Goal: Task Accomplishment & Management: Use online tool/utility

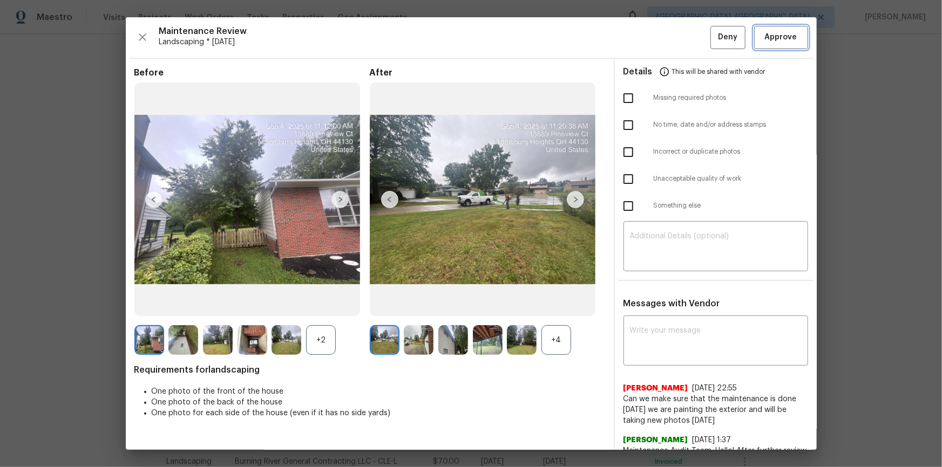
click at [778, 31] on span "Approve" at bounding box center [781, 37] width 32 height 13
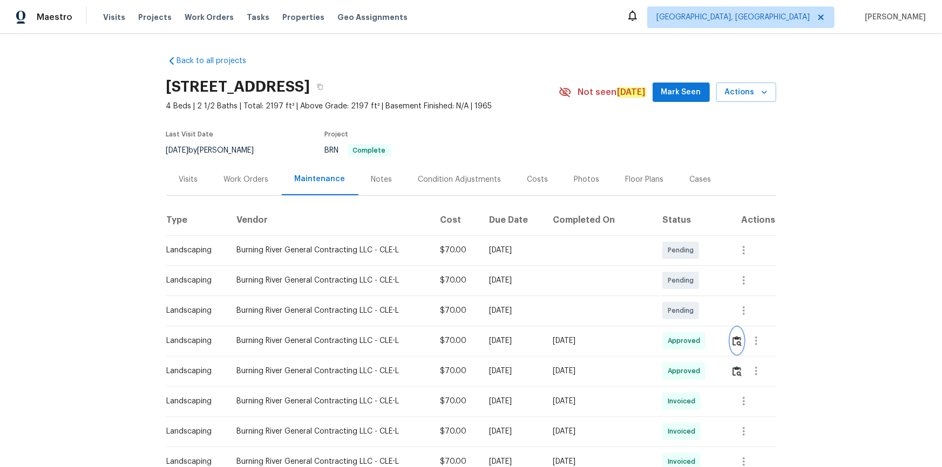
click at [731, 328] on button "button" at bounding box center [737, 341] width 12 height 26
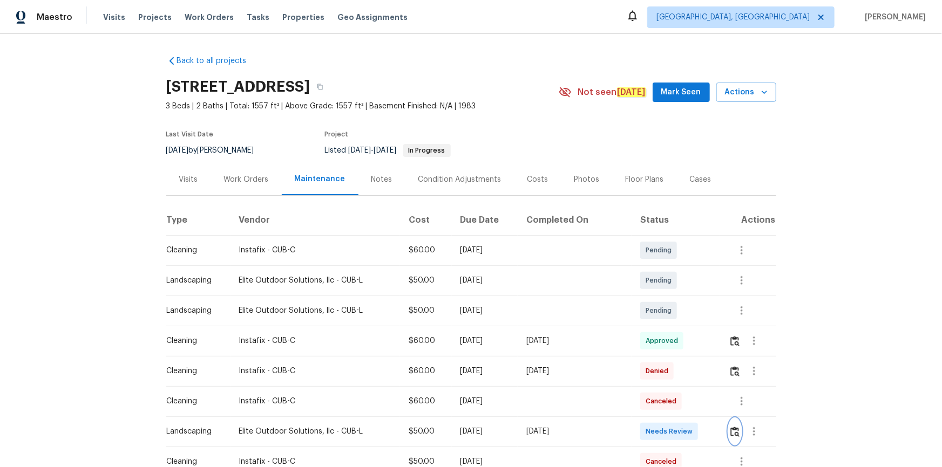
click at [730, 430] on img "button" at bounding box center [734, 432] width 9 height 10
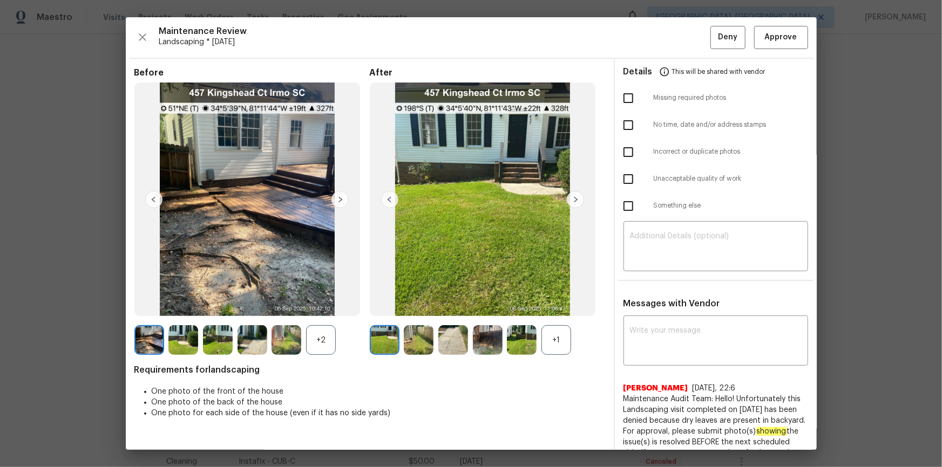
click at [573, 200] on img at bounding box center [575, 199] width 17 height 17
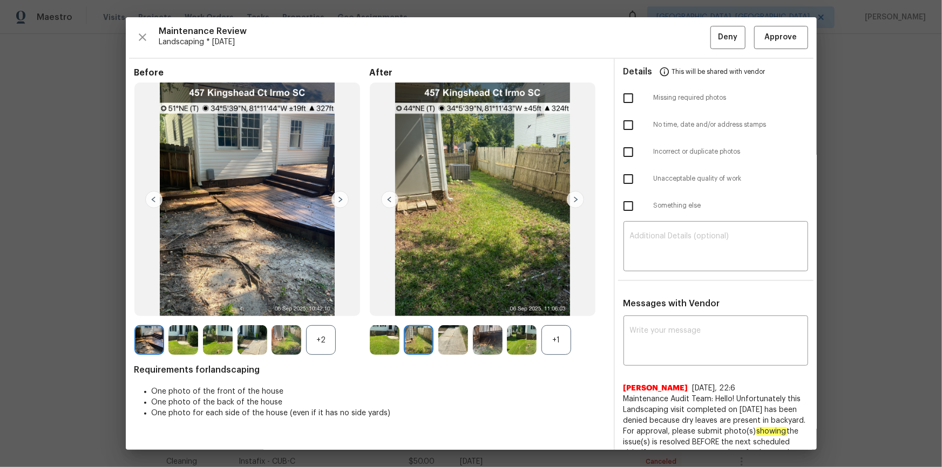
click at [396, 203] on img at bounding box center [483, 200] width 226 height 234
click at [383, 196] on img at bounding box center [389, 199] width 17 height 17
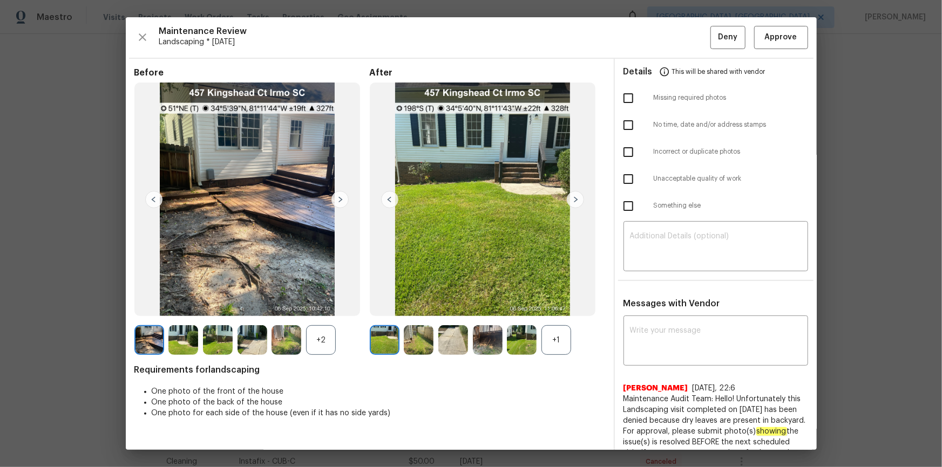
click at [567, 195] on img at bounding box center [575, 199] width 17 height 17
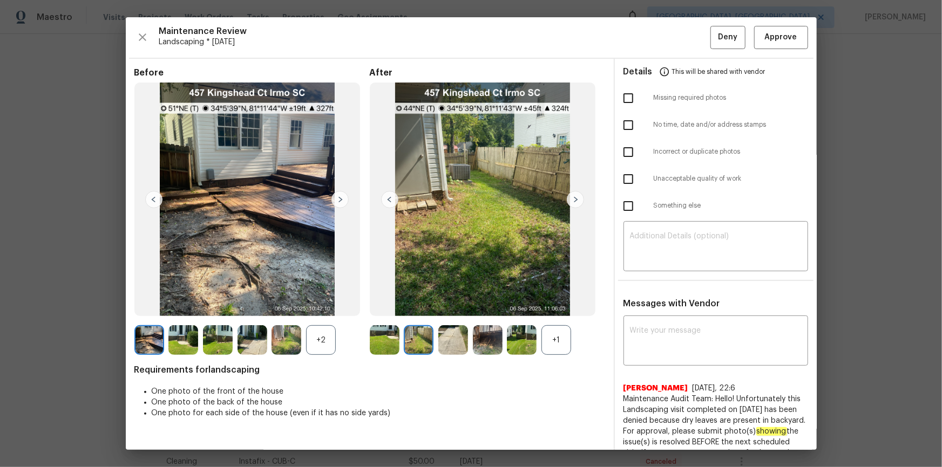
click at [574, 196] on img at bounding box center [575, 199] width 17 height 17
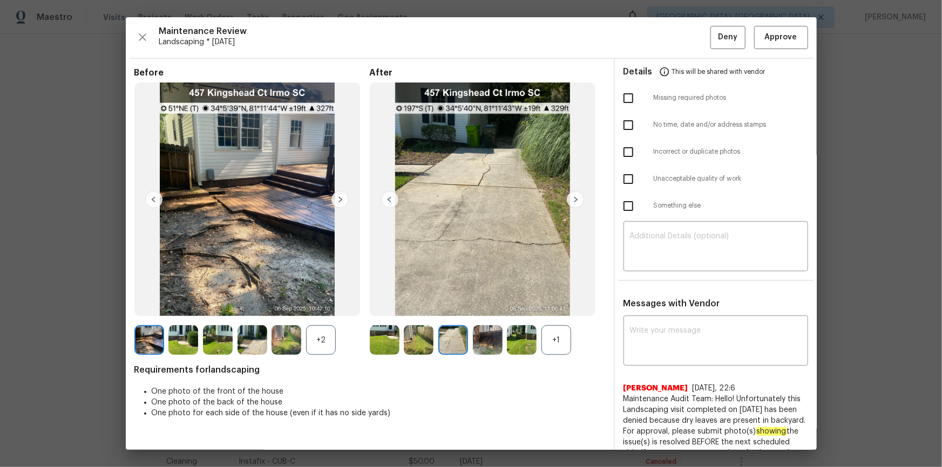
click at [577, 199] on img at bounding box center [575, 199] width 17 height 17
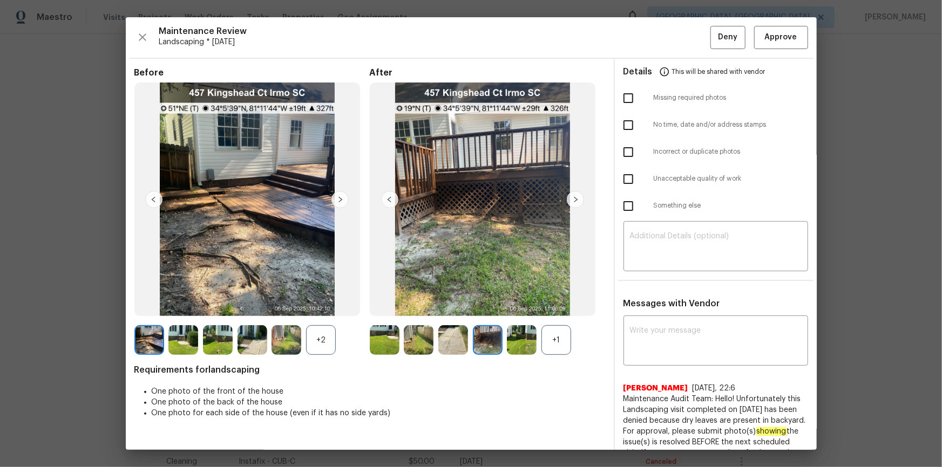
click at [577, 199] on img at bounding box center [575, 199] width 17 height 17
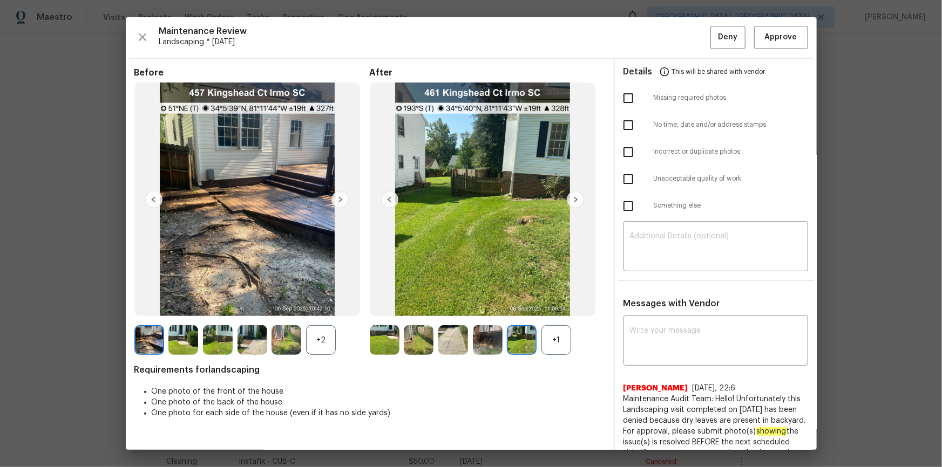
click at [577, 200] on img at bounding box center [575, 199] width 17 height 17
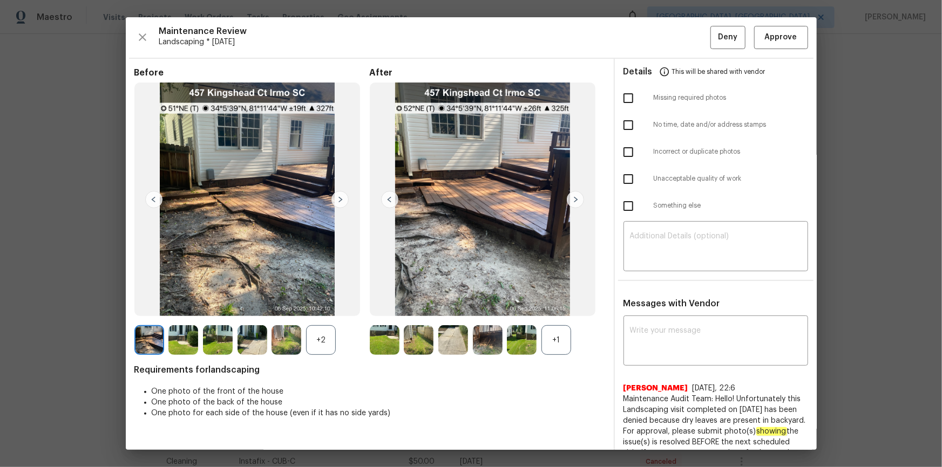
click at [577, 200] on img at bounding box center [575, 199] width 17 height 17
drag, startPoint x: 844, startPoint y: 165, endPoint x: 832, endPoint y: 175, distance: 15.8
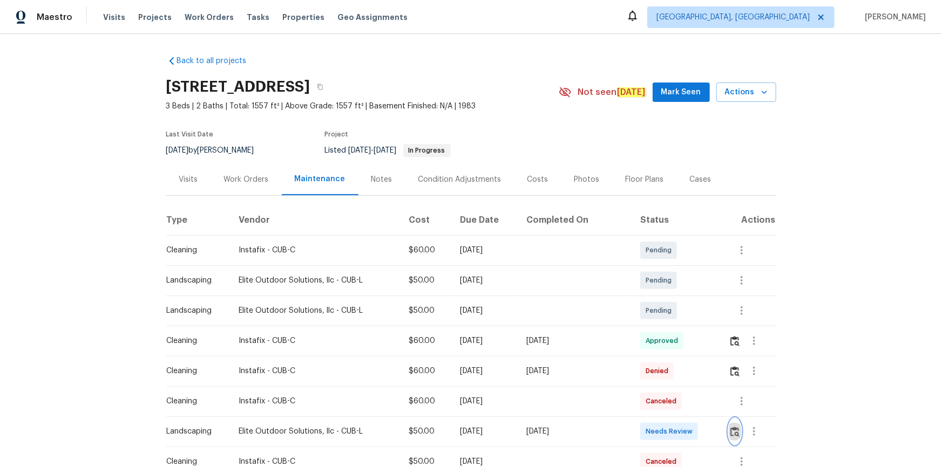
click at [731, 429] on img "button" at bounding box center [734, 432] width 9 height 10
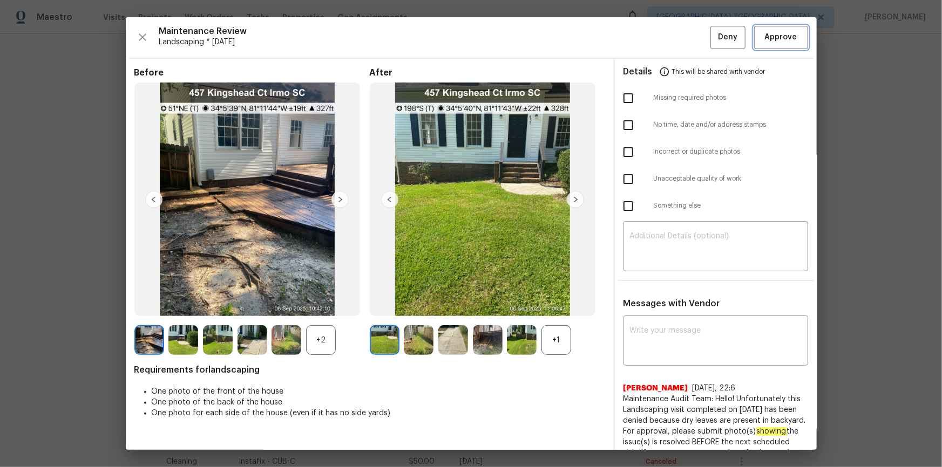
click at [774, 28] on button "Approve" at bounding box center [781, 37] width 54 height 23
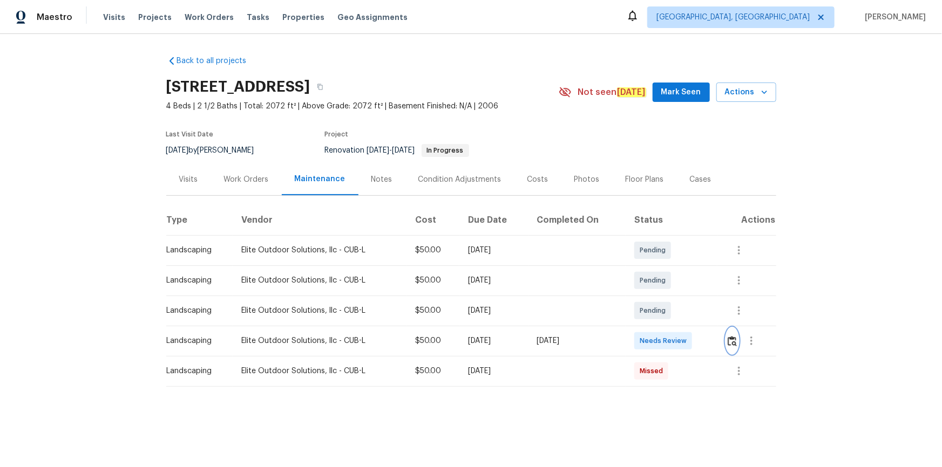
click at [734, 345] on img "button" at bounding box center [731, 341] width 9 height 10
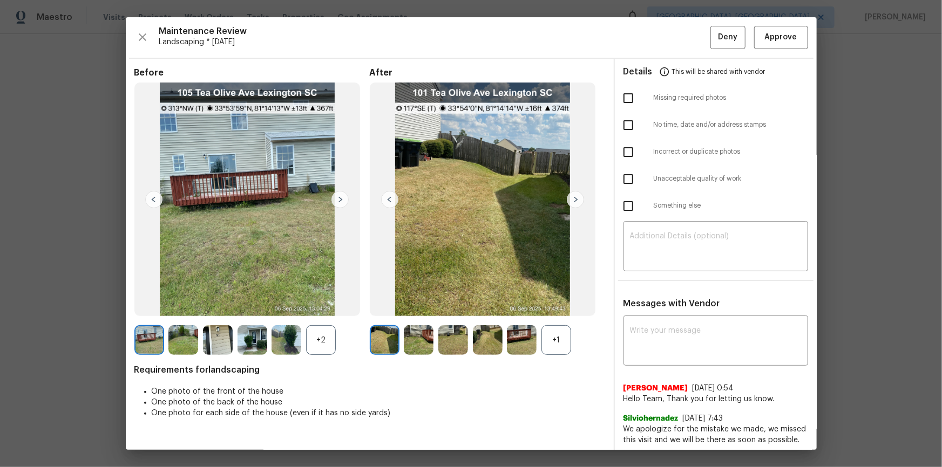
click at [575, 200] on img at bounding box center [575, 199] width 17 height 17
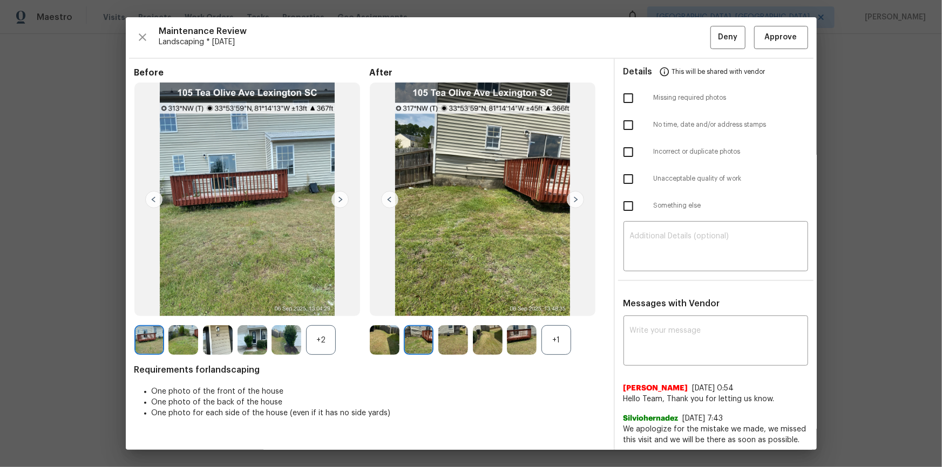
click at [575, 200] on img at bounding box center [575, 199] width 17 height 17
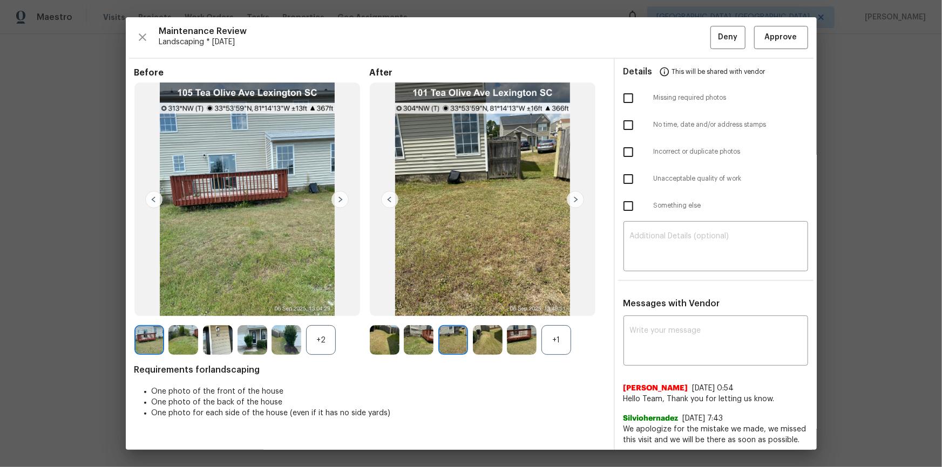
click at [575, 200] on img at bounding box center [575, 199] width 17 height 17
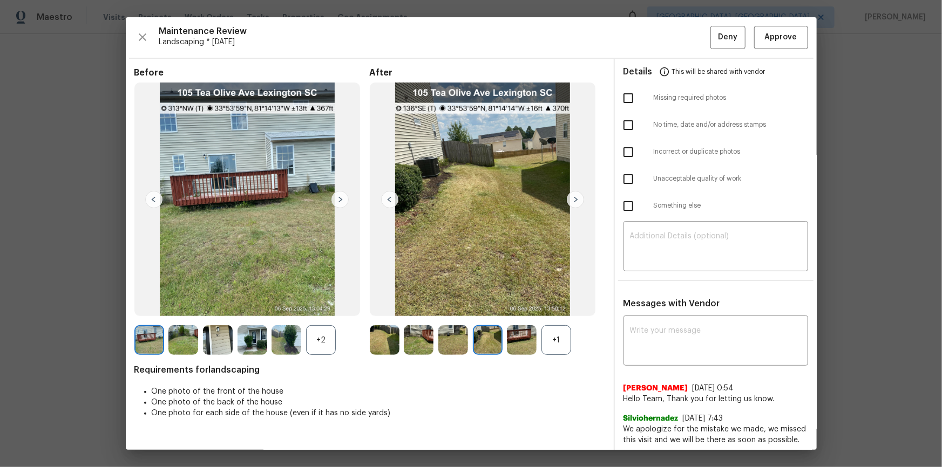
click at [575, 200] on img at bounding box center [575, 199] width 17 height 17
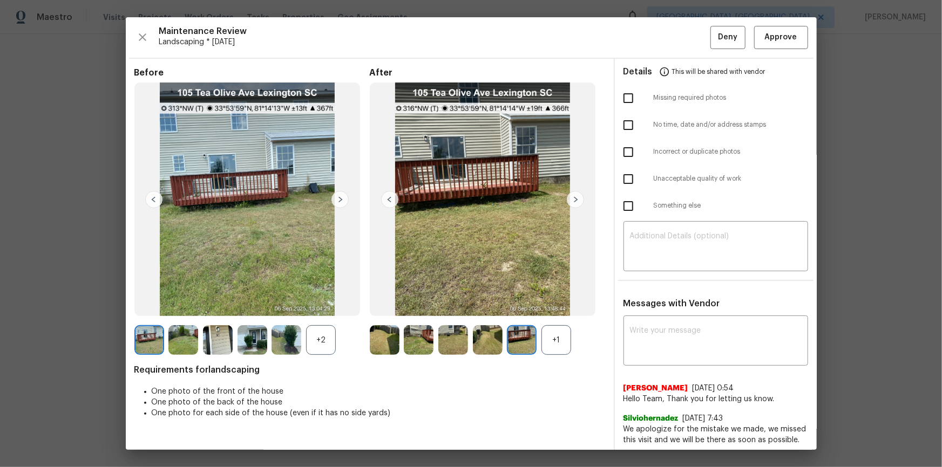
click at [575, 200] on img at bounding box center [575, 199] width 17 height 17
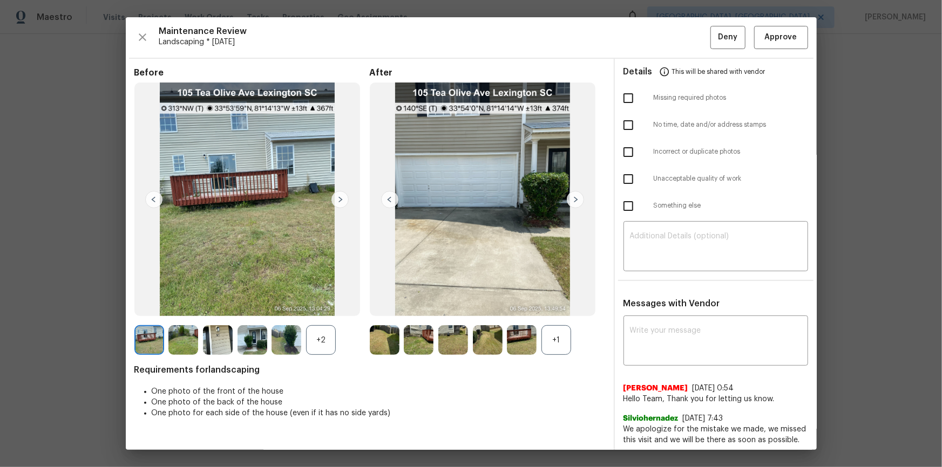
click at [575, 200] on img at bounding box center [575, 199] width 17 height 17
click at [341, 198] on img at bounding box center [339, 199] width 17 height 17
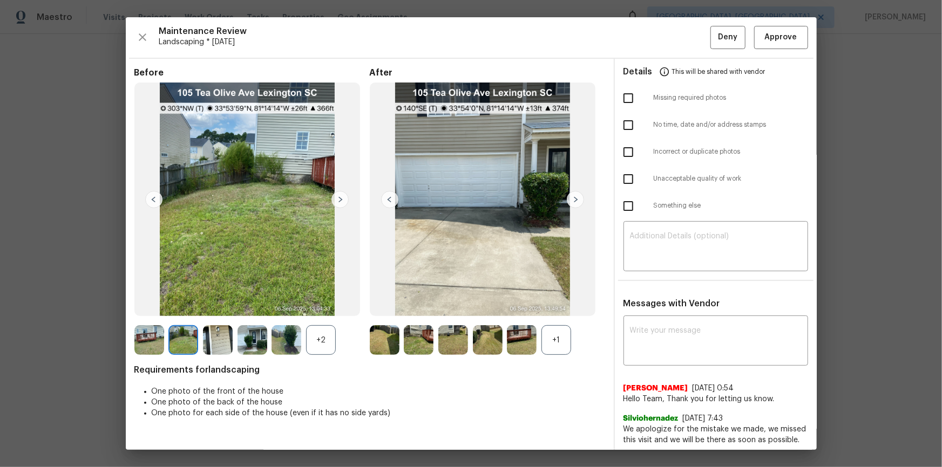
click at [341, 198] on img at bounding box center [339, 199] width 17 height 17
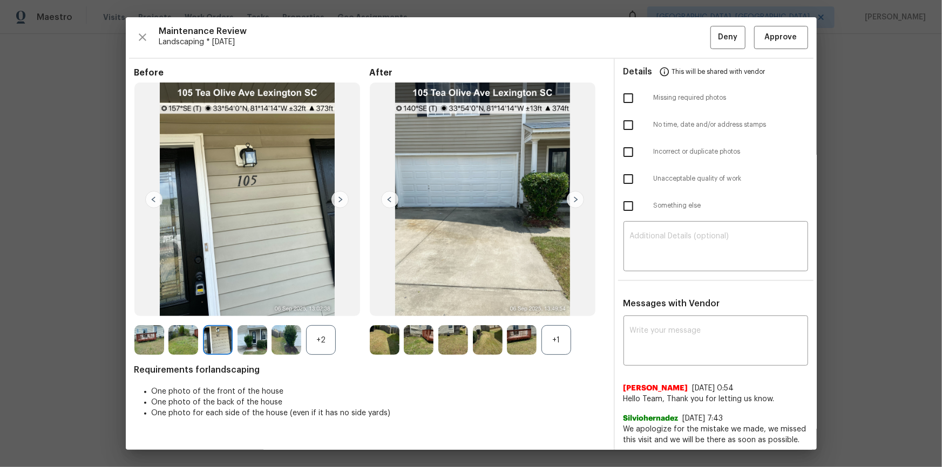
click at [341, 198] on img at bounding box center [339, 199] width 17 height 17
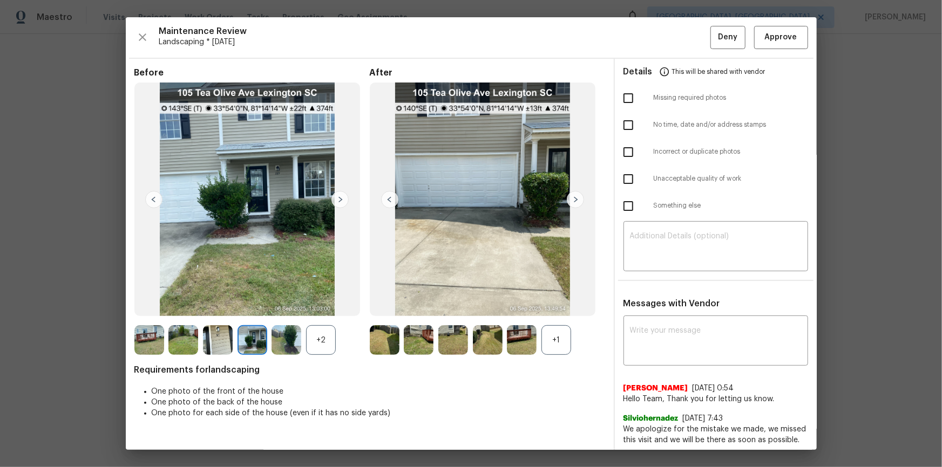
click at [341, 198] on img at bounding box center [339, 199] width 17 height 17
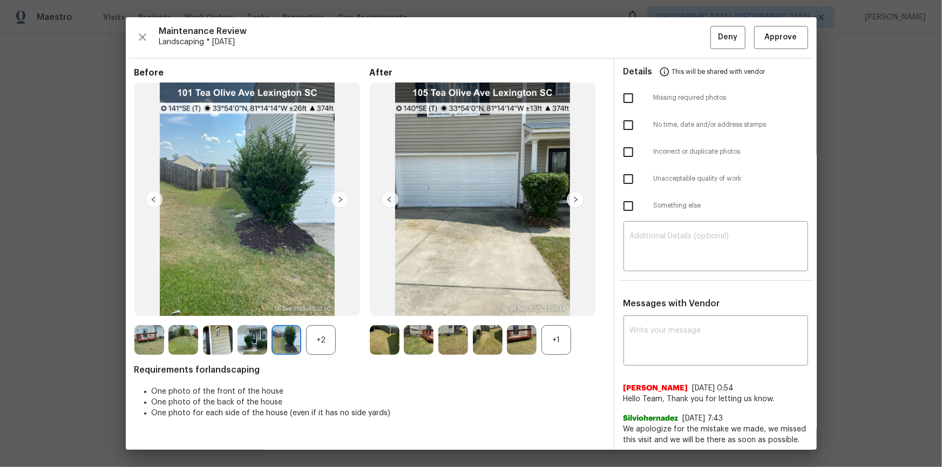
click at [341, 198] on img at bounding box center [339, 199] width 17 height 17
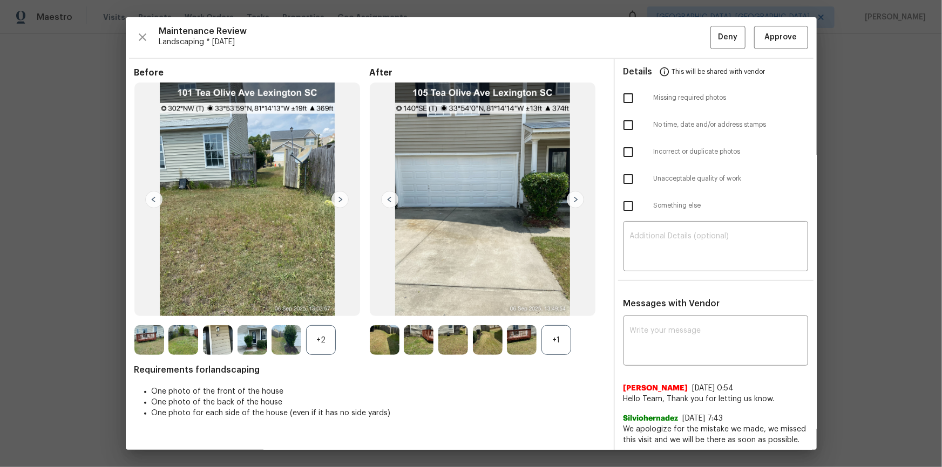
click at [341, 198] on img at bounding box center [339, 199] width 17 height 17
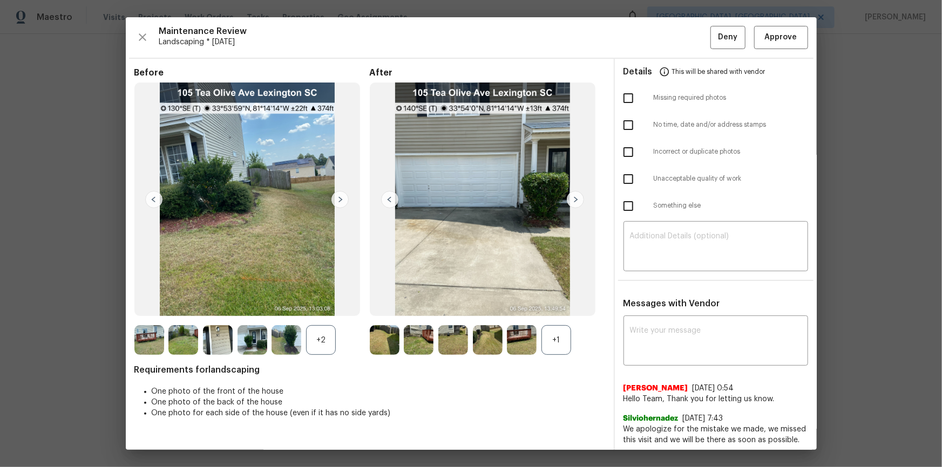
click at [341, 198] on img at bounding box center [339, 199] width 17 height 17
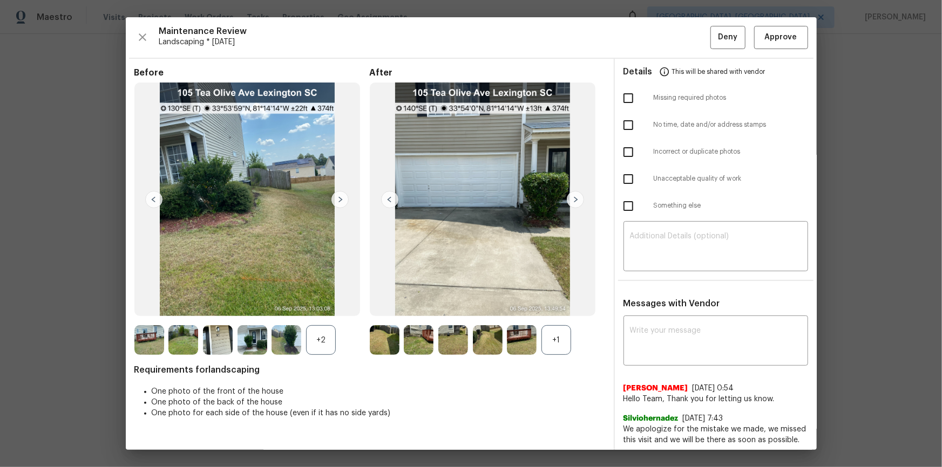
click at [570, 200] on img at bounding box center [575, 199] width 17 height 17
click at [376, 343] on img at bounding box center [385, 340] width 30 height 30
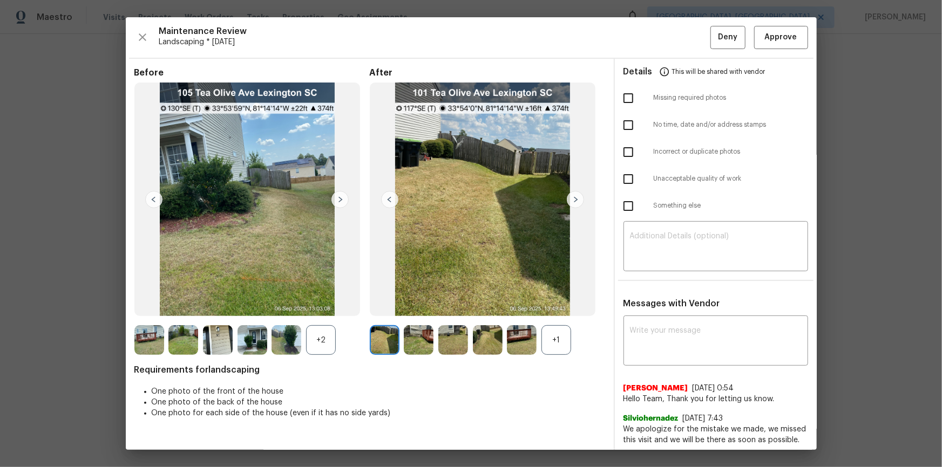
click at [390, 201] on img at bounding box center [389, 199] width 17 height 17
click at [571, 199] on img at bounding box center [575, 199] width 17 height 17
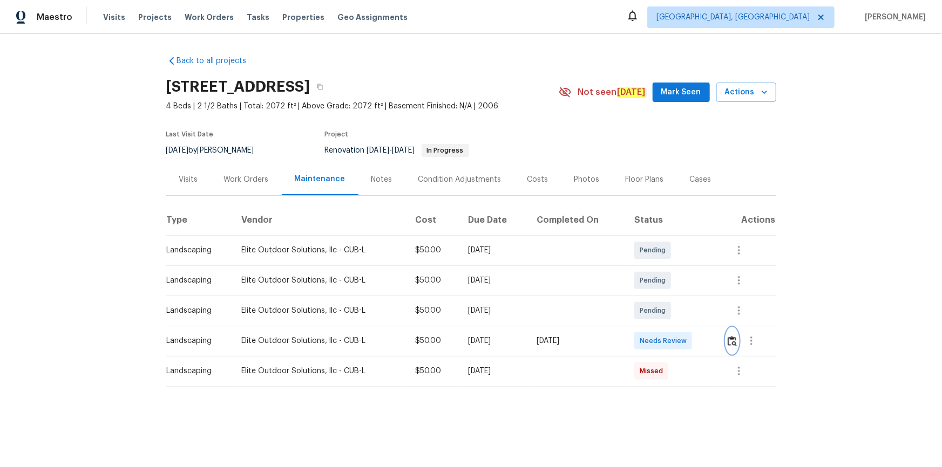
click at [731, 339] on img "button" at bounding box center [731, 341] width 9 height 10
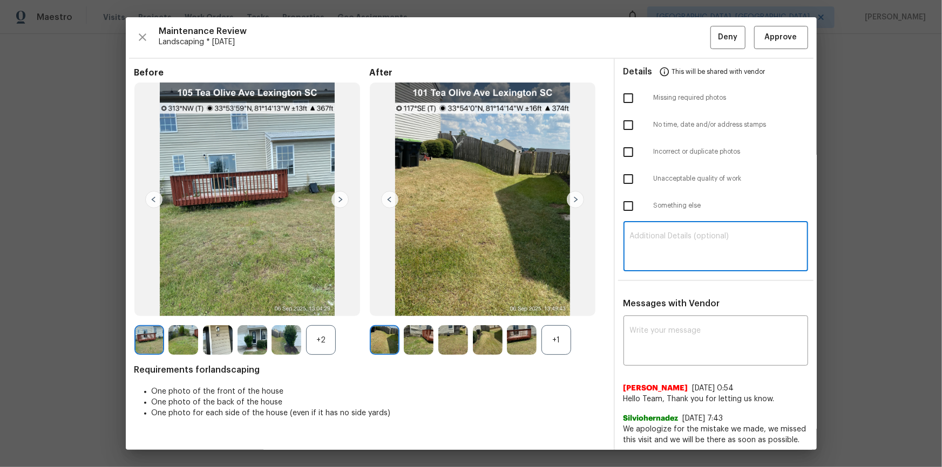
click at [682, 243] on textarea at bounding box center [716, 248] width 172 height 30
paste textarea "Maintenance Audit Team: Hello! Unfortunately, this landscaping visit completed …"
type textarea "Maintenance Audit Team: Hello! Unfortunately, this landscaping visit completed …"
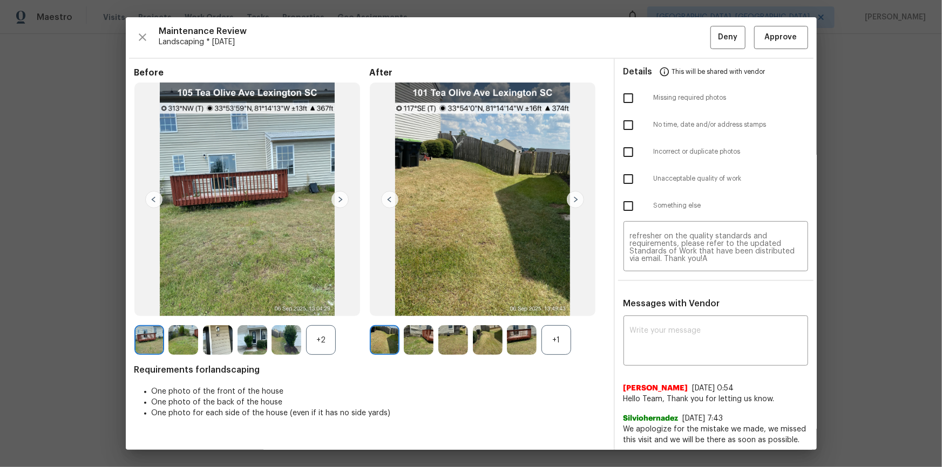
click at [693, 319] on div "x ​" at bounding box center [715, 341] width 185 height 47
type textarea "v"
paste textarea "Maintenance Audit Team: Hello! Unfortunately, this landscaping visit completed …"
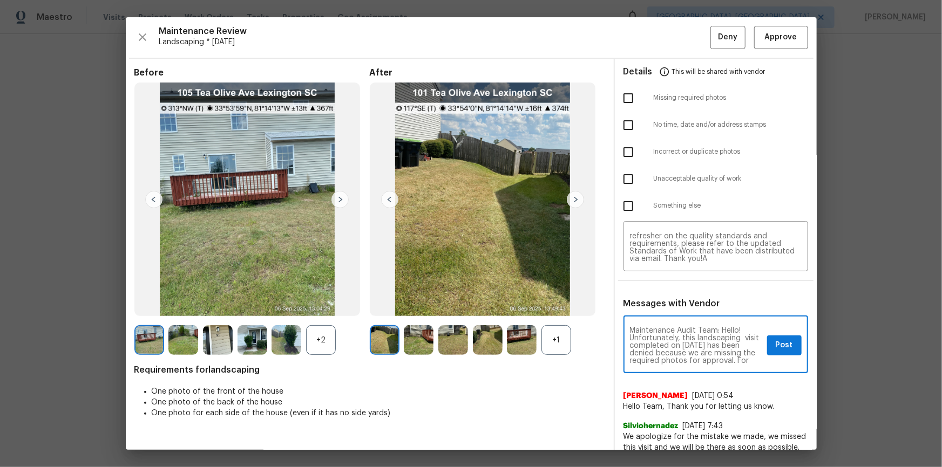
scroll to position [128, 0]
type textarea "Maintenance Audit Team: Hello! Unfortunately, this landscaping visit completed …"
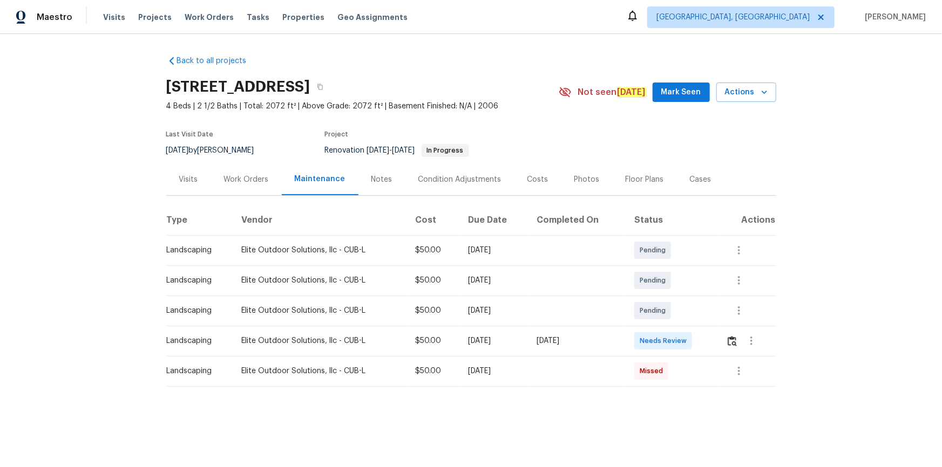
click at [726, 341] on div at bounding box center [750, 341] width 49 height 26
click at [728, 341] on img "button" at bounding box center [731, 341] width 9 height 10
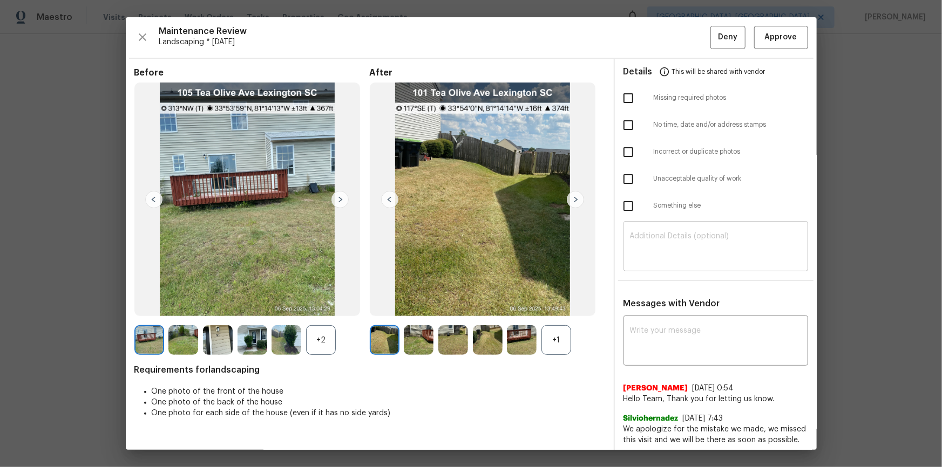
click at [700, 246] on textarea at bounding box center [716, 248] width 172 height 30
paste textarea "Maintenance Audit Team: Hello! Unfortunately, this landscaping visit completed …"
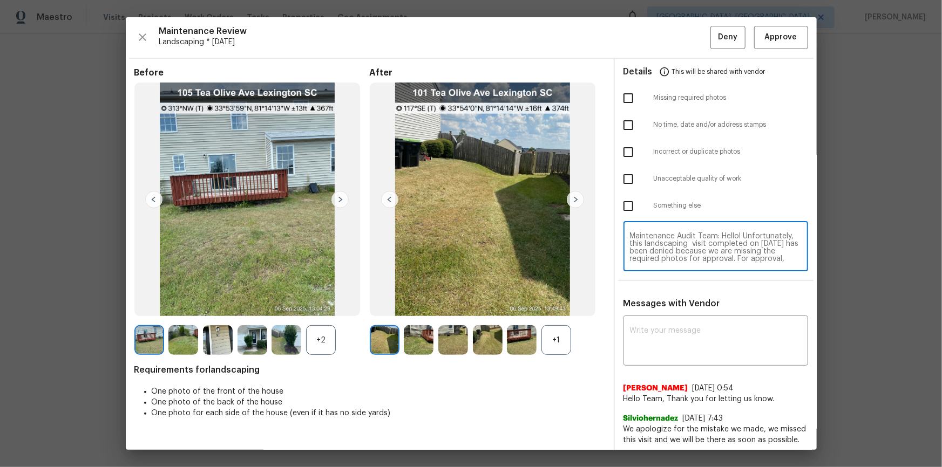
scroll to position [98, 0]
type textarea "Maintenance Audit Team: Hello! Unfortunately, this landscaping visit completed …"
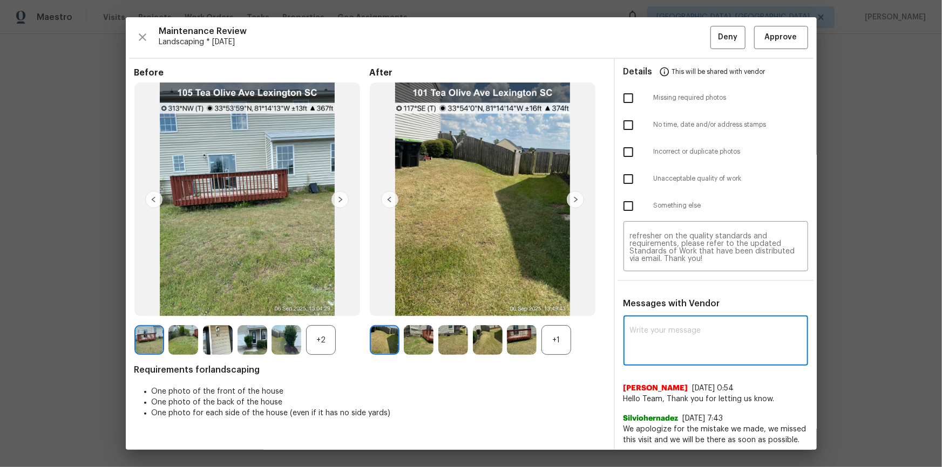
click at [657, 333] on textarea at bounding box center [716, 342] width 172 height 30
paste textarea "Maintenance Audit Team: Hello! Unfortunately, this landscaping visit completed …"
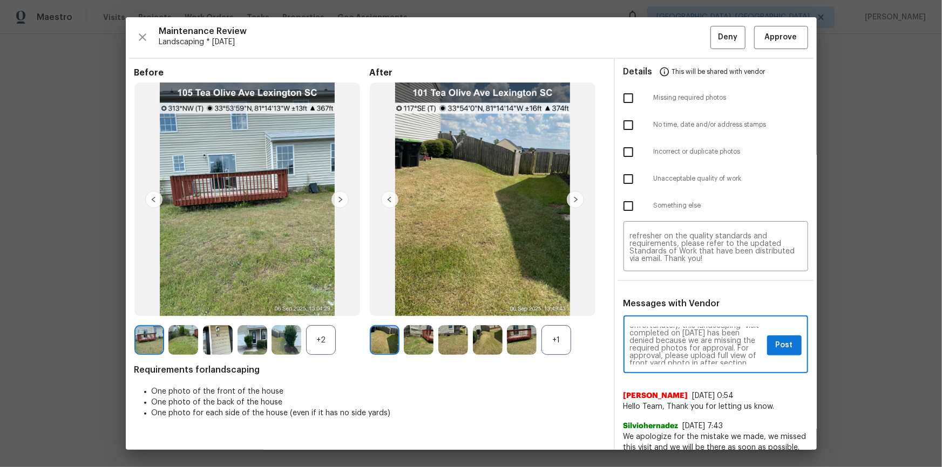
scroll to position [19, 0]
type textarea "Maintenance Audit Team: Hello! Unfortunately, this landscaping visit completed …"
click at [625, 106] on input "checkbox" at bounding box center [628, 98] width 23 height 23
checkbox input "true"
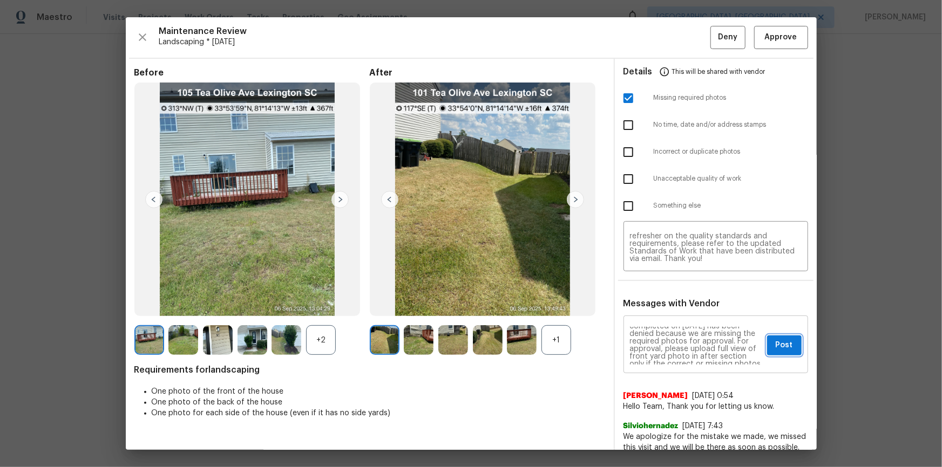
drag, startPoint x: 771, startPoint y: 337, endPoint x: 777, endPoint y: 346, distance: 11.4
click at [771, 337] on button "Post" at bounding box center [784, 346] width 35 height 20
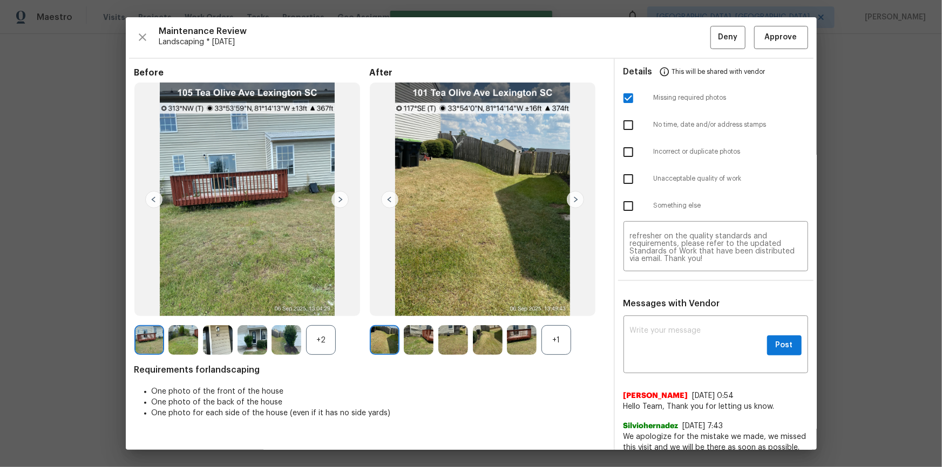
scroll to position [0, 0]
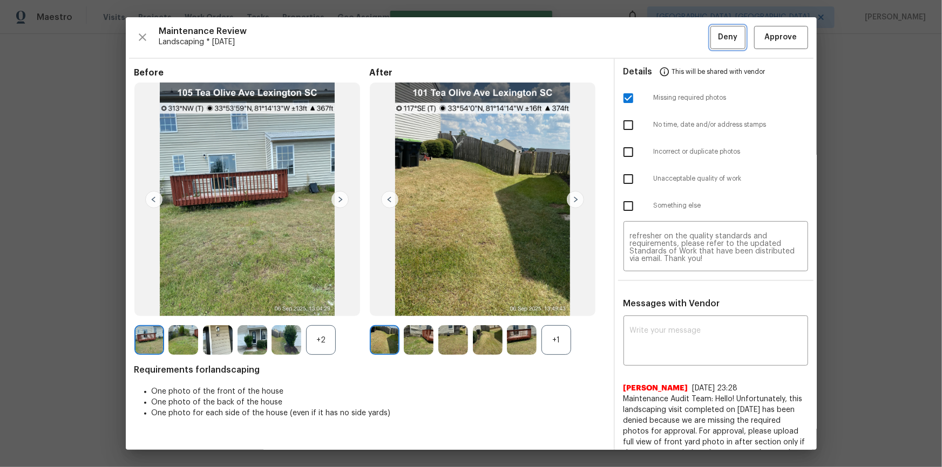
drag, startPoint x: 717, startPoint y: 33, endPoint x: 725, endPoint y: 69, distance: 36.4
click at [718, 33] on span "Deny" at bounding box center [727, 37] width 19 height 13
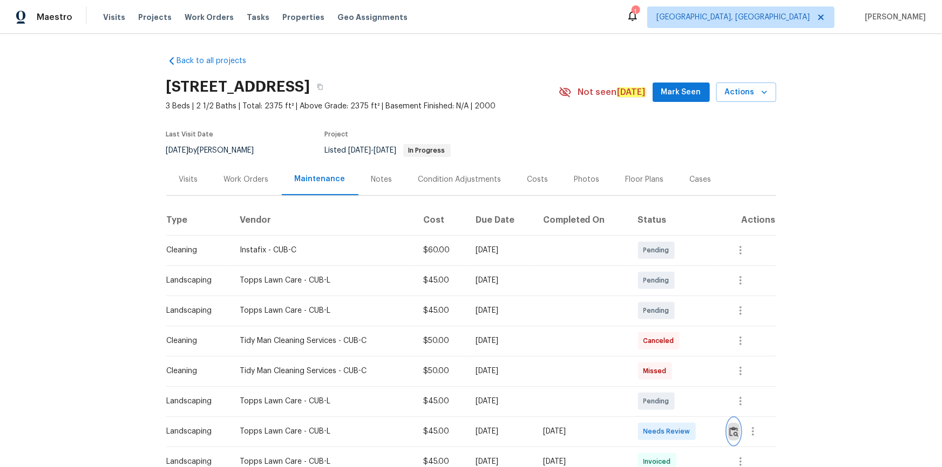
click at [730, 429] on img "button" at bounding box center [733, 432] width 9 height 10
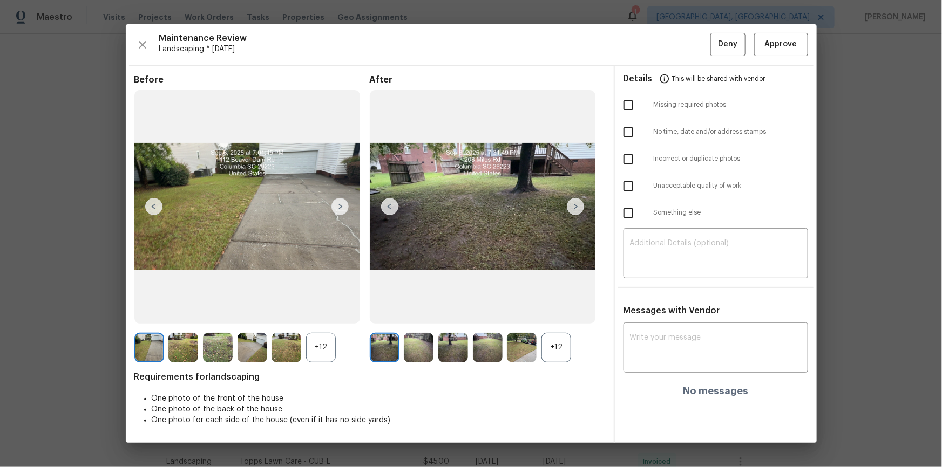
drag, startPoint x: 929, startPoint y: 281, endPoint x: 916, endPoint y: 292, distance: 17.3
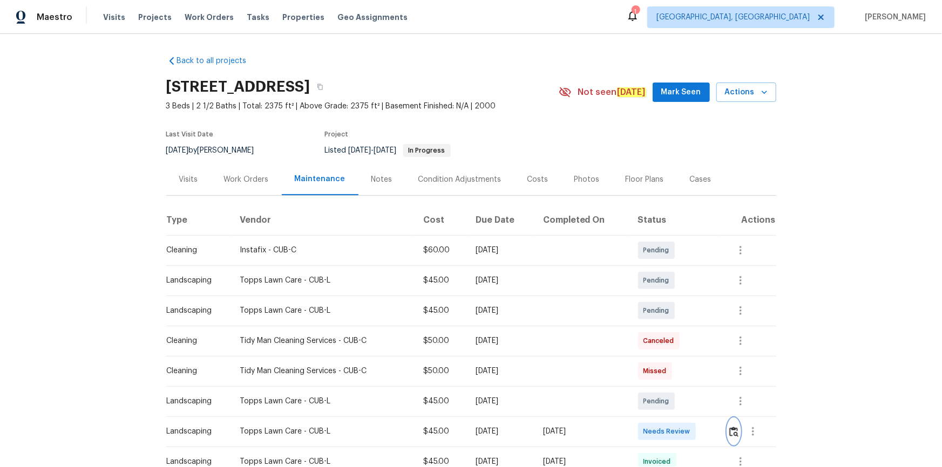
click at [732, 437] on button "button" at bounding box center [733, 432] width 12 height 26
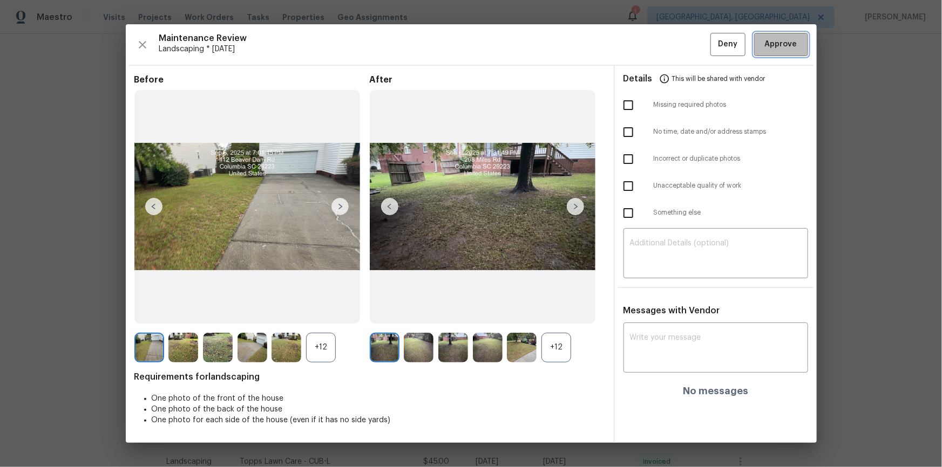
click at [771, 50] on span "Approve" at bounding box center [781, 44] width 32 height 13
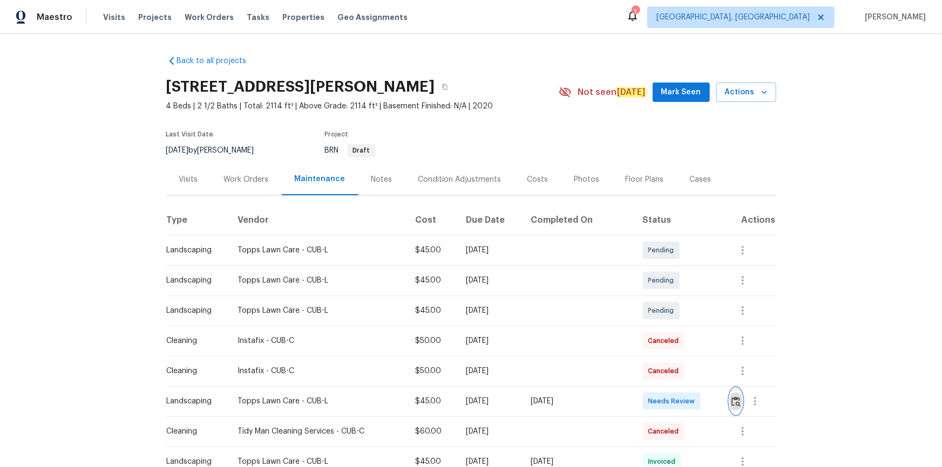
click at [731, 398] on img "button" at bounding box center [735, 402] width 9 height 10
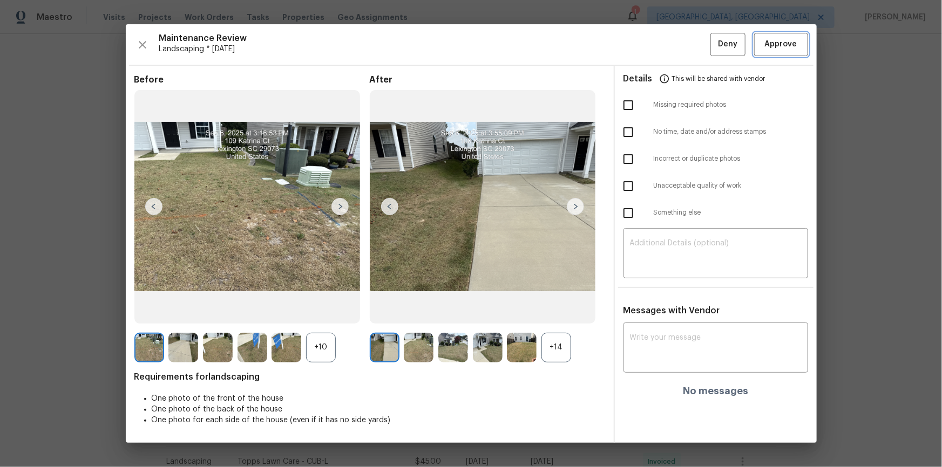
click at [798, 39] on span "Approve" at bounding box center [780, 44] width 37 height 13
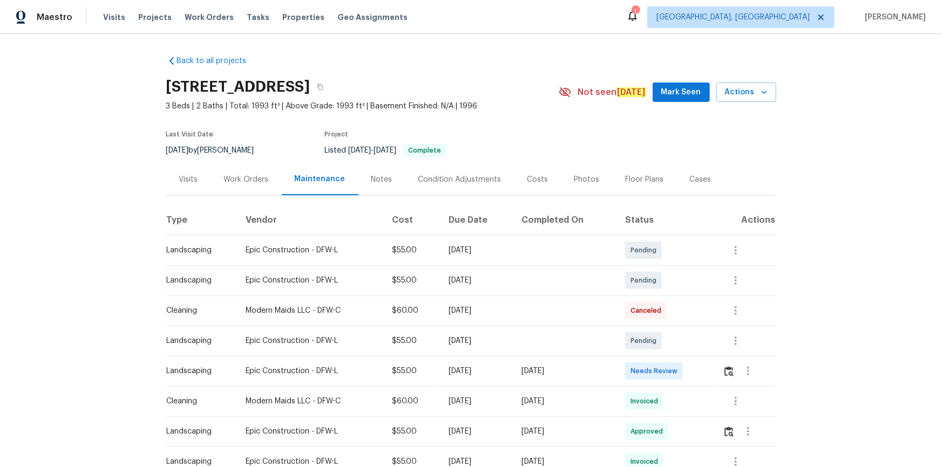
click at [720, 378] on td at bounding box center [745, 371] width 62 height 30
click at [727, 366] on img "button" at bounding box center [728, 371] width 9 height 10
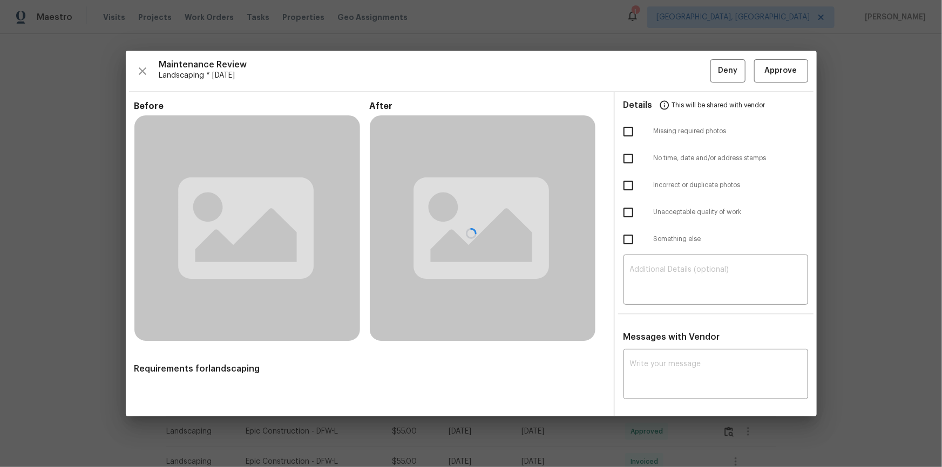
click at [734, 374] on div at bounding box center [471, 234] width 691 height 366
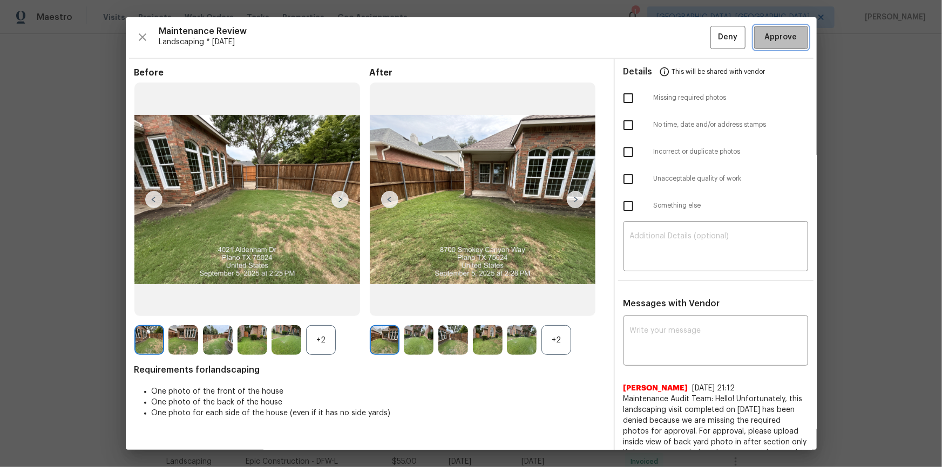
click at [787, 43] on span "Approve" at bounding box center [781, 37] width 32 height 13
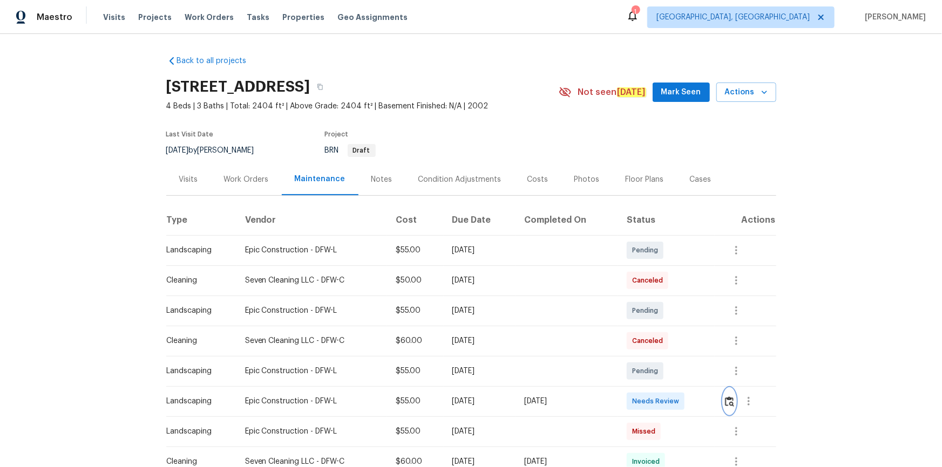
click at [670, 314] on img "button" at bounding box center [729, 402] width 9 height 10
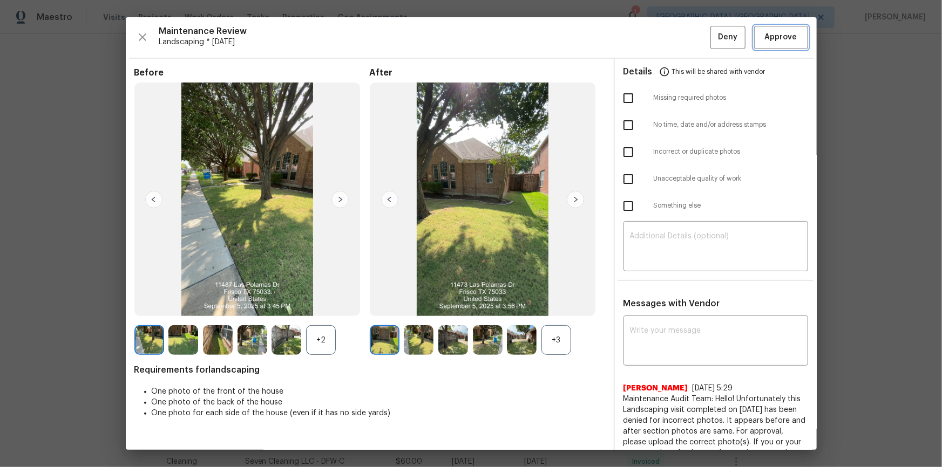
drag, startPoint x: 751, startPoint y: 38, endPoint x: 743, endPoint y: 63, distance: 26.5
click at [670, 38] on button "Approve" at bounding box center [781, 37] width 54 height 23
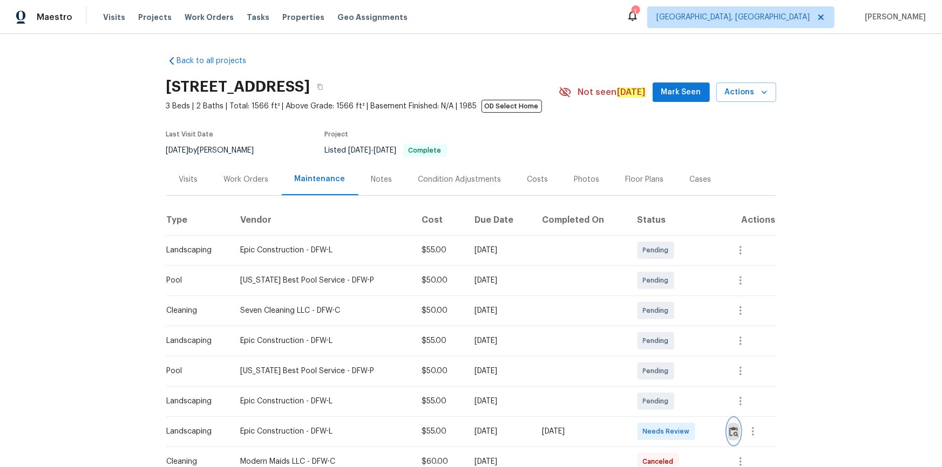
click at [670, 314] on img "button" at bounding box center [733, 432] width 9 height 10
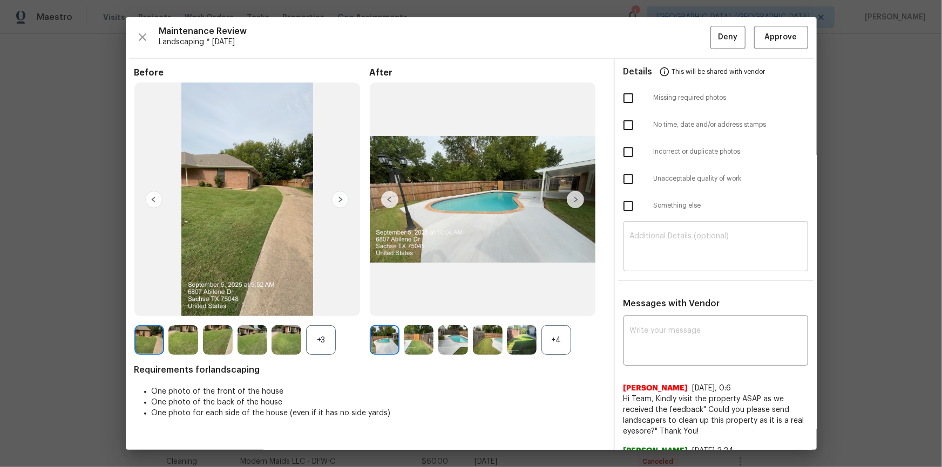
click at [670, 262] on textarea at bounding box center [716, 248] width 172 height 30
paste textarea "Maintenance Audit Team: Hello! After further review the visit has been approved…"
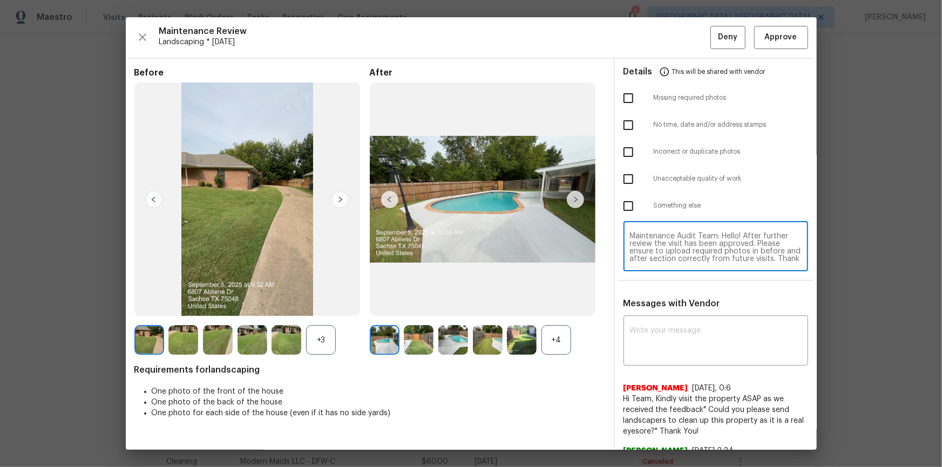
scroll to position [15, 0]
type textarea "Maintenance Audit Team: Hello! After further review the visit has been approved…"
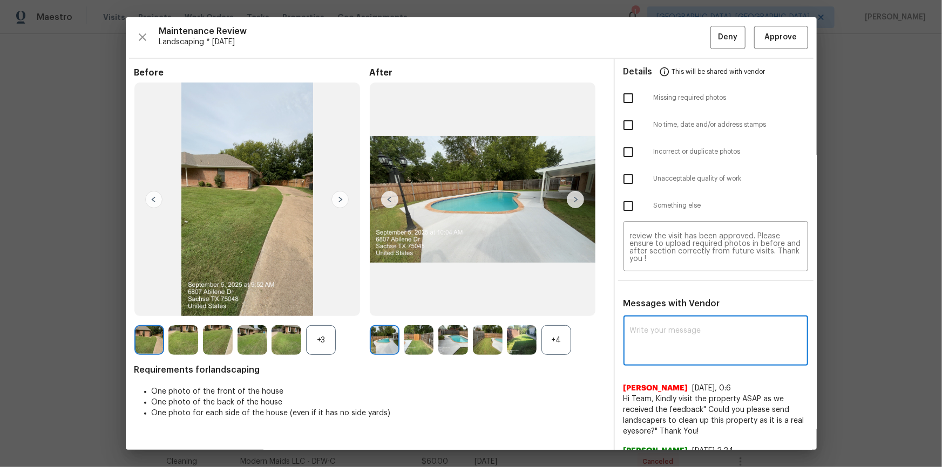
click at [670, 314] on textarea at bounding box center [716, 342] width 172 height 30
paste textarea "Maintenance Audit Team: Hello! After further review the visit has been approved…"
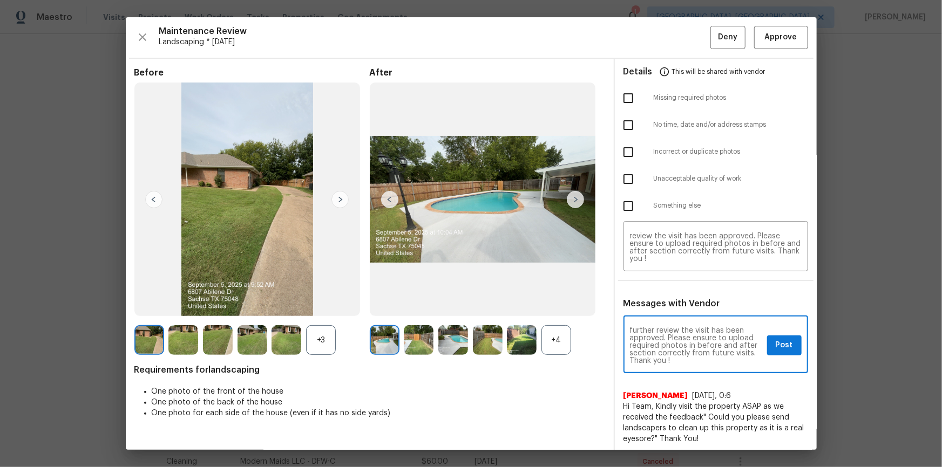
scroll to position [15, 0]
type textarea "Maintenance Audit Team: Hello! After further review the visit has been approved…"
click at [670, 250] on textarea "Maintenance Audit Team: Hello! After further review the visit has been approved…" at bounding box center [716, 248] width 172 height 30
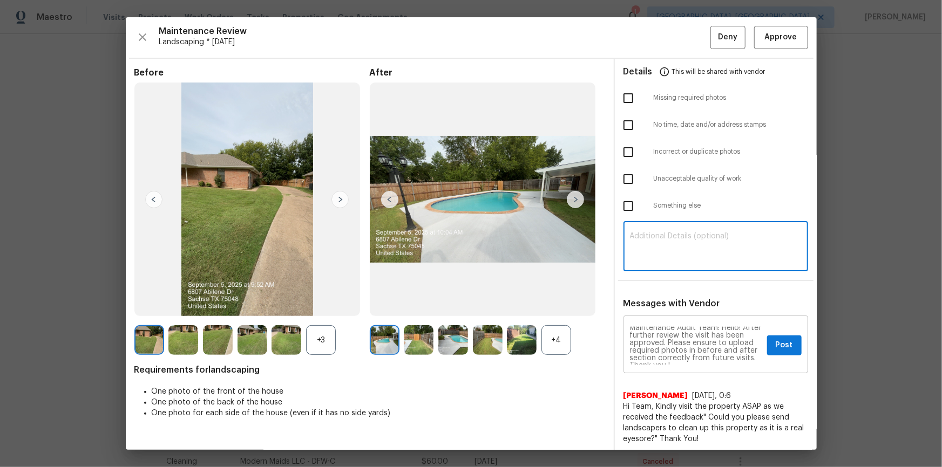
scroll to position [0, 0]
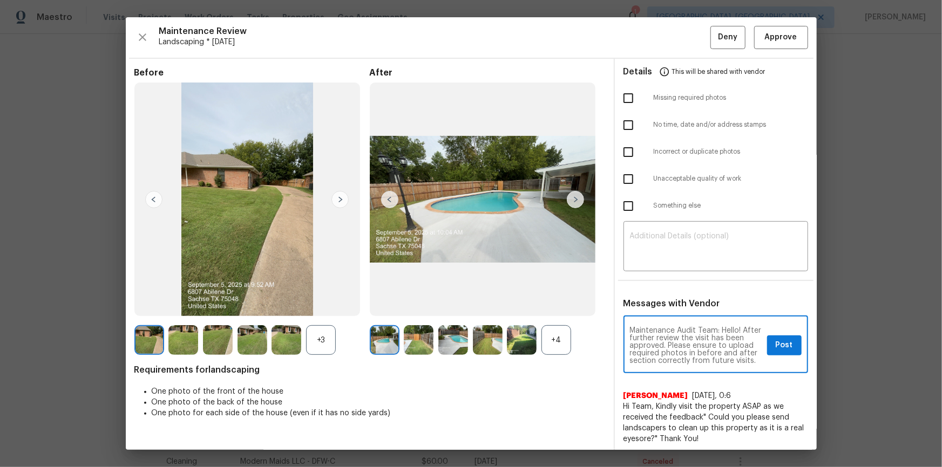
click at [670, 314] on textarea "Maintenance Audit Team: Hello! After further review the visit has been approved…" at bounding box center [696, 346] width 133 height 38
click at [670, 314] on span "Post" at bounding box center [783, 345] width 17 height 13
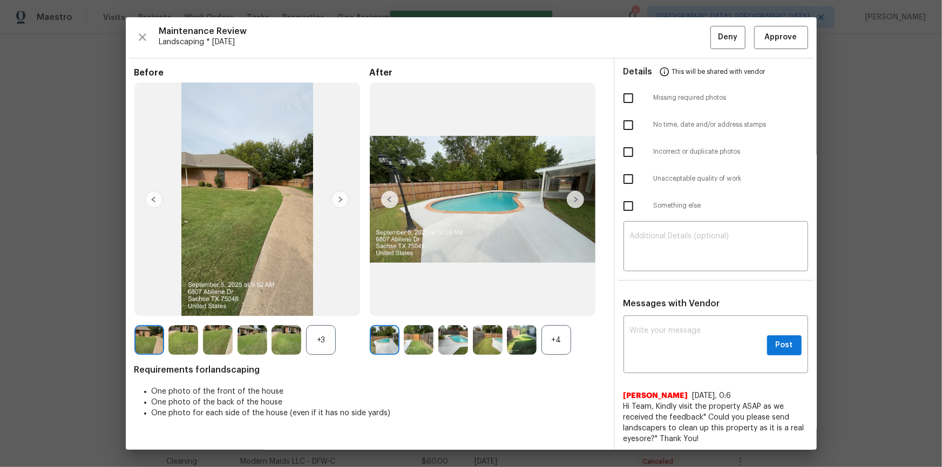
scroll to position [0, 0]
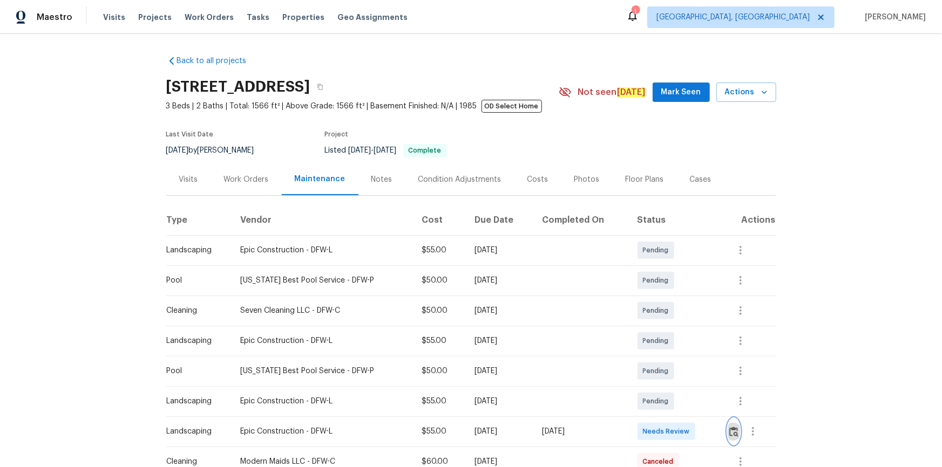
click at [670, 314] on button "button" at bounding box center [733, 432] width 12 height 26
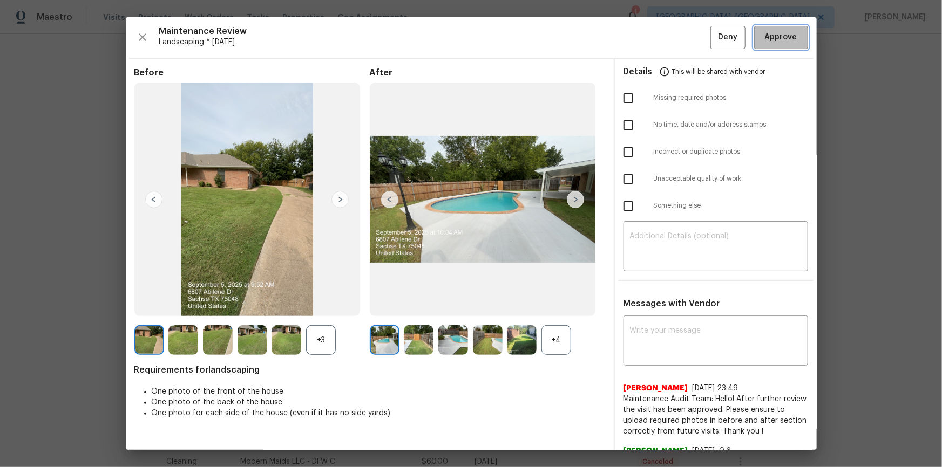
click at [670, 38] on span "Approve" at bounding box center [781, 37] width 32 height 13
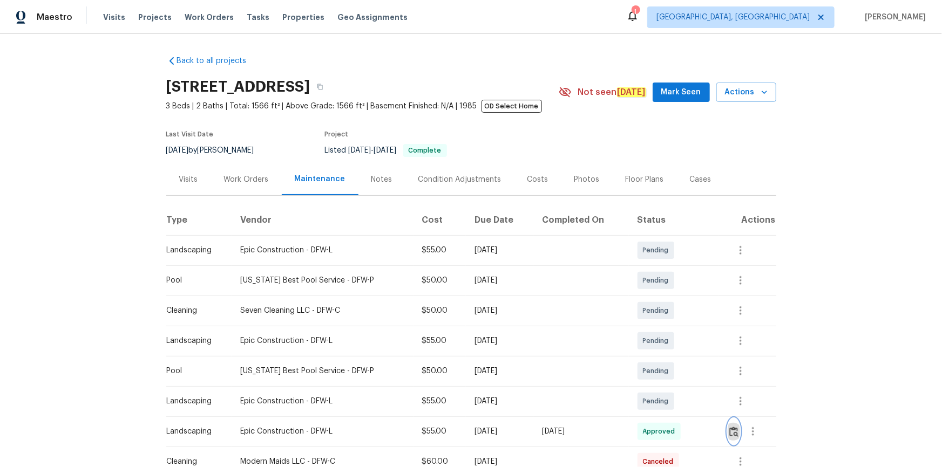
click at [670, 314] on img "button" at bounding box center [733, 432] width 9 height 10
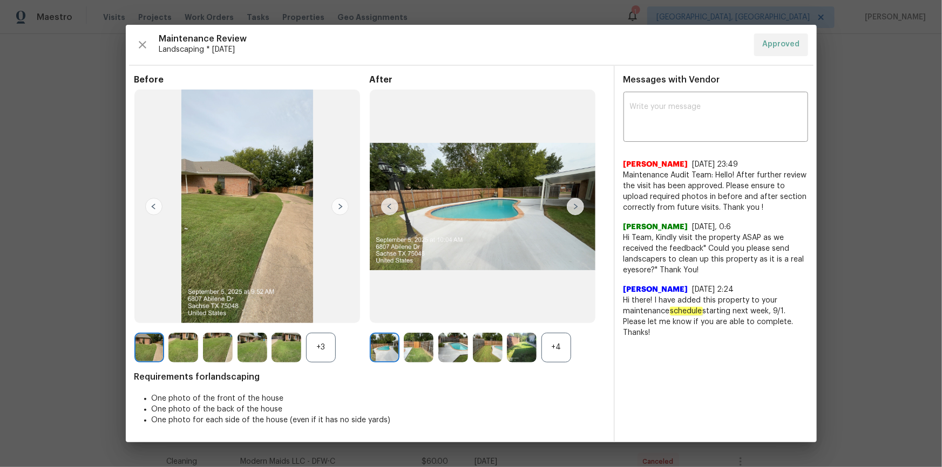
drag, startPoint x: 893, startPoint y: 216, endPoint x: 814, endPoint y: 182, distance: 86.3
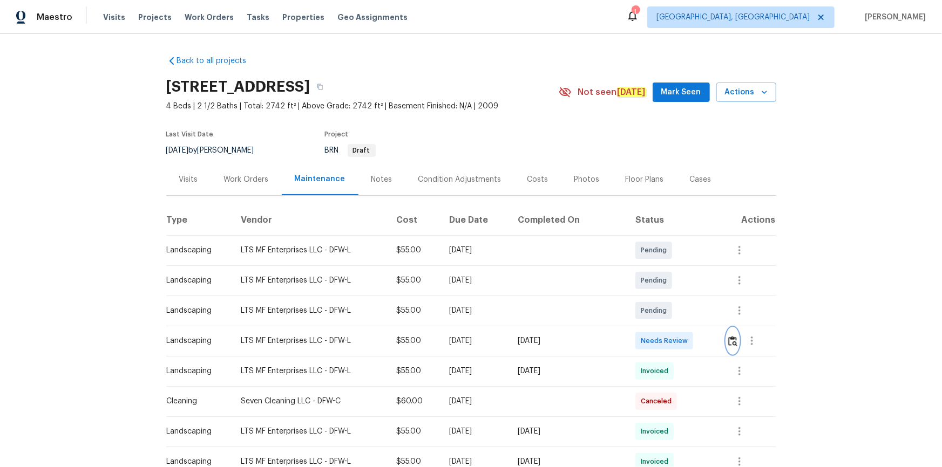
click at [670, 314] on img "button" at bounding box center [732, 341] width 9 height 10
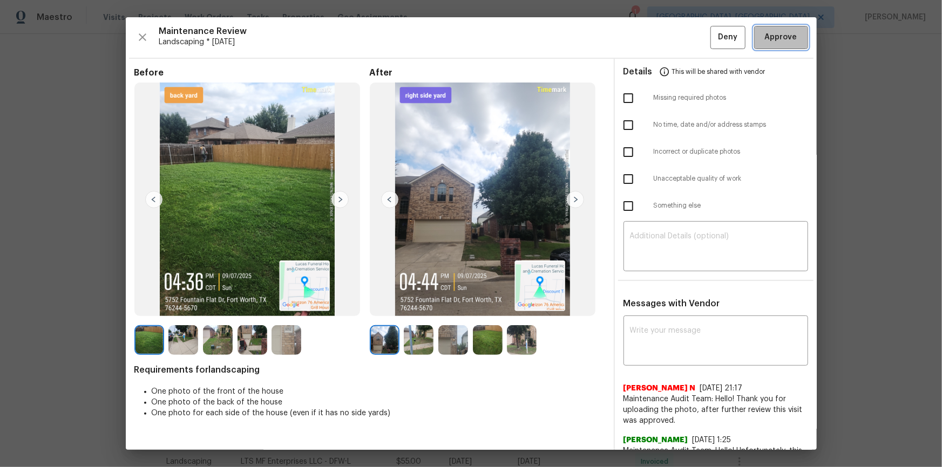
click at [670, 39] on span "Approve" at bounding box center [781, 37] width 32 height 13
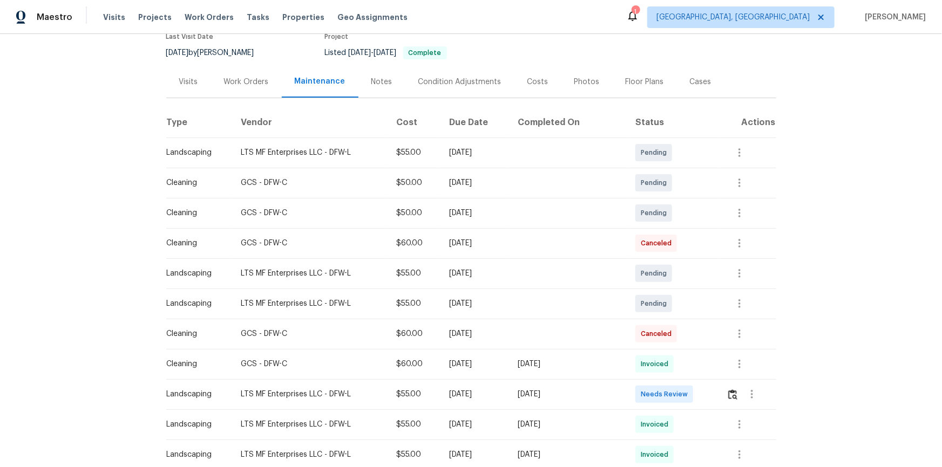
scroll to position [245, 0]
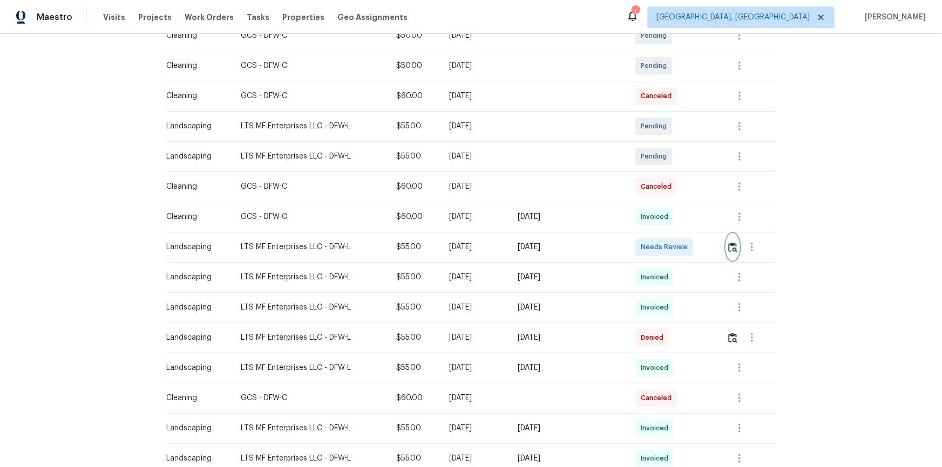
click at [670, 249] on img "button" at bounding box center [732, 247] width 9 height 10
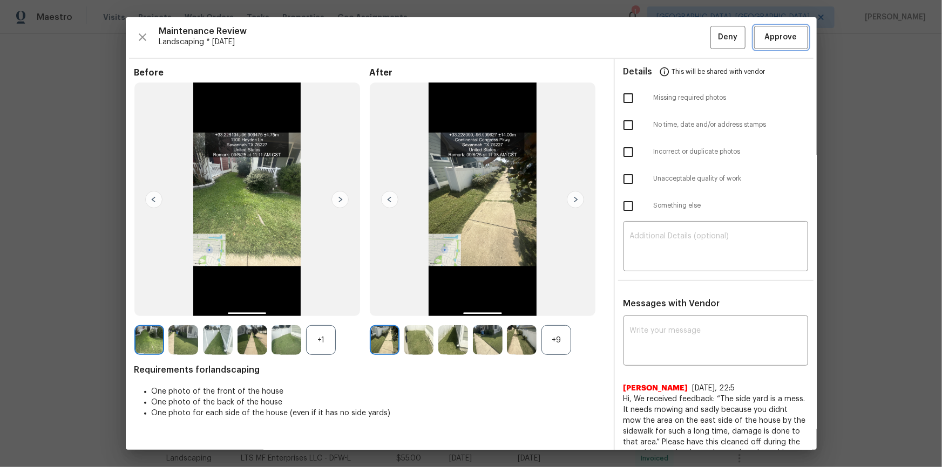
click at [670, 31] on span "Approve" at bounding box center [781, 37] width 32 height 13
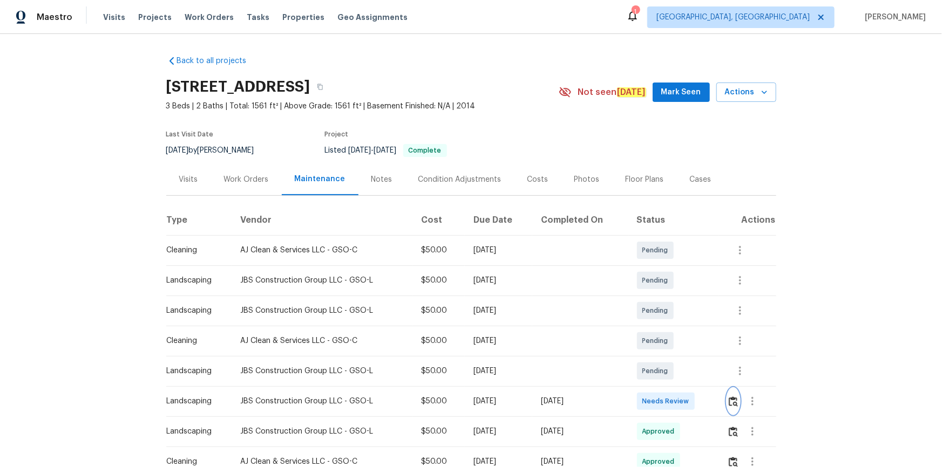
click at [670, 314] on img "button" at bounding box center [732, 402] width 9 height 10
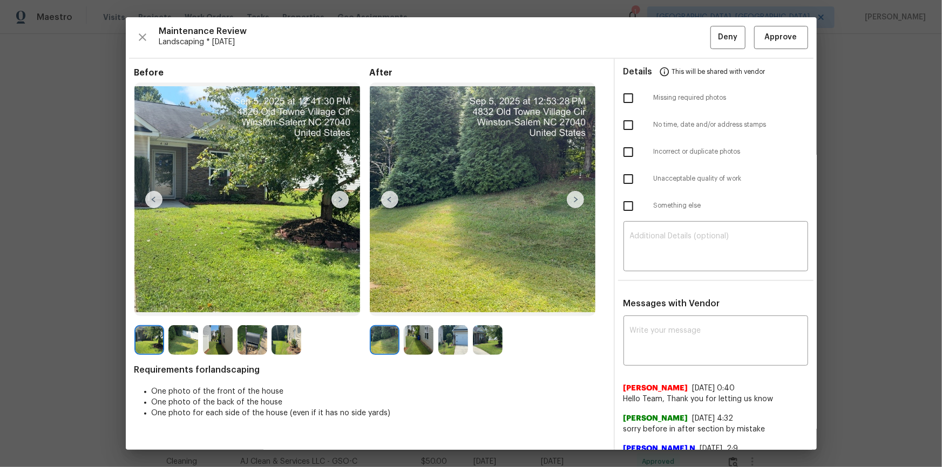
click at [572, 197] on img at bounding box center [575, 199] width 17 height 17
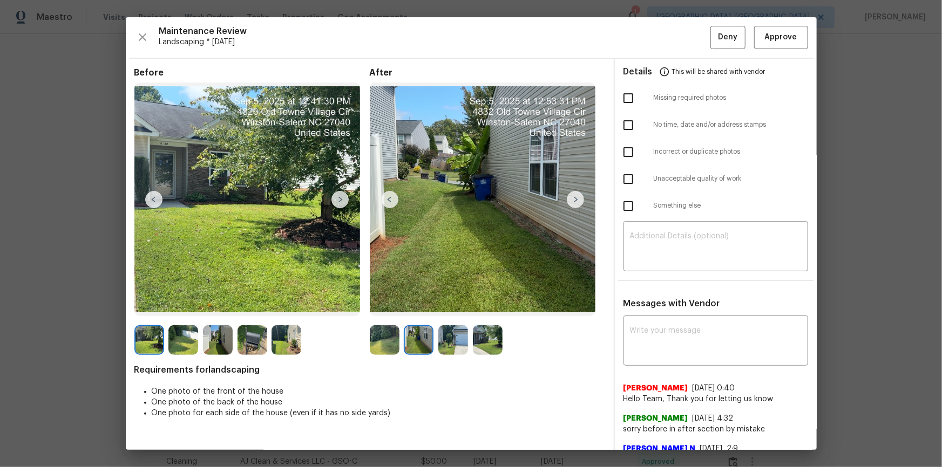
click at [572, 197] on img at bounding box center [575, 199] width 17 height 17
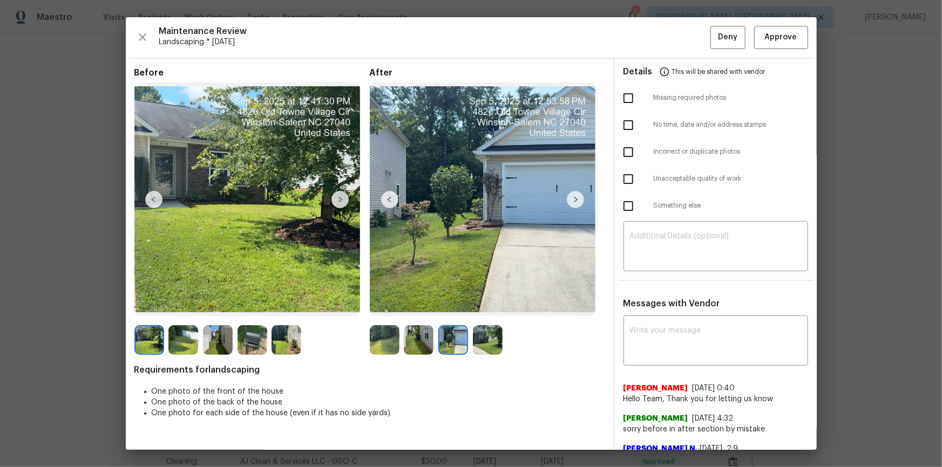
click at [573, 198] on img at bounding box center [575, 199] width 17 height 17
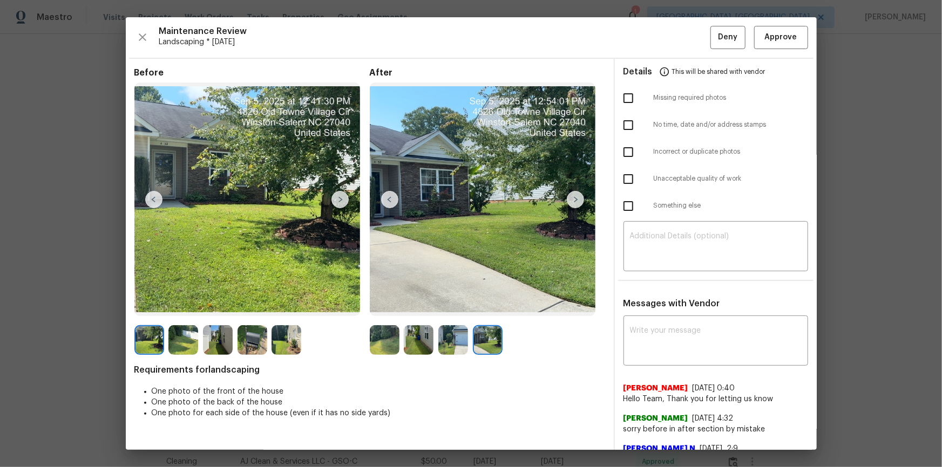
click at [573, 198] on img at bounding box center [575, 199] width 17 height 17
click at [383, 203] on img at bounding box center [389, 199] width 17 height 17
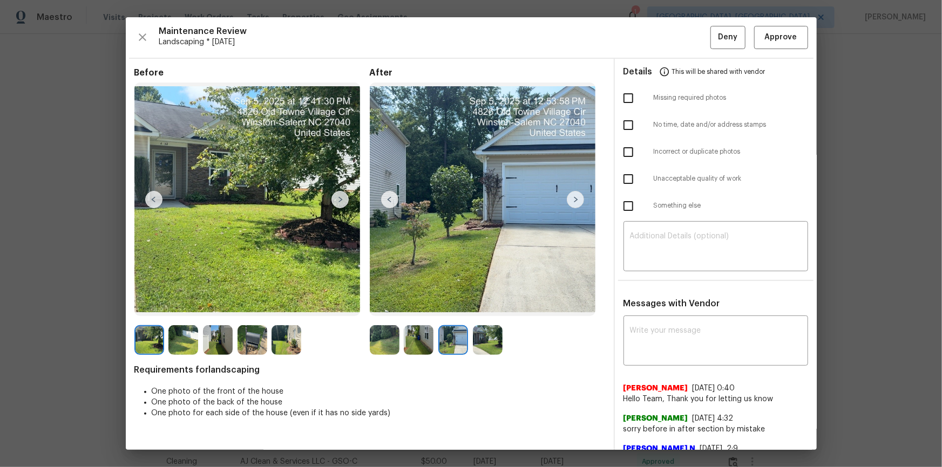
click at [383, 203] on img at bounding box center [389, 199] width 17 height 17
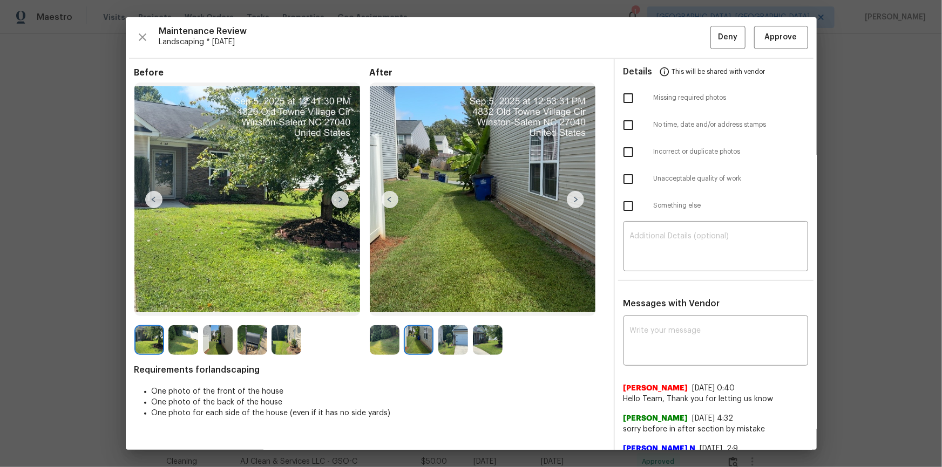
click at [383, 203] on img at bounding box center [389, 199] width 17 height 17
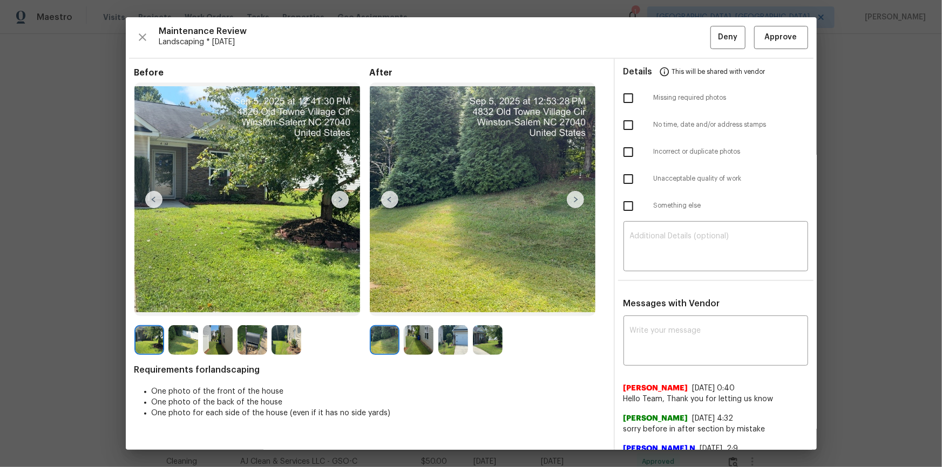
click at [383, 203] on img at bounding box center [389, 199] width 17 height 17
click at [381, 203] on img at bounding box center [389, 199] width 17 height 17
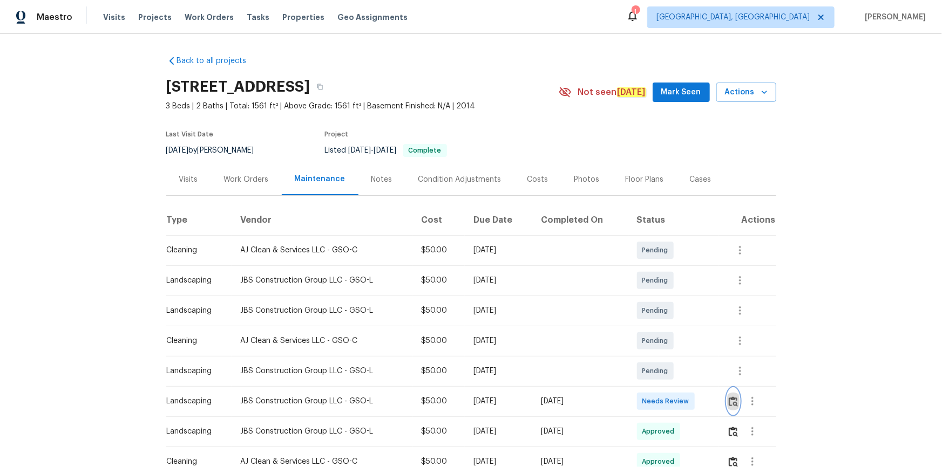
click at [670, 314] on img "button" at bounding box center [732, 402] width 9 height 10
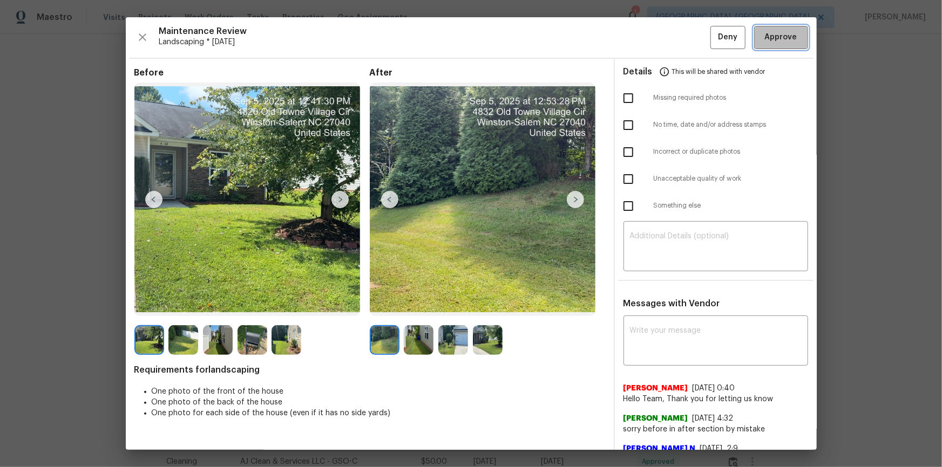
click at [670, 34] on span "Approve" at bounding box center [781, 37] width 32 height 13
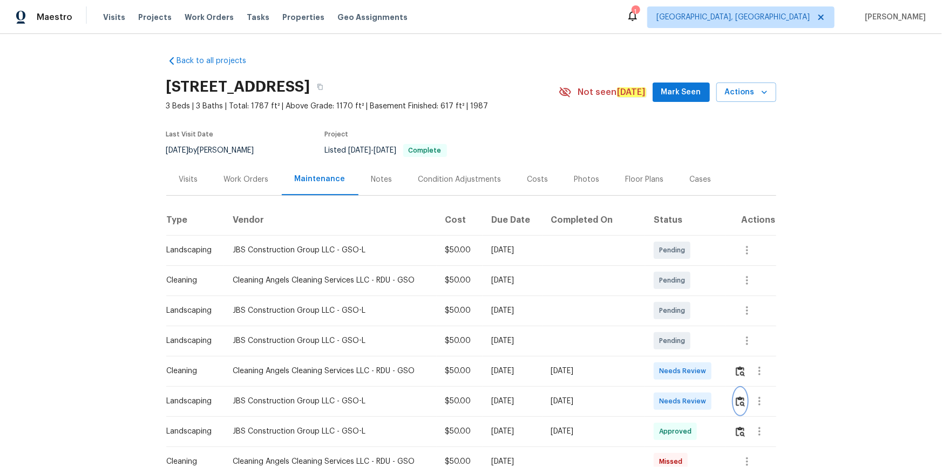
click at [670, 314] on img "button" at bounding box center [739, 402] width 9 height 10
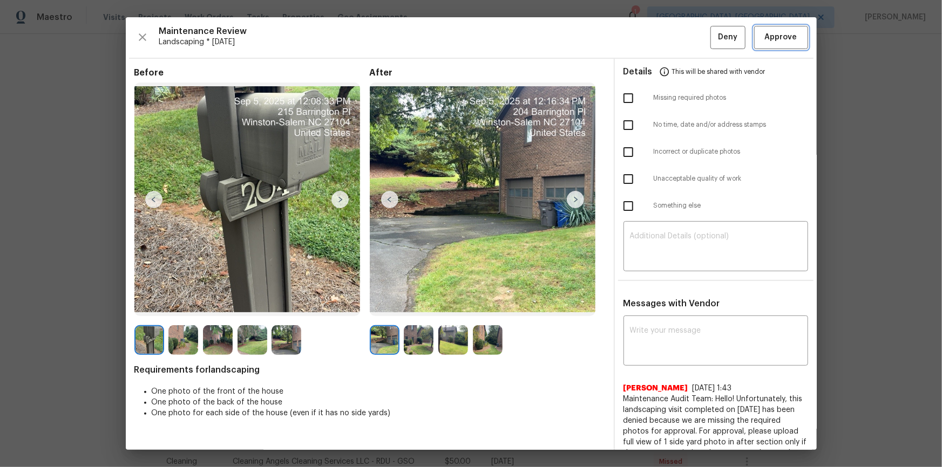
click at [670, 38] on span "Approve" at bounding box center [781, 37] width 32 height 13
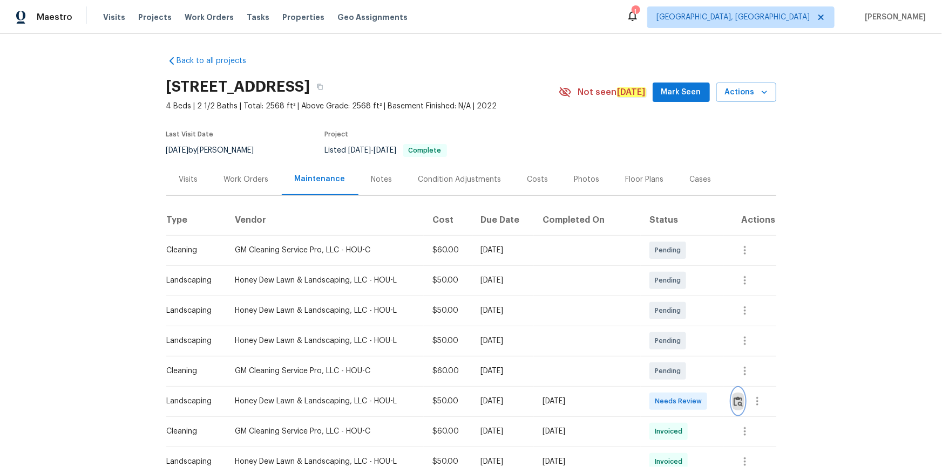
click at [737, 403] on img "button" at bounding box center [737, 402] width 9 height 10
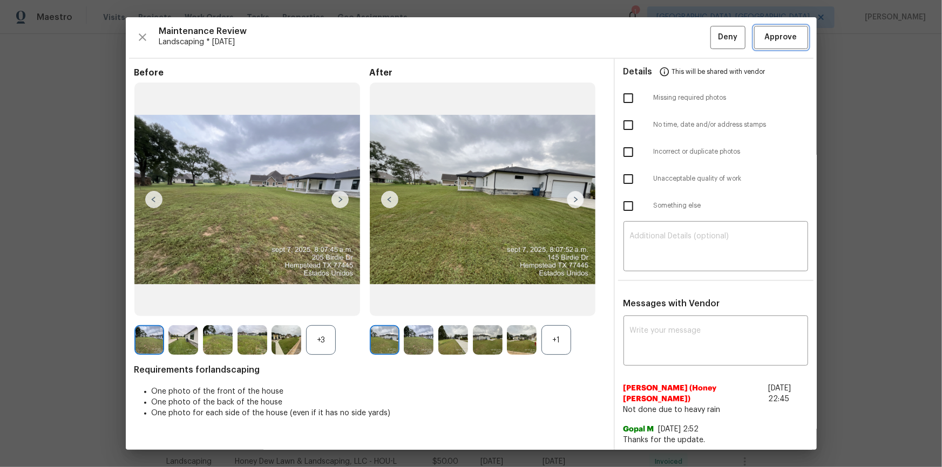
click at [767, 32] on span "Approve" at bounding box center [781, 37] width 32 height 13
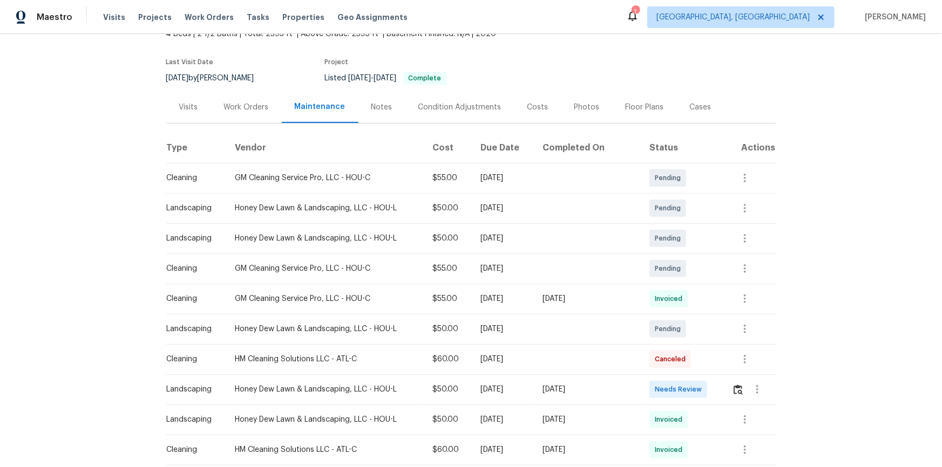
scroll to position [147, 0]
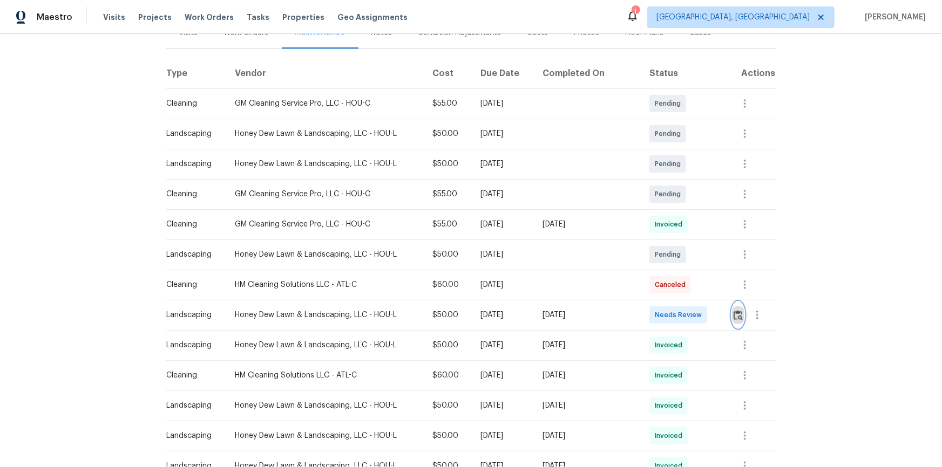
click at [670, 314] on img "button" at bounding box center [737, 315] width 9 height 10
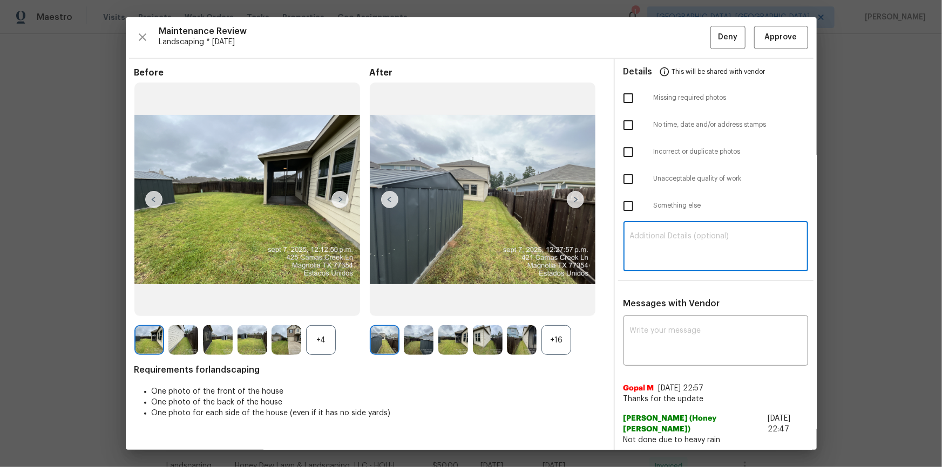
click at [658, 238] on textarea at bounding box center [716, 248] width 172 height 30
click at [658, 314] on textarea at bounding box center [716, 342] width 172 height 30
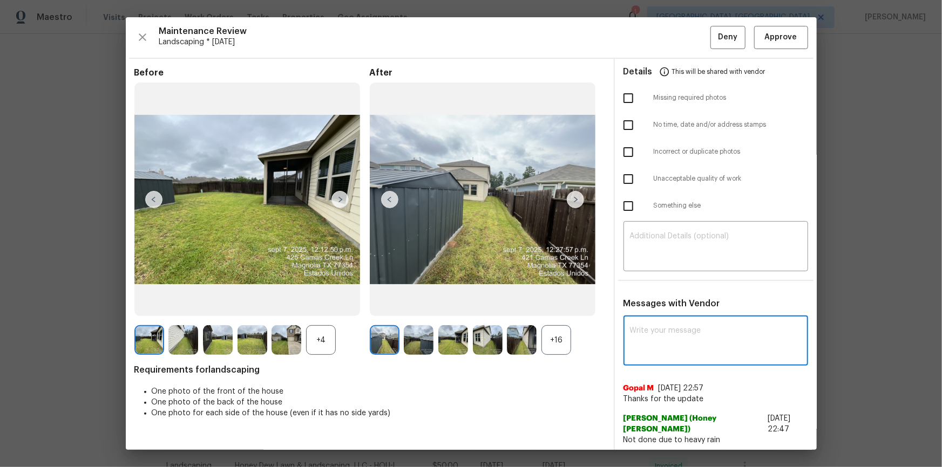
paste textarea "Maintenance Audit Team: Hello! After further review the visit has been approved…"
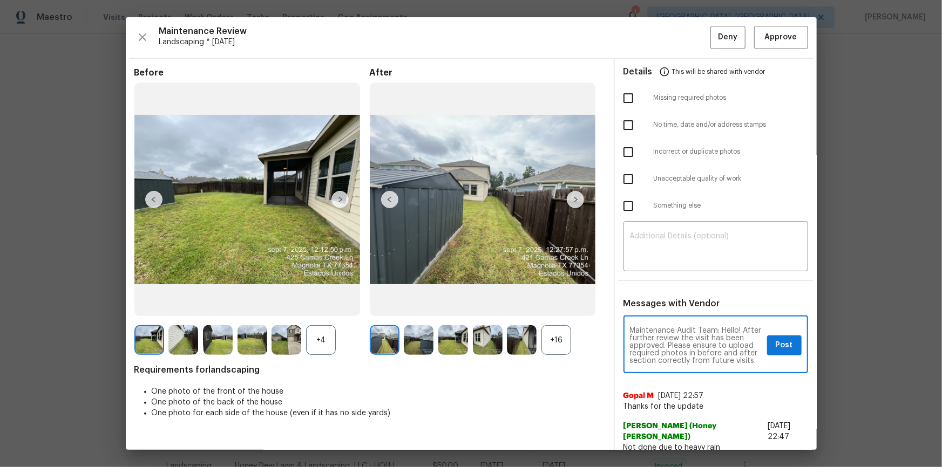
scroll to position [15, 0]
type textarea "Maintenance Audit Team: Hello! After further review the visit has been approved…"
click at [670, 314] on span "Post" at bounding box center [783, 345] width 17 height 13
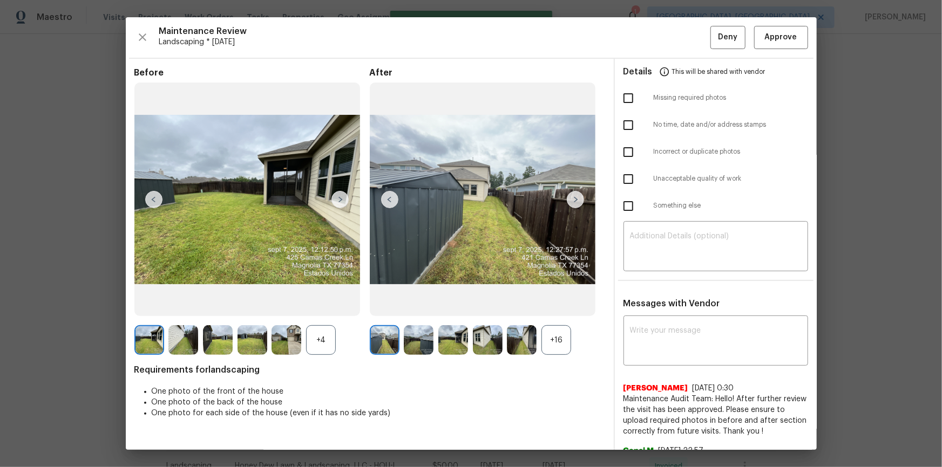
scroll to position [0, 0]
click at [670, 38] on span "Approve" at bounding box center [781, 37] width 32 height 13
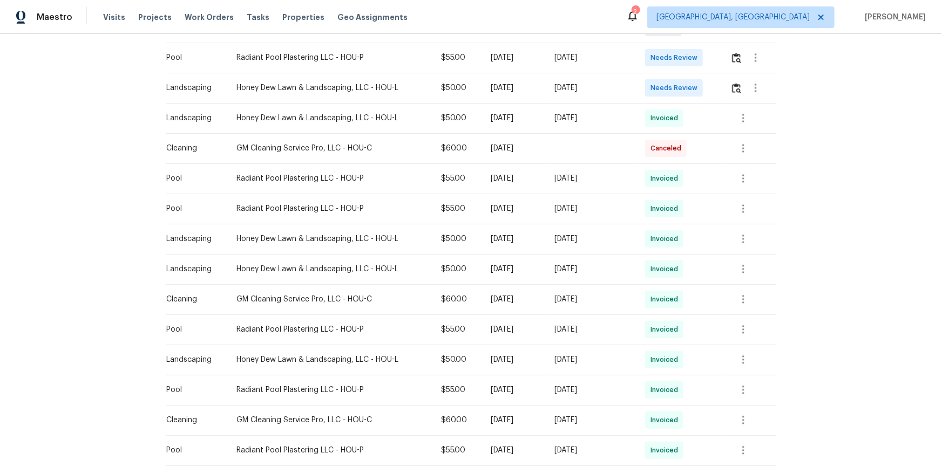
scroll to position [343, 0]
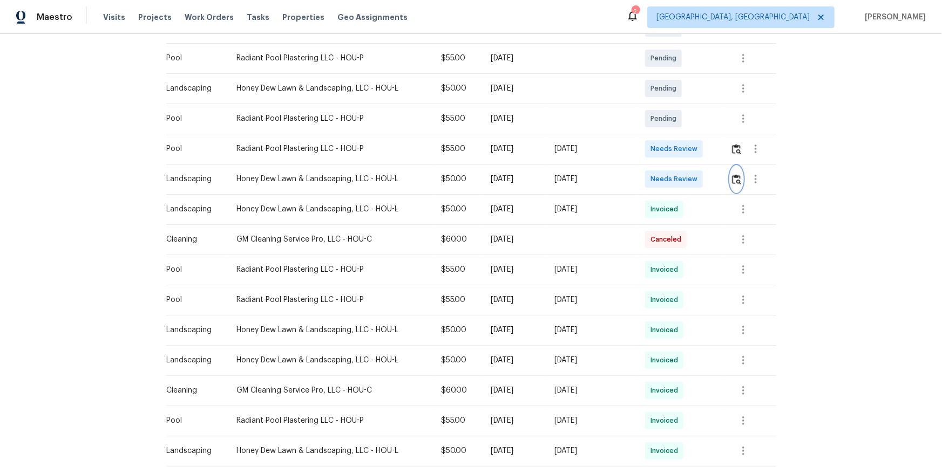
click at [737, 176] on img "button" at bounding box center [736, 179] width 9 height 10
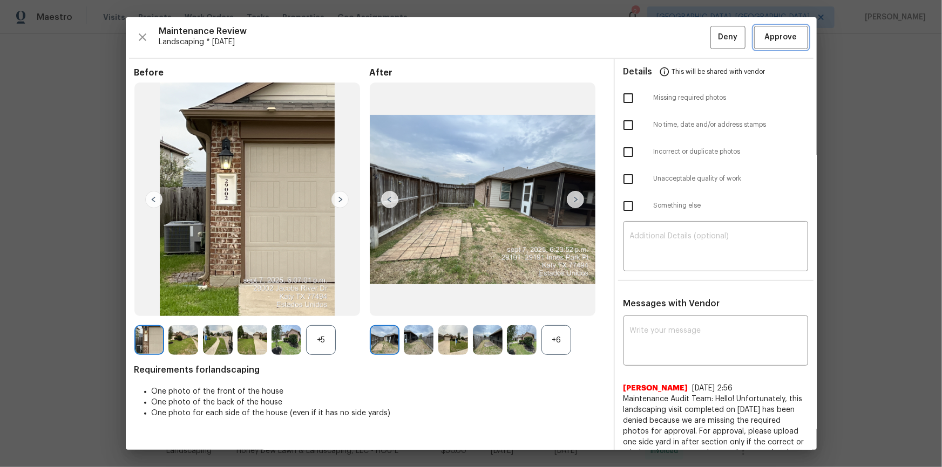
click at [768, 42] on span "Approve" at bounding box center [781, 37] width 32 height 13
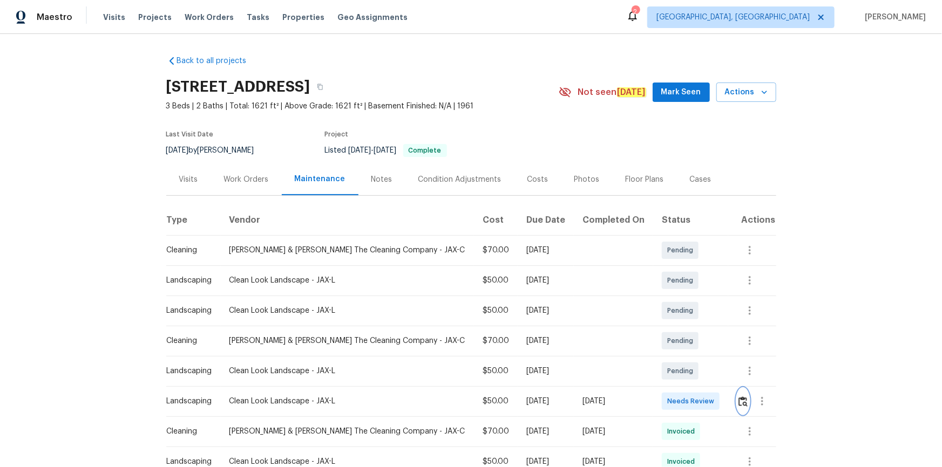
click at [670, 314] on button "button" at bounding box center [743, 402] width 12 height 26
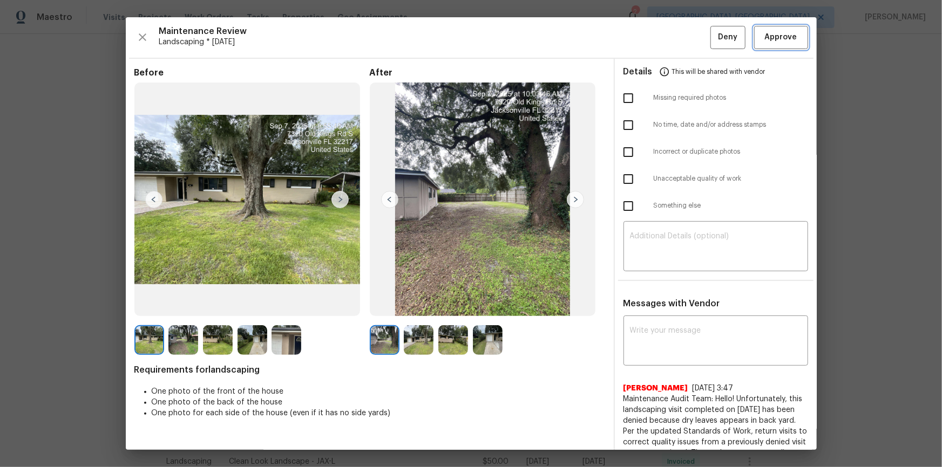
click at [670, 37] on span "Approve" at bounding box center [781, 37] width 32 height 13
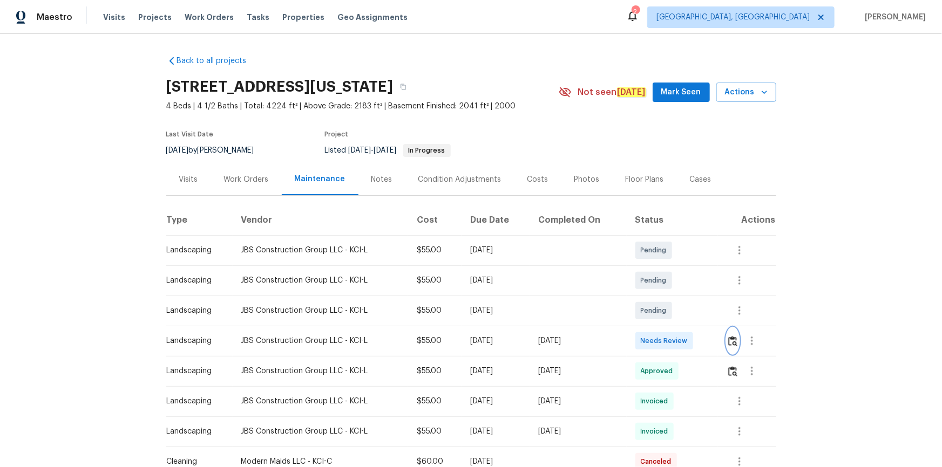
click at [726, 336] on button "button" at bounding box center [732, 341] width 12 height 26
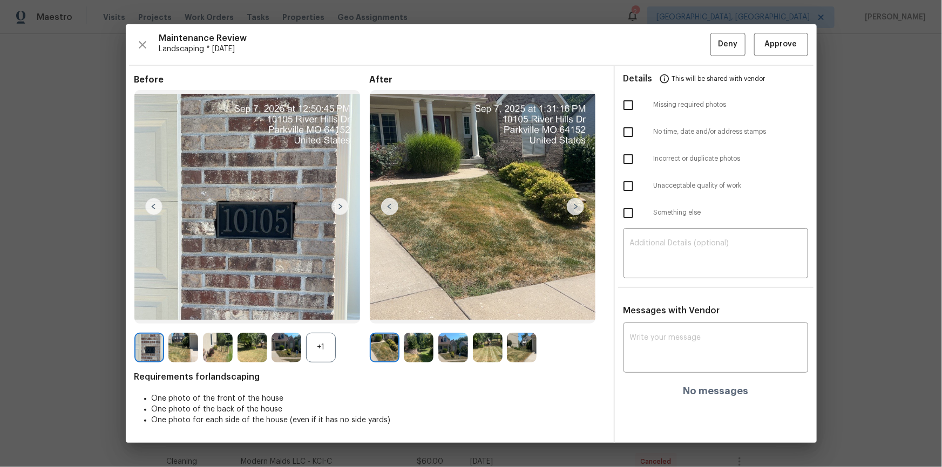
drag, startPoint x: 789, startPoint y: 30, endPoint x: 790, endPoint y: 63, distance: 32.4
click at [789, 30] on div "Maintenance Review Landscaping * [DATE] Deny Approve Before +1 After Requiremen…" at bounding box center [471, 233] width 691 height 418
click at [792, 45] on span "Approve" at bounding box center [781, 44] width 32 height 13
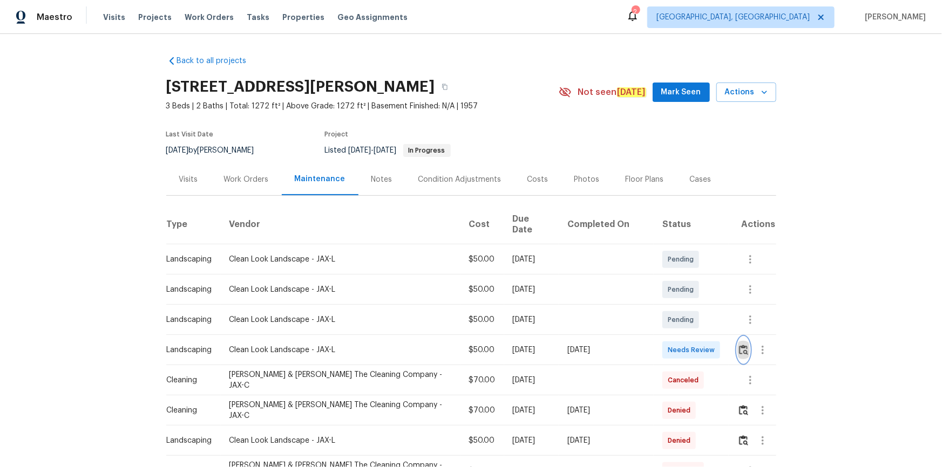
click at [737, 344] on button "button" at bounding box center [743, 350] width 12 height 26
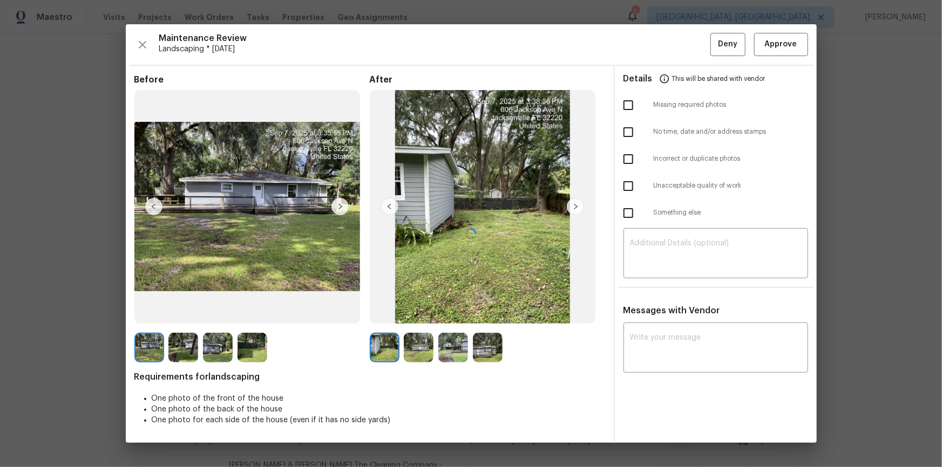
click at [667, 254] on div at bounding box center [471, 233] width 691 height 418
click at [670, 243] on div at bounding box center [471, 233] width 691 height 418
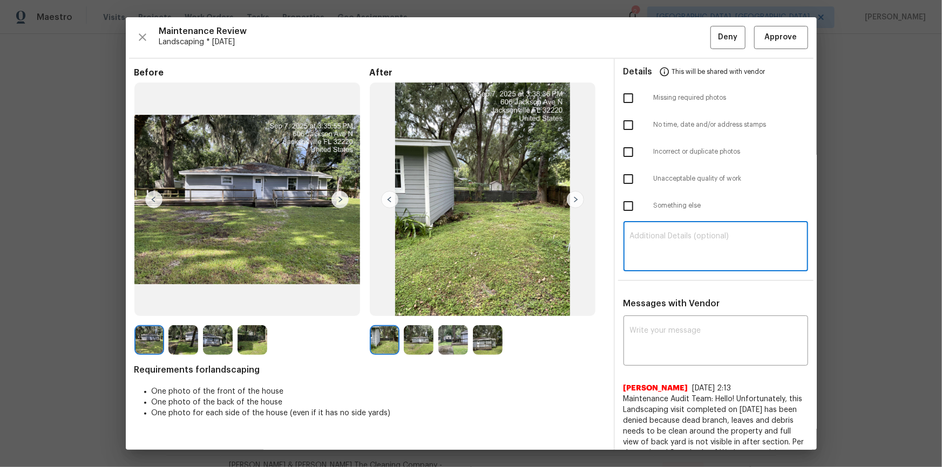
click at [677, 237] on textarea at bounding box center [716, 248] width 172 height 30
paste textarea "Maintenance Audit Team: Hello! Unfortunately, this [landscaping visit completed…"
type textarea "Maintenance Audit Team: Hello! Unfortunately, this [landscaping visit completed…"
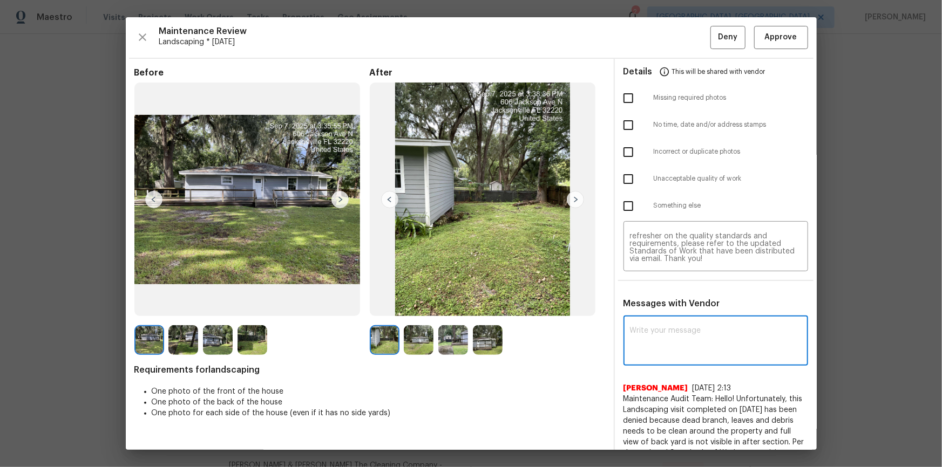
click at [670, 327] on textarea at bounding box center [716, 342] width 172 height 30
paste textarea "Maintenance Audit Team: Hello! Unfortunately, this [landscaping visit completed…"
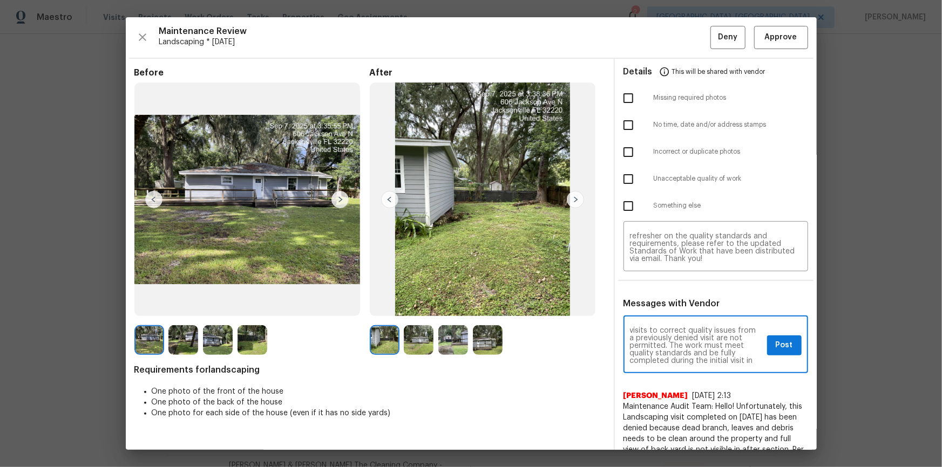
scroll to position [0, 0]
drag, startPoint x: 694, startPoint y: 335, endPoint x: 702, endPoint y: 346, distance: 13.6
click at [695, 336] on textarea "Maintenance Audit Team: Hello! Unfortunately, this [landscaping visit completed…" at bounding box center [696, 346] width 133 height 38
click at [664, 342] on textarea "Maintenance Audit Team: Hello! Unfortunately, this landscaping visit completed …" at bounding box center [696, 346] width 133 height 38
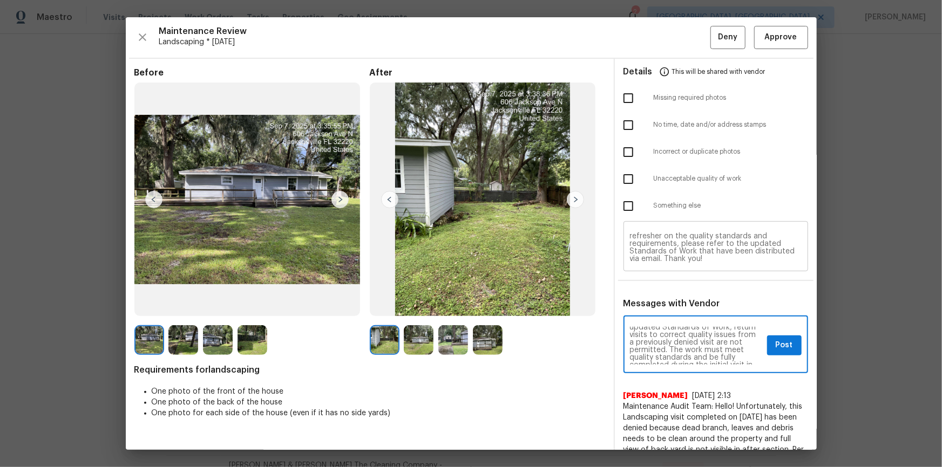
type textarea "Maintenance Audit Team: Hello! Unfortunately, this landscaping visit completed …"
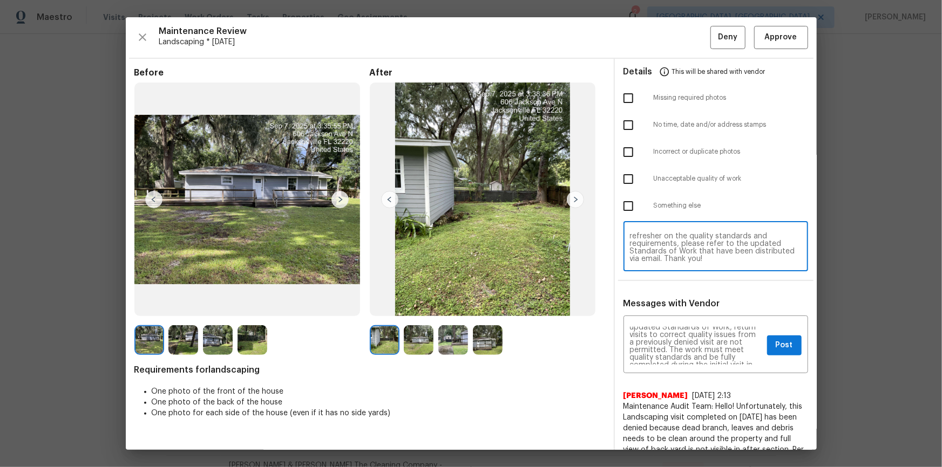
click at [689, 238] on textarea "Maintenance Audit Team: Hello! Unfortunately, this [landscaping visit completed…" at bounding box center [716, 248] width 172 height 30
paste textarea
type textarea "Maintenance Audit Team: Hello! Unfortunately, this landscaping visit completed …"
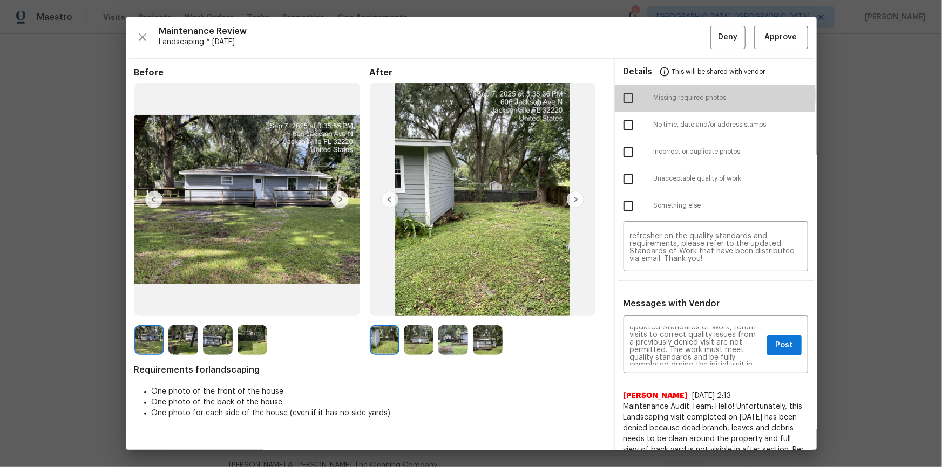
click at [626, 96] on input "checkbox" at bounding box center [628, 98] width 23 height 23
checkbox input "true"
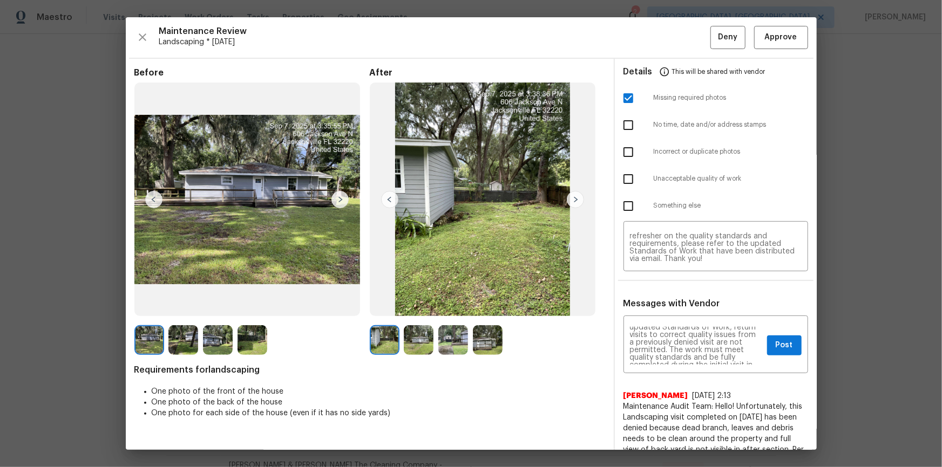
click at [622, 180] on input "checkbox" at bounding box center [628, 179] width 23 height 23
checkbox input "true"
click at [775, 344] on span "Post" at bounding box center [783, 345] width 17 height 13
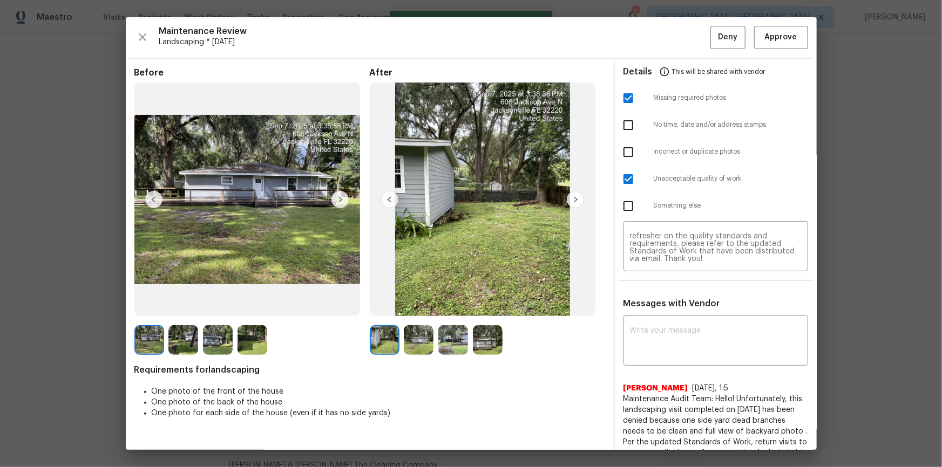
scroll to position [0, 0]
drag, startPoint x: 726, startPoint y: 33, endPoint x: 734, endPoint y: 108, distance: 74.9
click at [727, 33] on span "Deny" at bounding box center [727, 37] width 19 height 13
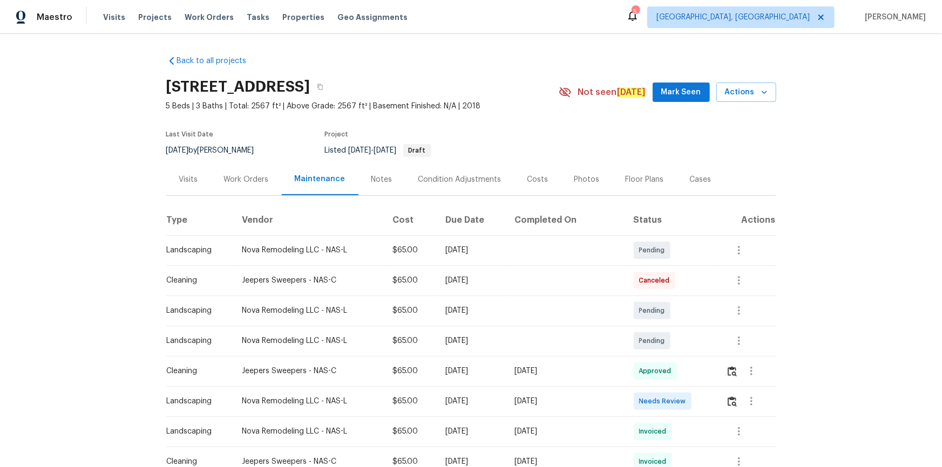
click at [670, 314] on td at bounding box center [746, 401] width 58 height 30
click at [670, 314] on img "button" at bounding box center [731, 402] width 9 height 10
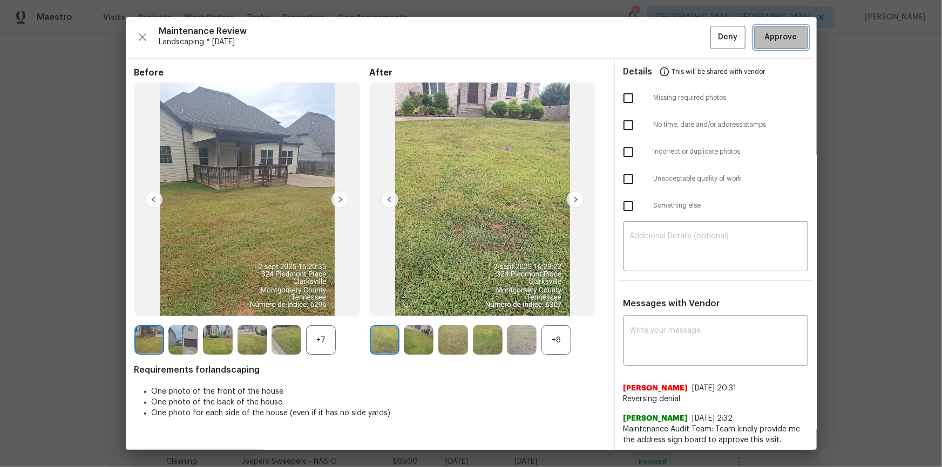
click at [670, 34] on span "Approve" at bounding box center [781, 37] width 32 height 13
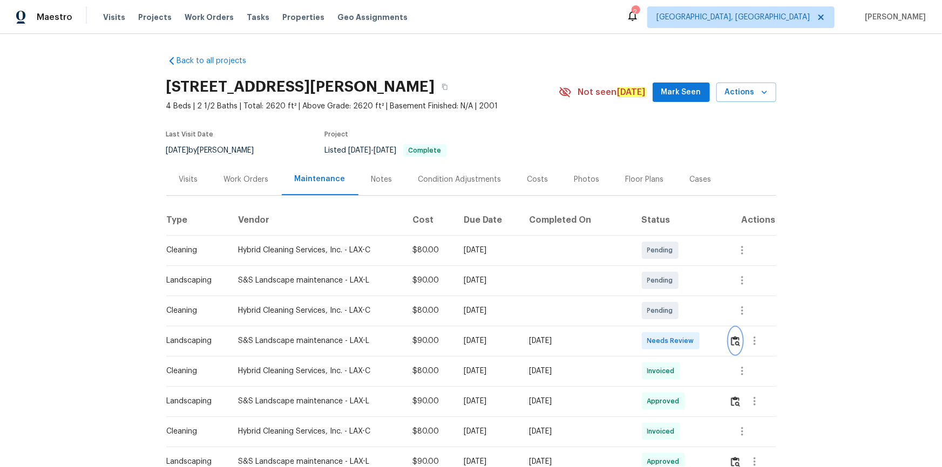
click at [738, 342] on button "button" at bounding box center [735, 341] width 12 height 26
click at [735, 340] on img "button" at bounding box center [735, 341] width 9 height 10
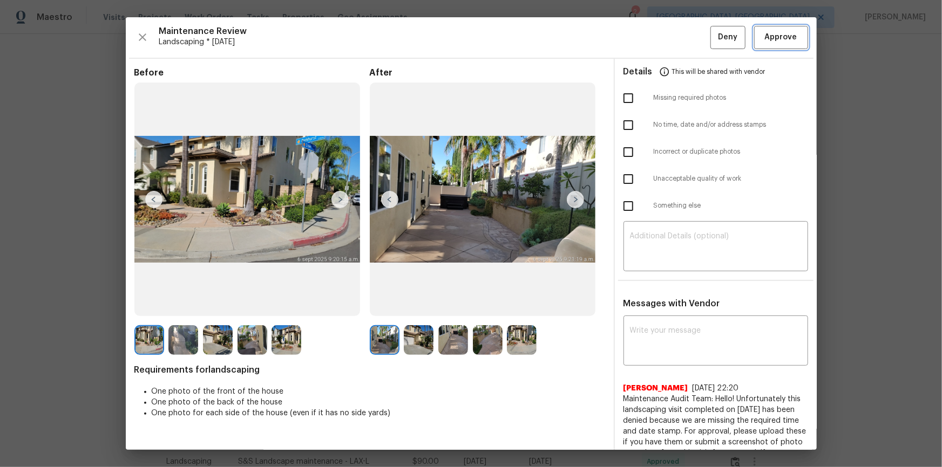
click at [790, 37] on span "Approve" at bounding box center [780, 37] width 37 height 13
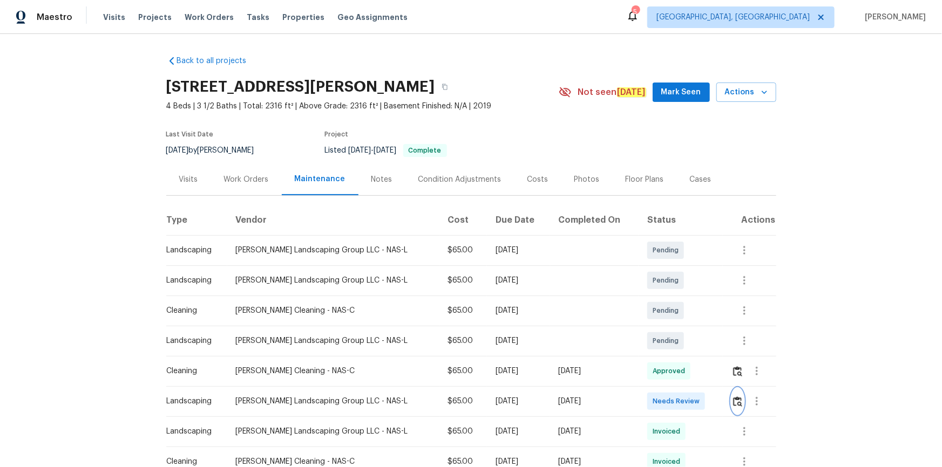
click at [735, 399] on img "button" at bounding box center [737, 402] width 9 height 10
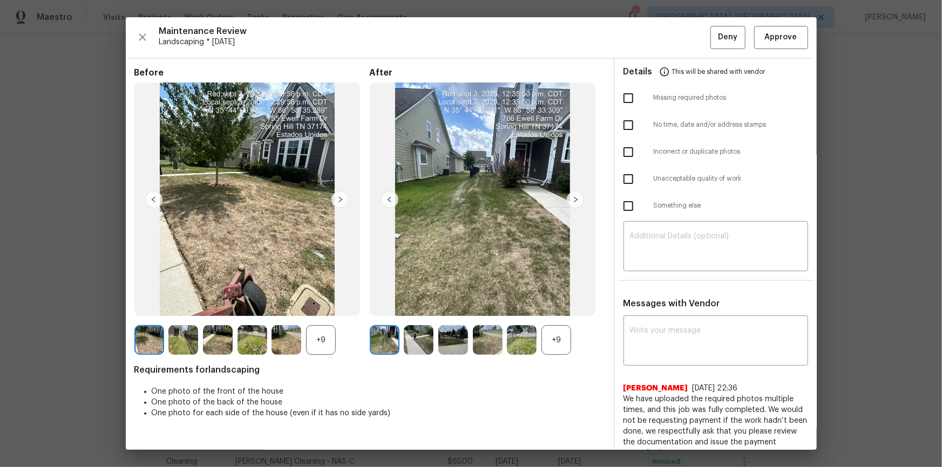
click at [776, 24] on div "Maintenance Review Landscaping * Tue, Sep 02 Deny Approve Before +9 After +9 Re…" at bounding box center [471, 233] width 691 height 433
click at [799, 43] on button "Approve" at bounding box center [781, 37] width 54 height 23
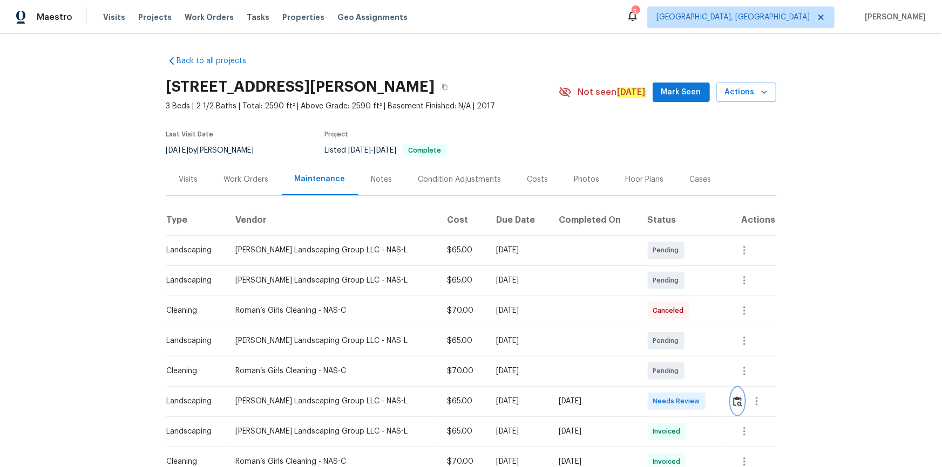
click at [670, 314] on img "button" at bounding box center [737, 402] width 9 height 10
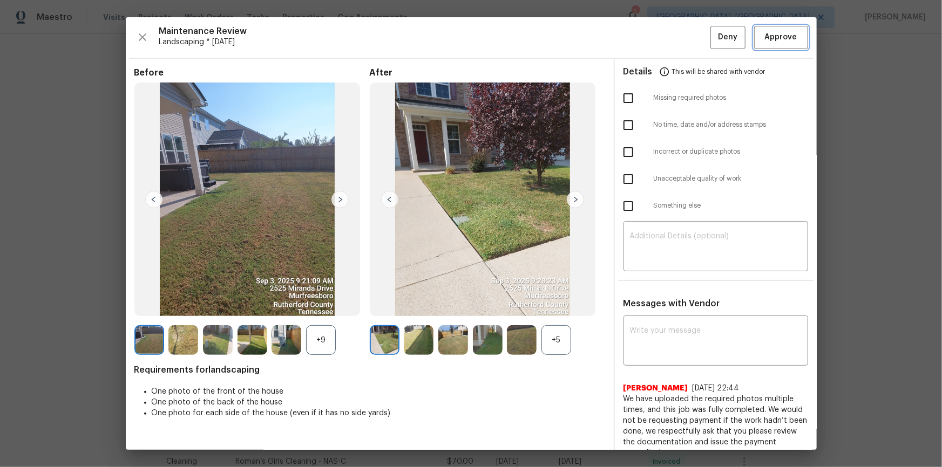
click at [670, 27] on button "Approve" at bounding box center [781, 37] width 54 height 23
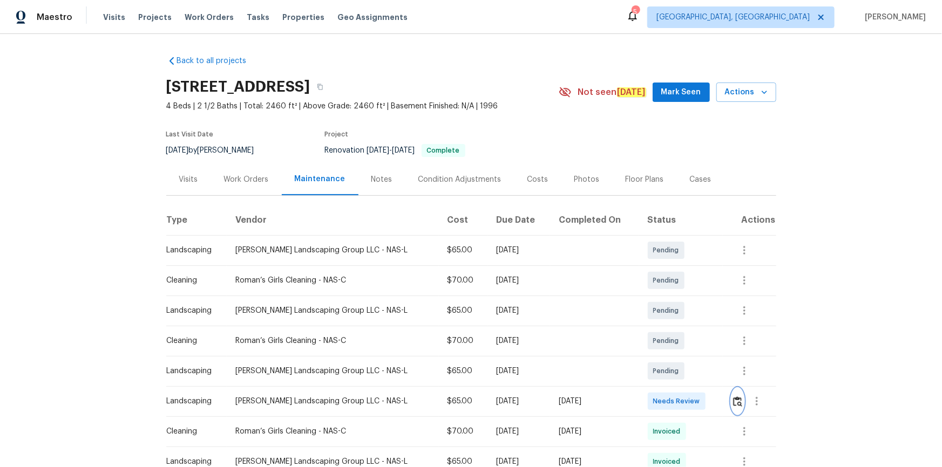
click at [670, 314] on img "button" at bounding box center [737, 402] width 9 height 10
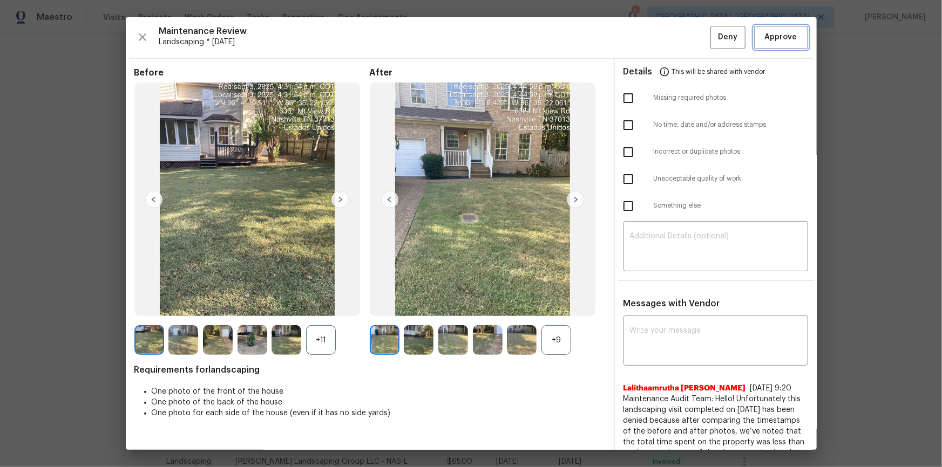
click at [670, 48] on button "Approve" at bounding box center [781, 37] width 54 height 23
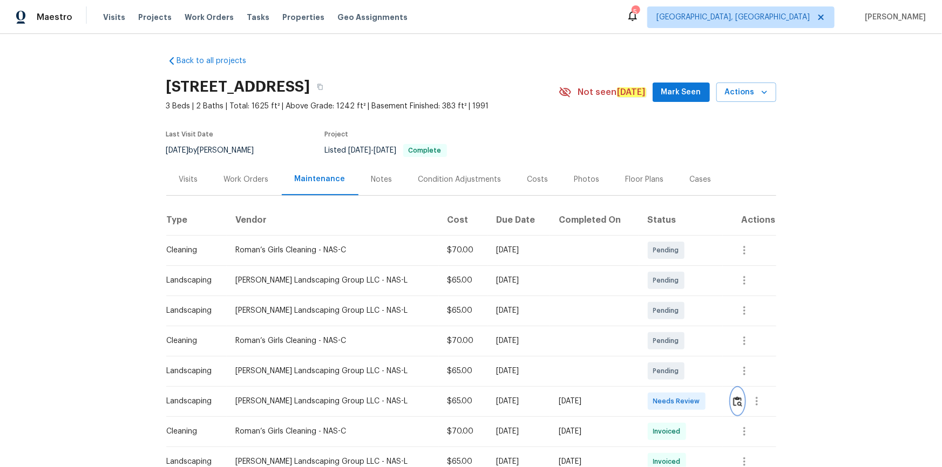
click at [670, 314] on img "button" at bounding box center [737, 402] width 9 height 10
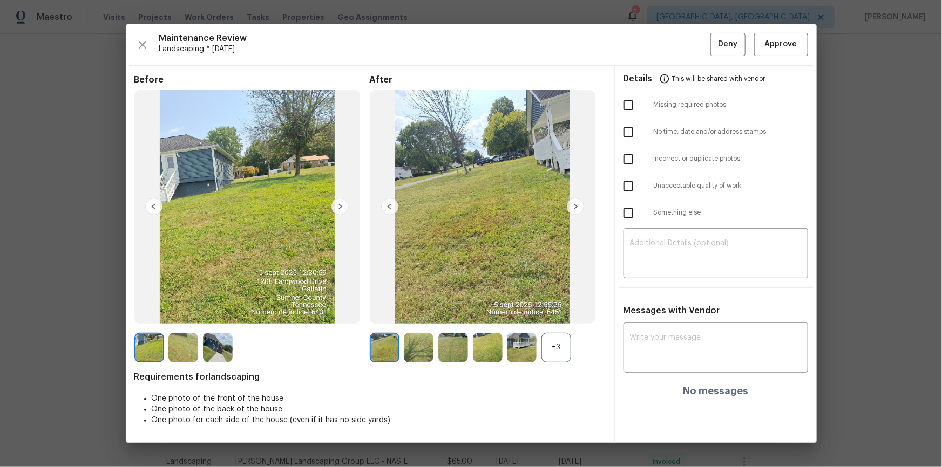
click at [670, 28] on div "Maintenance Review Landscaping * [DATE] Deny Approve Before After +3 Requiremen…" at bounding box center [471, 233] width 691 height 418
click at [670, 43] on span "Approve" at bounding box center [781, 44] width 32 height 13
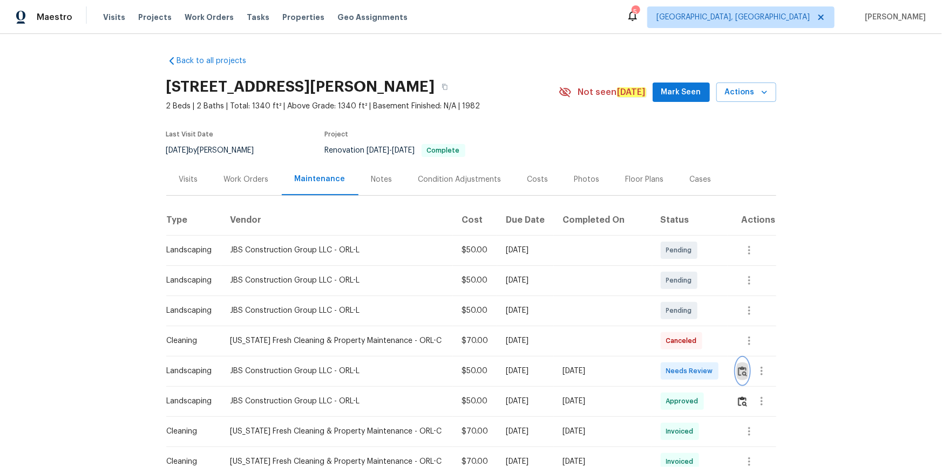
click at [670, 314] on img "button" at bounding box center [742, 371] width 9 height 10
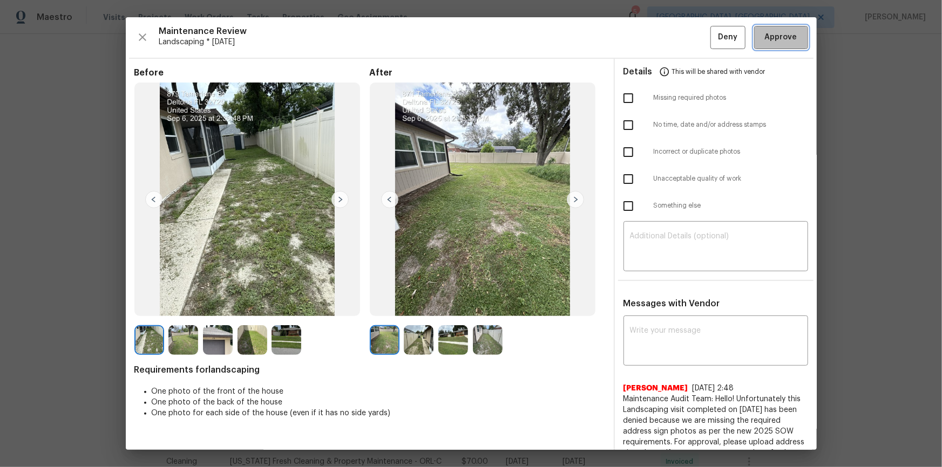
drag, startPoint x: 788, startPoint y: 43, endPoint x: 854, endPoint y: 360, distance: 324.1
click at [670, 43] on span "Approve" at bounding box center [781, 37] width 32 height 13
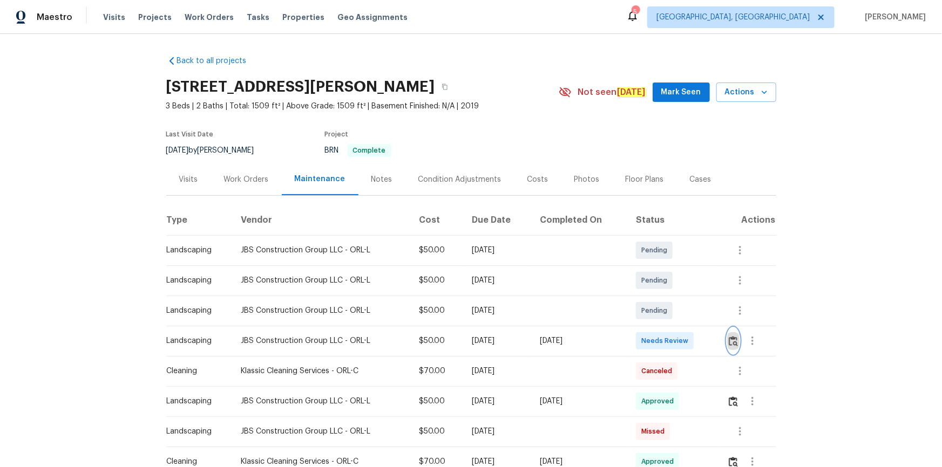
click at [670, 314] on img "button" at bounding box center [732, 341] width 9 height 10
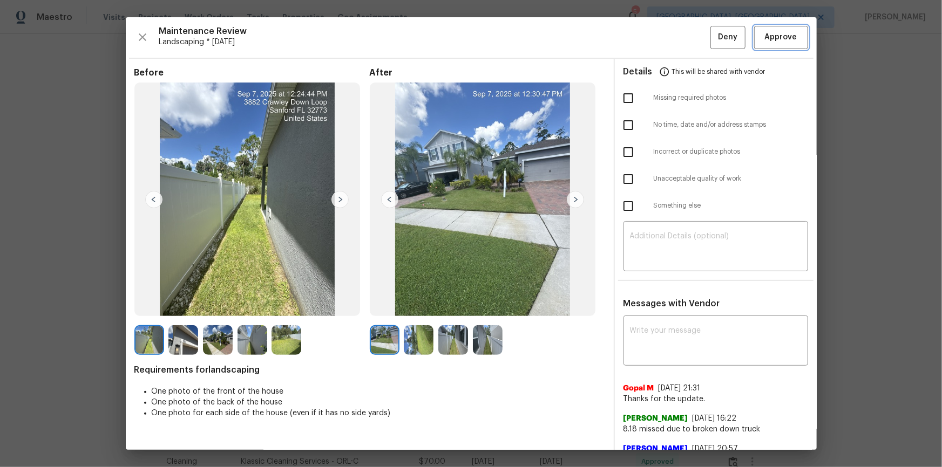
click at [670, 33] on button "Approve" at bounding box center [781, 37] width 54 height 23
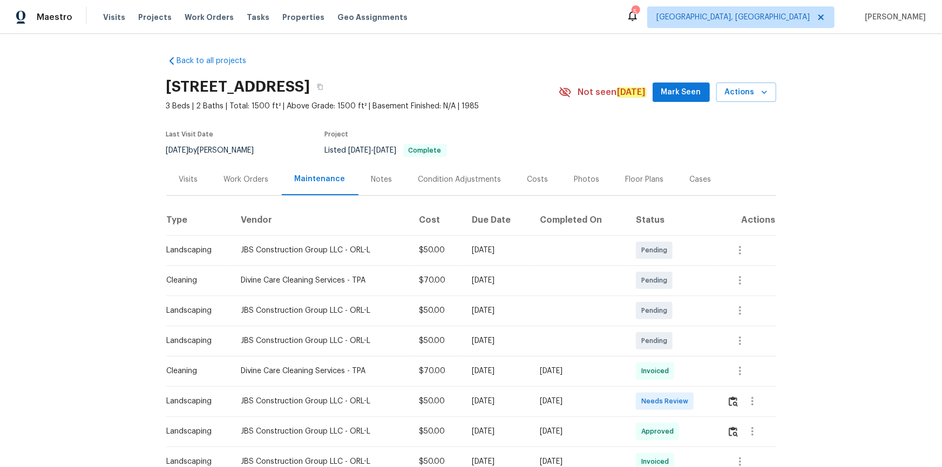
click at [670, 314] on div at bounding box center [751, 402] width 49 height 26
click at [670, 314] on img "button" at bounding box center [732, 402] width 9 height 10
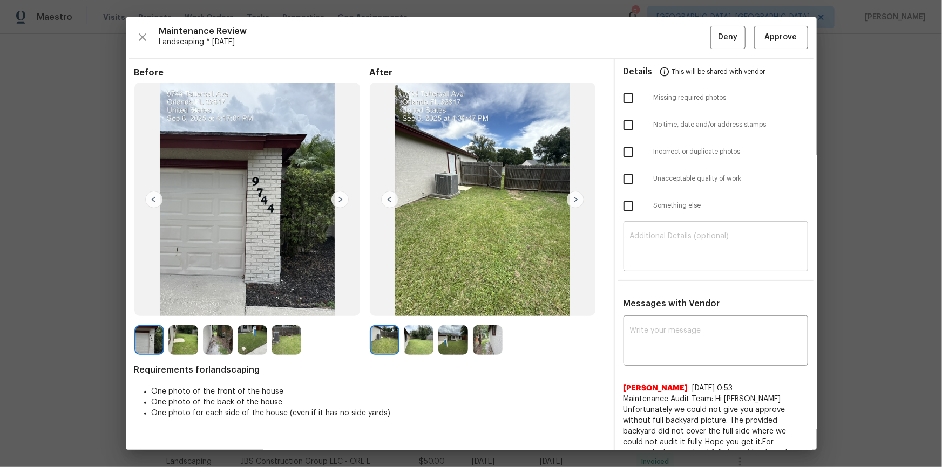
click at [670, 246] on textarea at bounding box center [716, 248] width 172 height 30
paste textarea "Maintenance Audit Team: Hello! Unfortunately, this landscaping visit completed …"
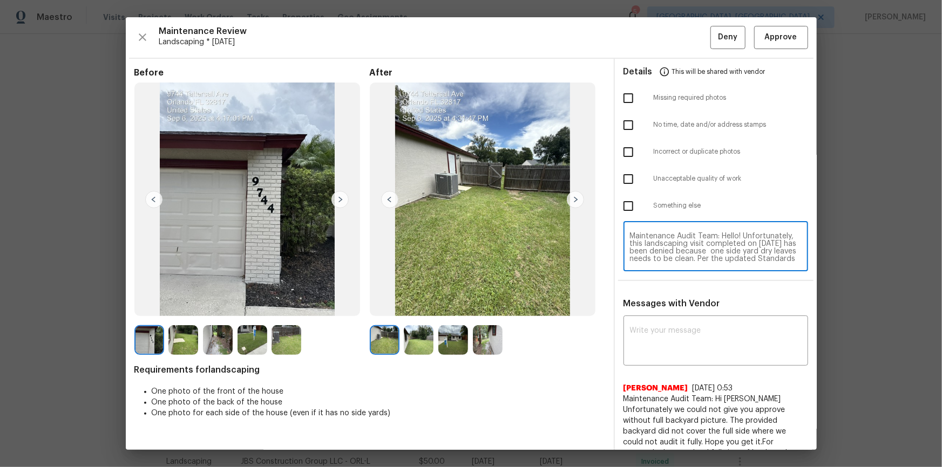
scroll to position [83, 0]
type textarea "Maintenance Audit Team: Hello! Unfortunately, this landscaping visit completed …"
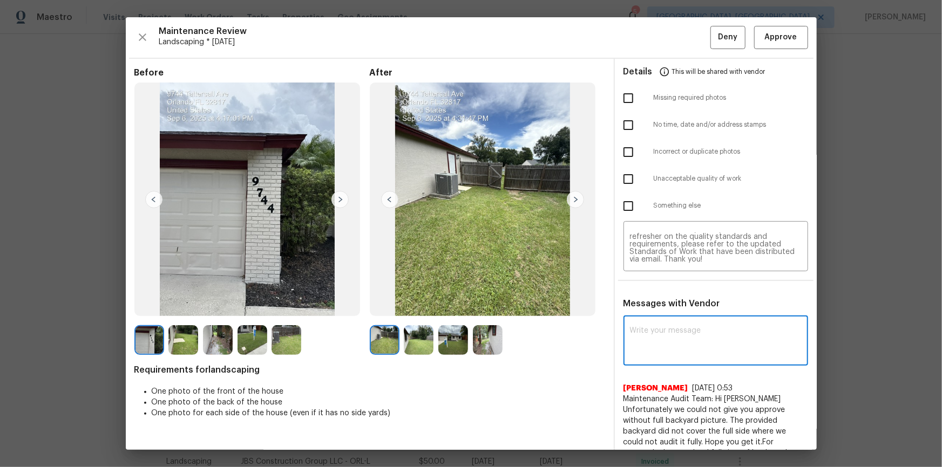
click at [670, 314] on textarea at bounding box center [716, 342] width 172 height 30
paste textarea "Maintenance Audit Team: Hello! Unfortunately, this landscaping visit completed …"
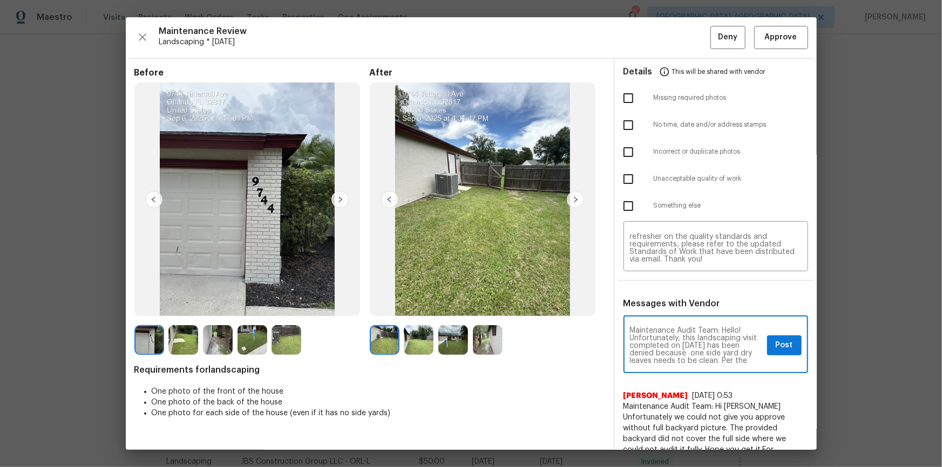
scroll to position [19, 0]
type textarea "Maintenance Audit Team: Hello! Unfortunately, this landscaping visit completed …"
drag, startPoint x: 626, startPoint y: 177, endPoint x: 708, endPoint y: 237, distance: 102.3
click at [628, 181] on input "checkbox" at bounding box center [628, 179] width 23 height 23
checkbox input "true"
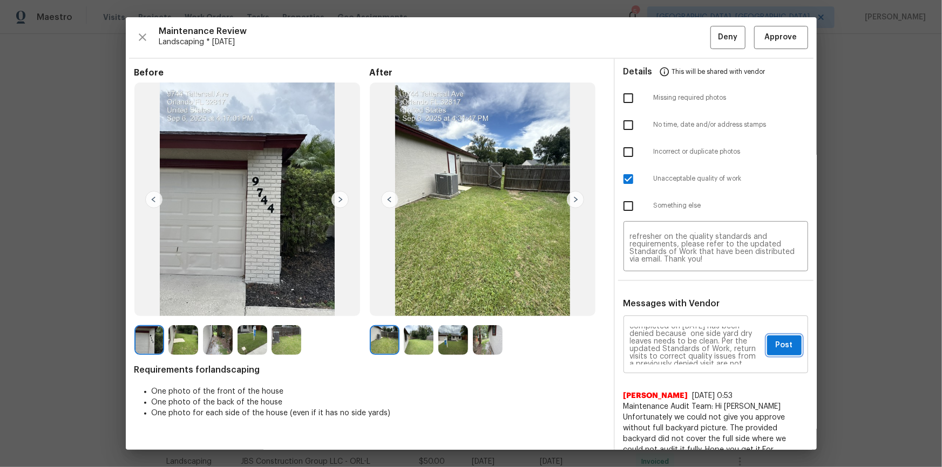
click at [670, 314] on span "Post" at bounding box center [783, 345] width 17 height 13
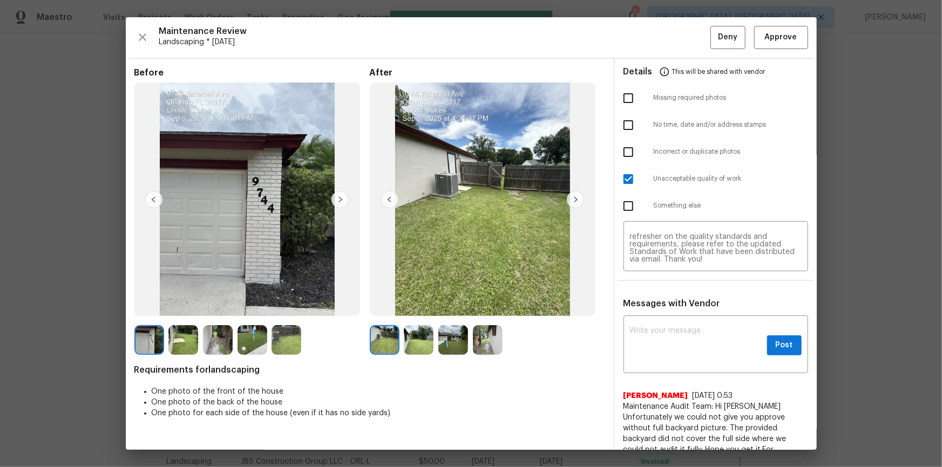
scroll to position [0, 0]
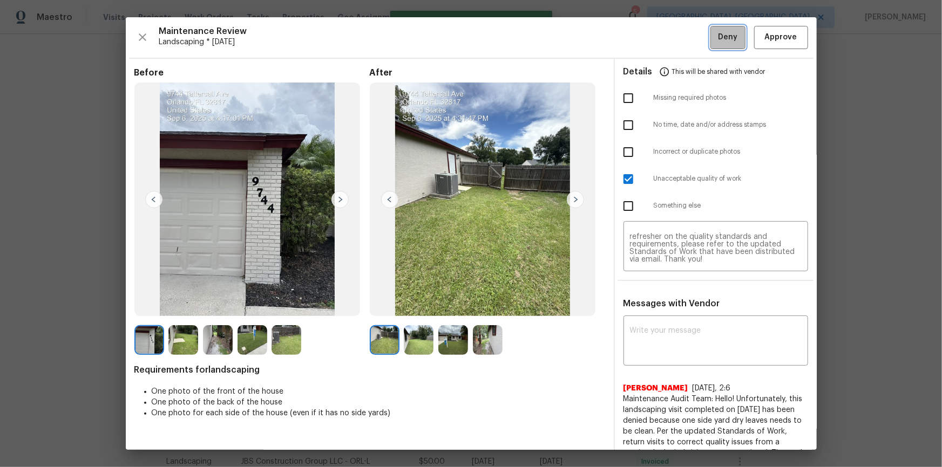
click at [670, 43] on button "Deny" at bounding box center [727, 37] width 35 height 23
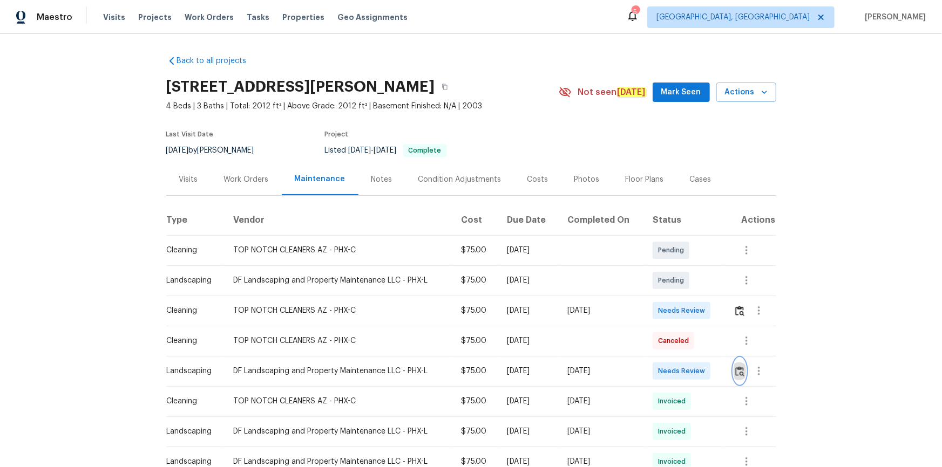
click at [670, 314] on img "button" at bounding box center [739, 371] width 9 height 10
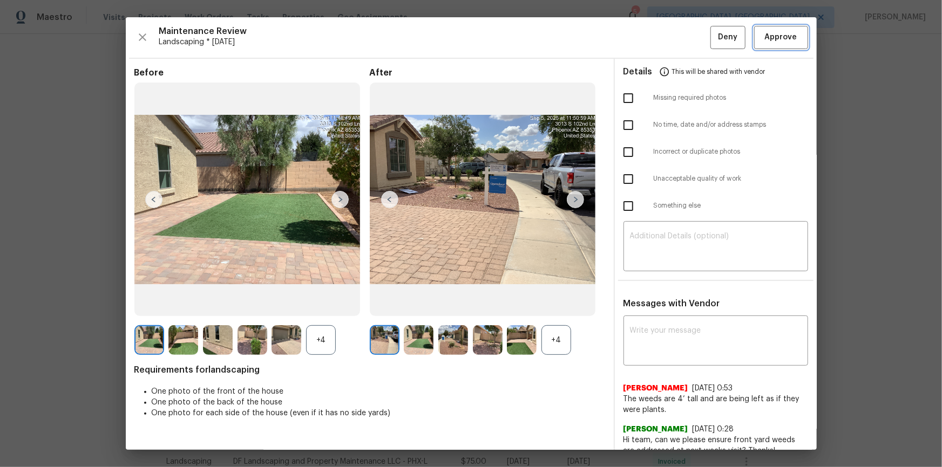
click at [670, 35] on span "Approve" at bounding box center [781, 37] width 32 height 13
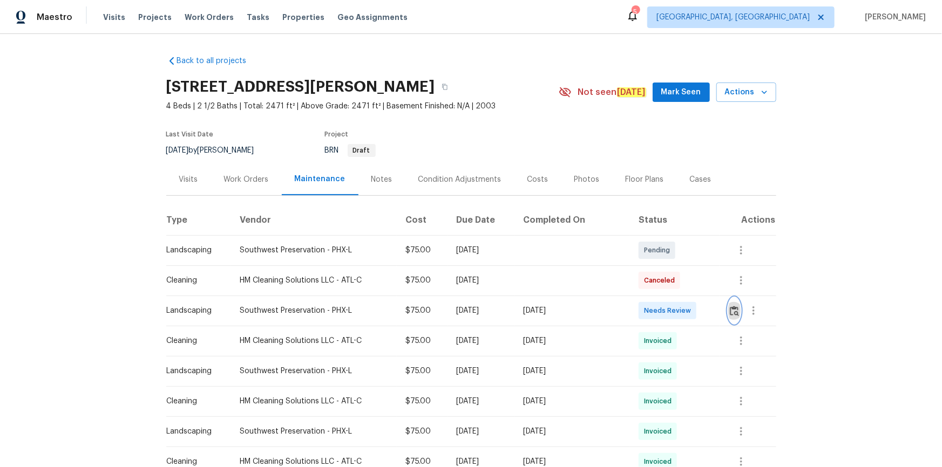
click at [670, 309] on img "button" at bounding box center [734, 311] width 9 height 10
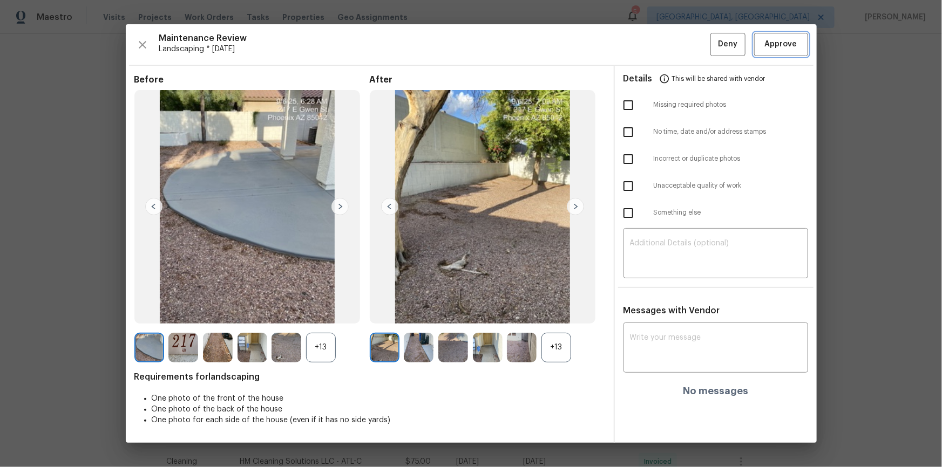
click at [670, 44] on span "Approve" at bounding box center [781, 44] width 32 height 13
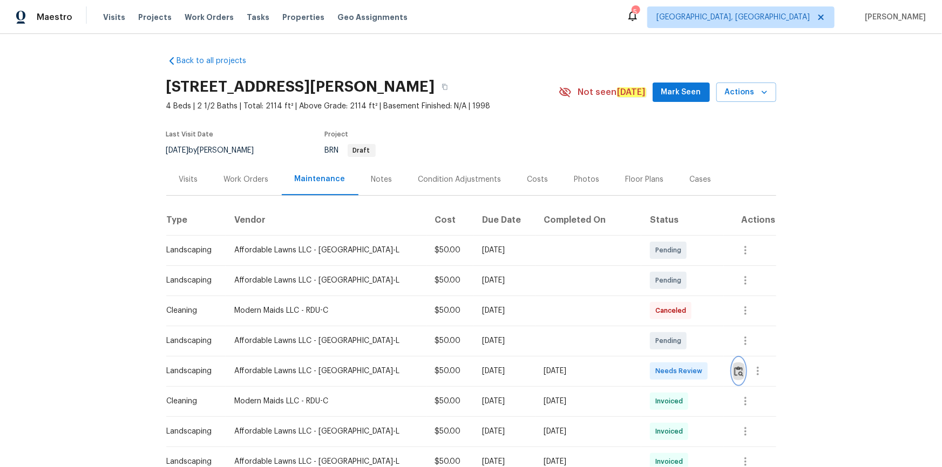
click at [734, 371] on img "button" at bounding box center [738, 371] width 9 height 10
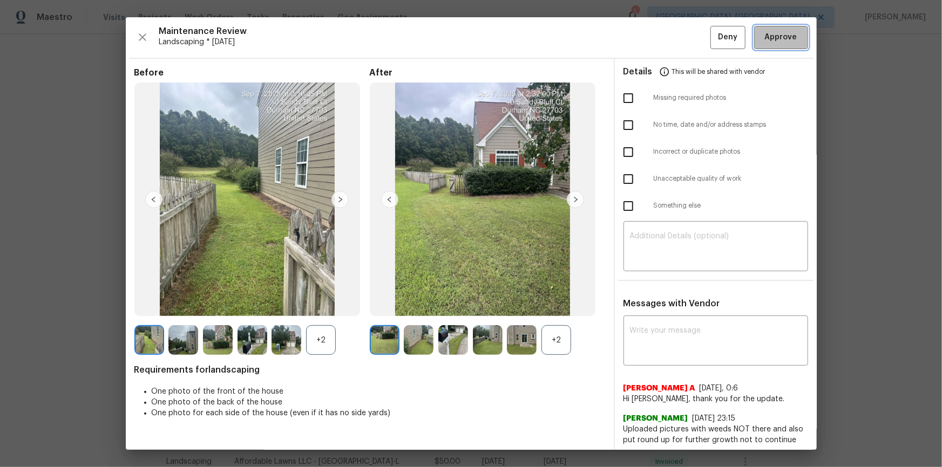
click at [775, 37] on span "Approve" at bounding box center [781, 37] width 32 height 13
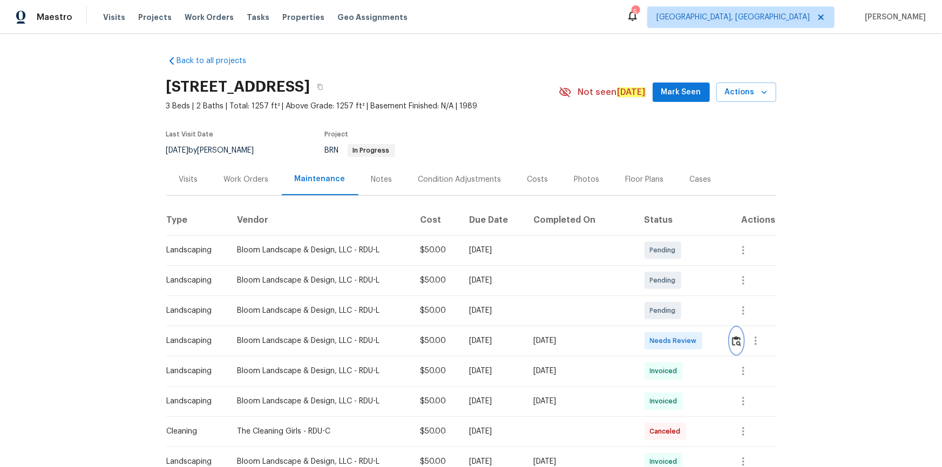
click at [670, 314] on img "button" at bounding box center [736, 341] width 9 height 10
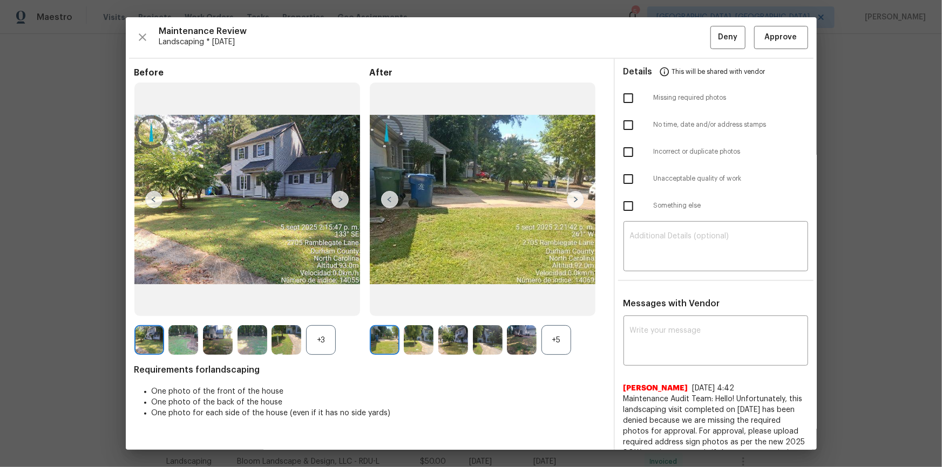
click at [670, 31] on div "Maintenance Review Landscaping * Tue, Sep 02 Deny Approve Before +3 After +5 Re…" at bounding box center [471, 233] width 691 height 433
click at [670, 35] on button "Approve" at bounding box center [781, 37] width 54 height 23
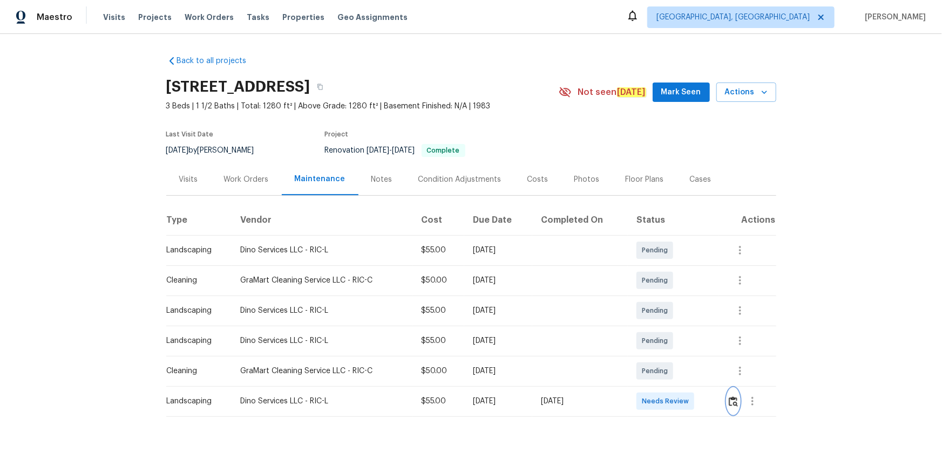
click at [670, 314] on img "button" at bounding box center [732, 402] width 9 height 10
click at [670, 314] on button "button" at bounding box center [733, 402] width 12 height 26
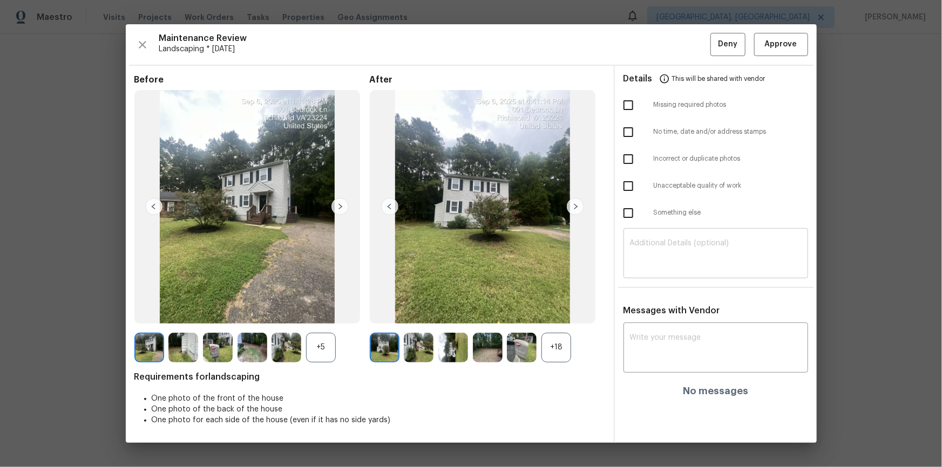
click at [670, 253] on textarea at bounding box center [716, 255] width 172 height 30
paste textarea "After future review visit has been approve. Please ensure to avoid personal pho…"
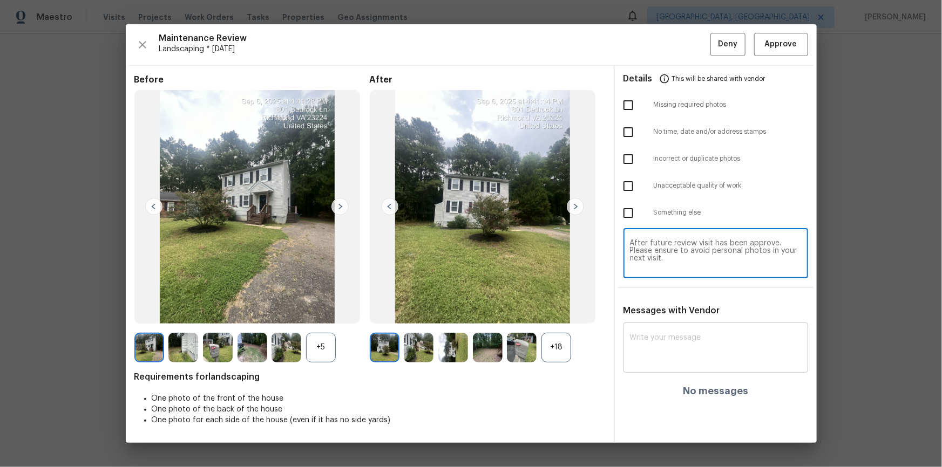
type textarea "After future review visit has been approve. Please ensure to avoid personal pho…"
click at [670, 314] on div "x ​" at bounding box center [715, 348] width 185 height 47
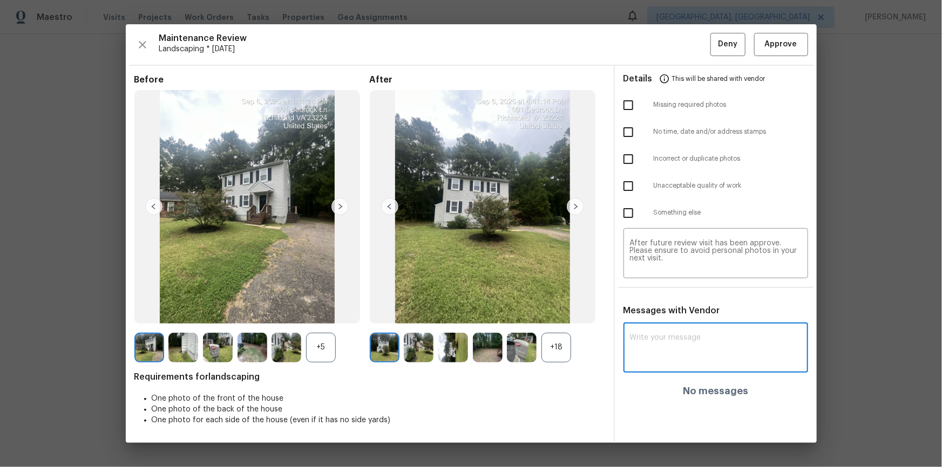
paste textarea "After future review visit has been approve. Please ensure to avoid personal pho…"
click at [670, 314] on textarea "After future review visit has been approve. Please ensure to avoid personal pho…" at bounding box center [696, 349] width 133 height 30
drag, startPoint x: 690, startPoint y: 353, endPoint x: 682, endPoint y: 356, distance: 9.2
click at [670, 314] on textarea "After future review visit has been approve. Please ensure to avoid personal pho…" at bounding box center [696, 349] width 133 height 30
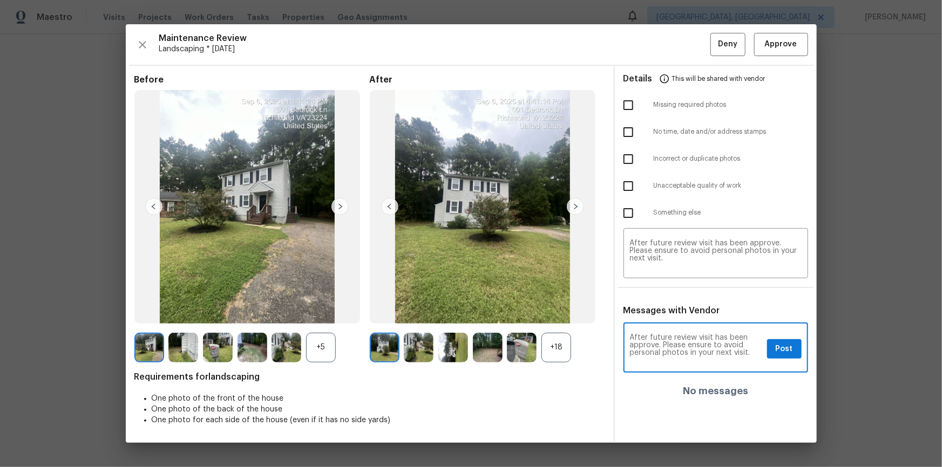
click at [656, 314] on textarea "After future review visit has been approve. Please ensure to avoid personal pho…" at bounding box center [696, 349] width 133 height 30
click at [670, 314] on textarea "After future review visit has been approve. Please ensure to avoid other proper…" at bounding box center [696, 349] width 133 height 30
type textarea "After future review visit has been approve. Please ensure to avoid other proper…"
click at [670, 255] on textarea "After future review visit has been approve. Please ensure to avoid personal pho…" at bounding box center [716, 255] width 172 height 30
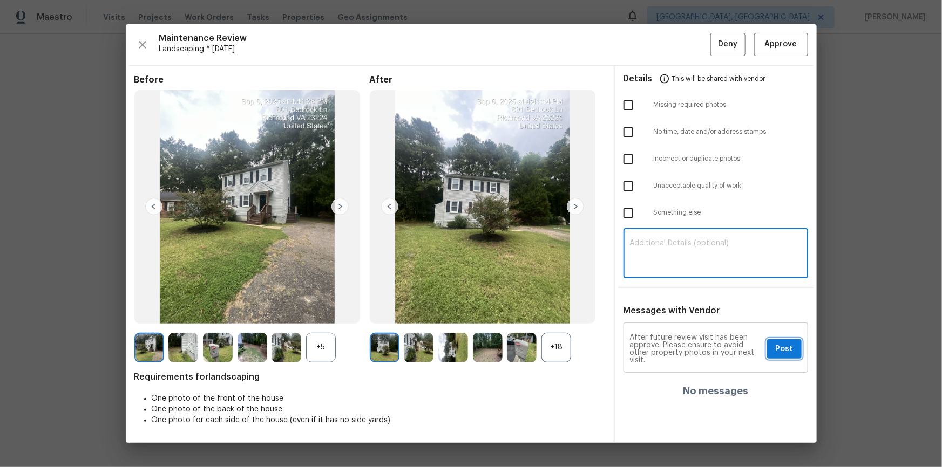
click at [670, 314] on button "Post" at bounding box center [784, 349] width 35 height 20
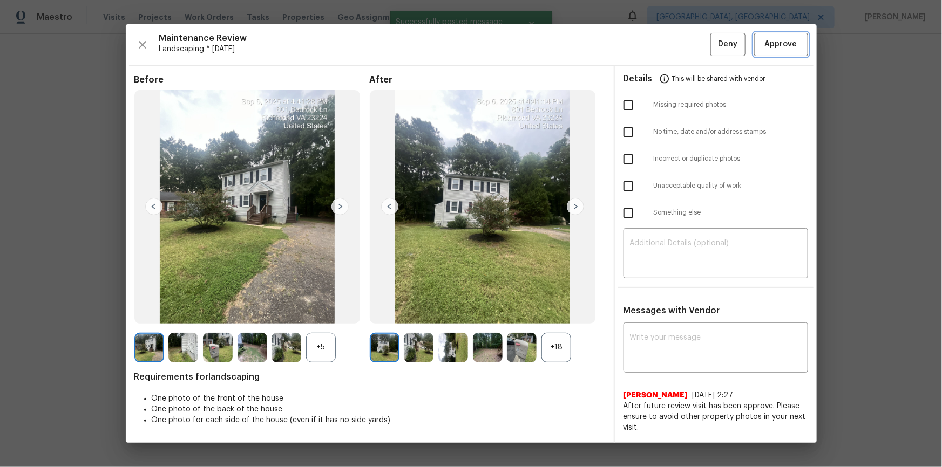
click at [670, 54] on button "Approve" at bounding box center [781, 44] width 54 height 23
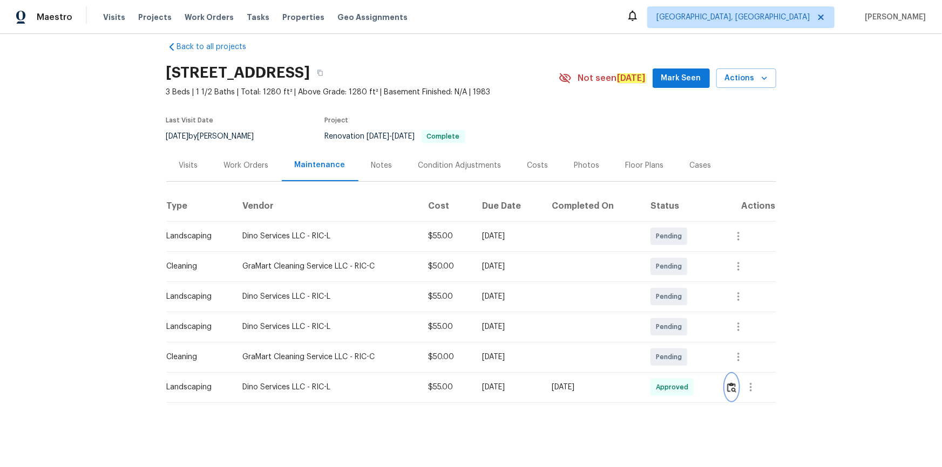
scroll to position [22, 0]
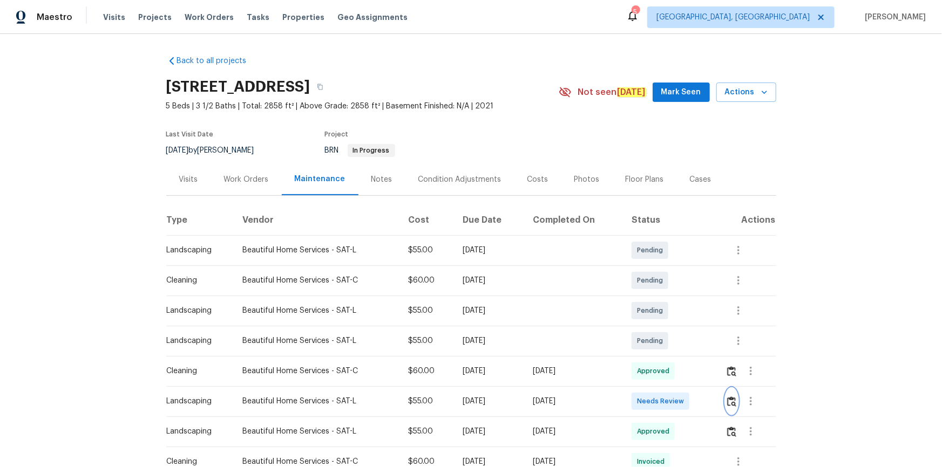
click at [670, 314] on img "button" at bounding box center [731, 402] width 9 height 10
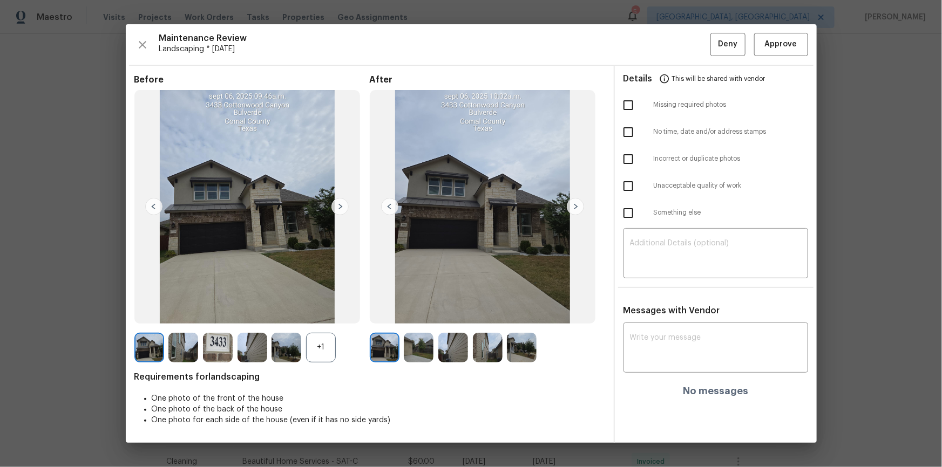
drag, startPoint x: 768, startPoint y: 29, endPoint x: 789, endPoint y: 76, distance: 51.4
click at [670, 32] on div "Maintenance Review Landscaping * Tue, Sep 02 Deny Approve Before +1 After Requi…" at bounding box center [471, 233] width 691 height 418
click at [670, 38] on button "Approve" at bounding box center [781, 44] width 54 height 23
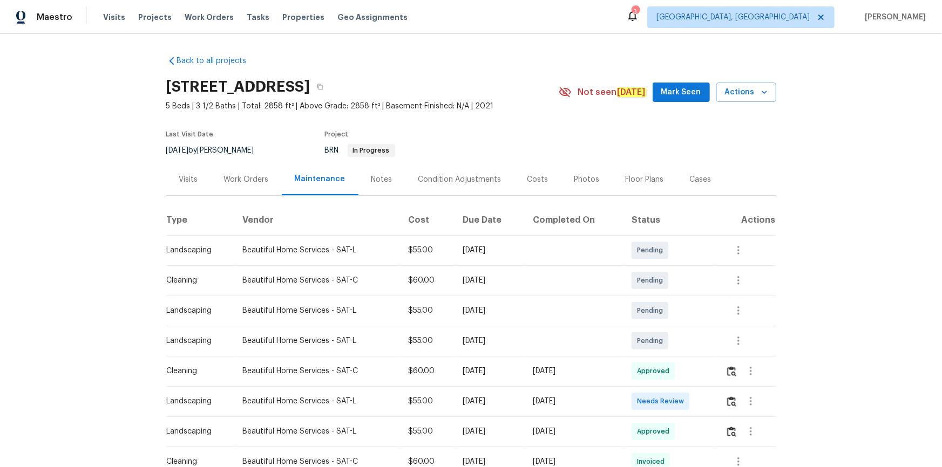
click at [723, 397] on td at bounding box center [746, 401] width 59 height 30
click at [731, 398] on img "button" at bounding box center [731, 402] width 9 height 10
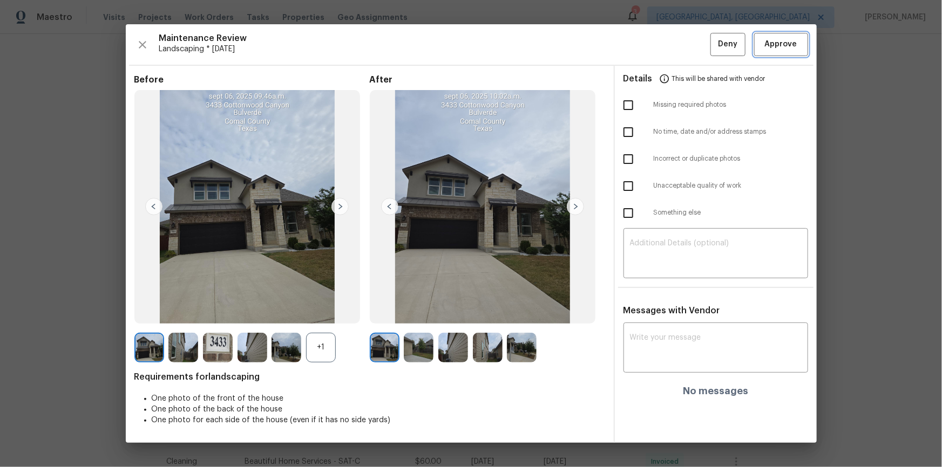
click at [763, 45] on span "Approve" at bounding box center [780, 44] width 37 height 13
drag, startPoint x: 771, startPoint y: 44, endPoint x: 786, endPoint y: 90, distance: 47.8
click at [771, 45] on span "Approve" at bounding box center [781, 44] width 32 height 13
click at [778, 54] on button "Approve" at bounding box center [781, 44] width 54 height 23
click at [778, 54] on div "Maintenance Review Landscaping * Tue, Sep 02 Deny" at bounding box center [470, 44] width 673 height 23
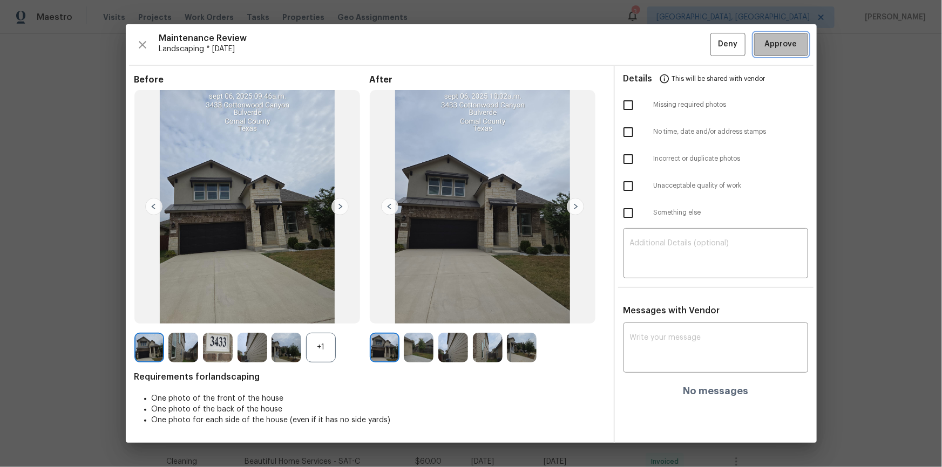
click at [783, 53] on button "Approve" at bounding box center [781, 44] width 54 height 23
click at [788, 43] on div "Maintenance Review Landscaping * Tue, Sep 02 Deny" at bounding box center [470, 44] width 673 height 23
click at [788, 43] on span "Approve" at bounding box center [781, 44] width 32 height 13
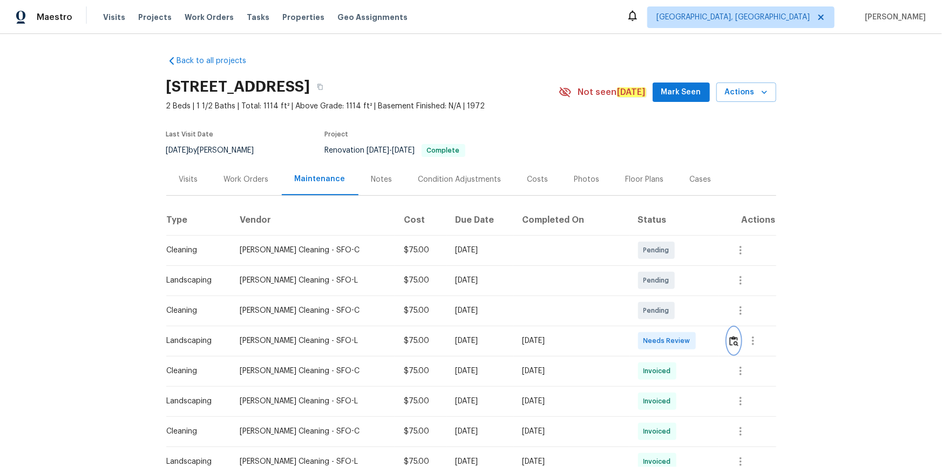
click at [729, 343] on img "button" at bounding box center [733, 341] width 9 height 10
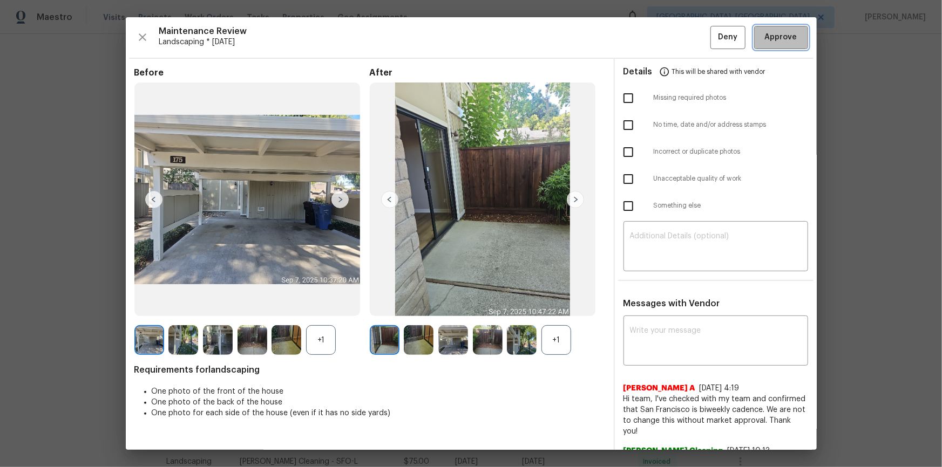
click at [762, 40] on span "Approve" at bounding box center [780, 37] width 37 height 13
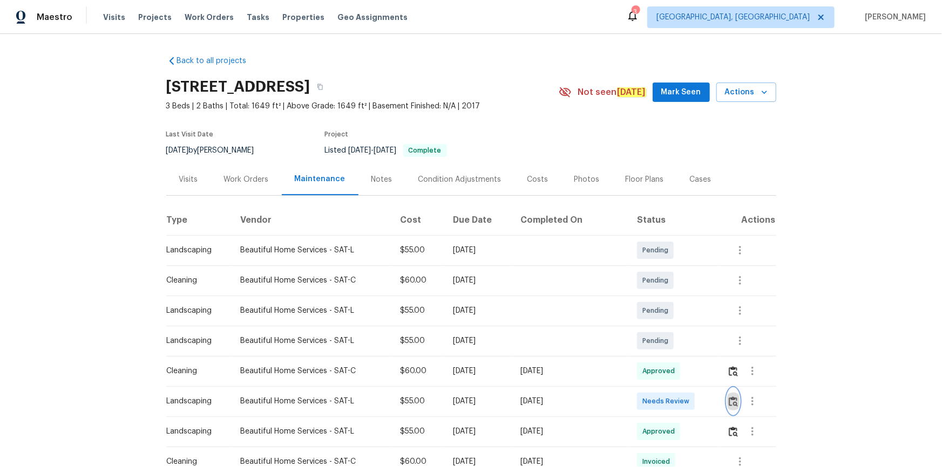
click at [729, 407] on button "button" at bounding box center [733, 402] width 12 height 26
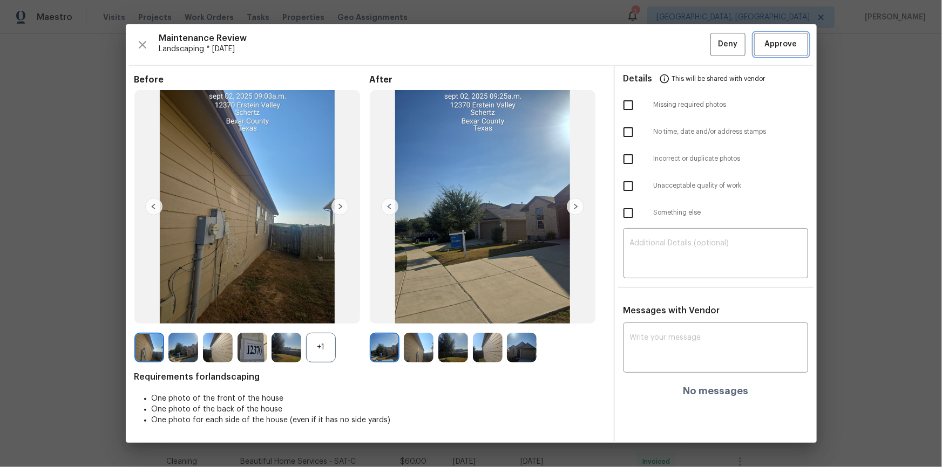
click at [785, 44] on span "Approve" at bounding box center [781, 44] width 32 height 13
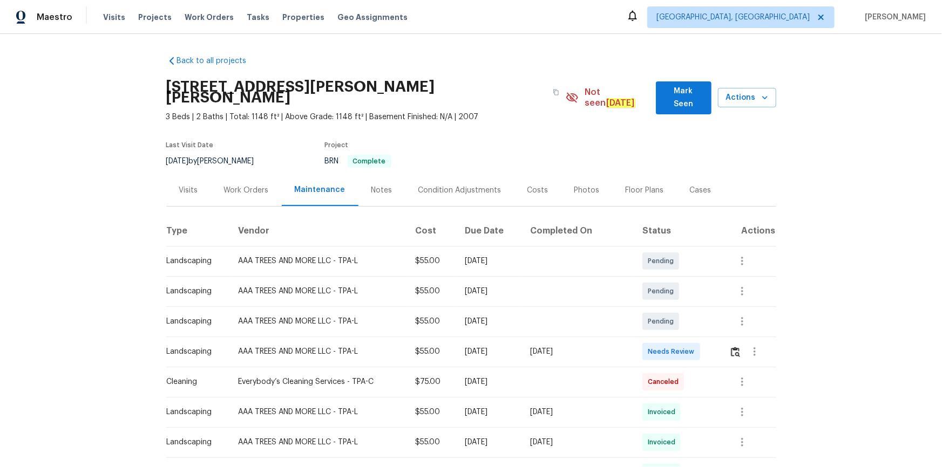
click at [670, 314] on td at bounding box center [747, 352] width 55 height 30
click at [670, 314] on img "button" at bounding box center [735, 352] width 9 height 10
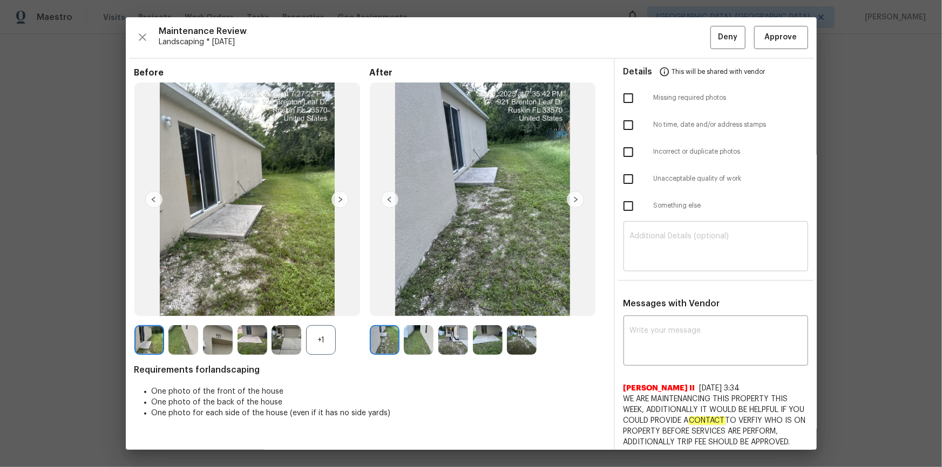
click at [670, 240] on textarea at bounding box center [716, 248] width 172 height 30
paste textarea "Maintenance Audit Team: Hello! Unfortunately, this landscaping visit completed …"
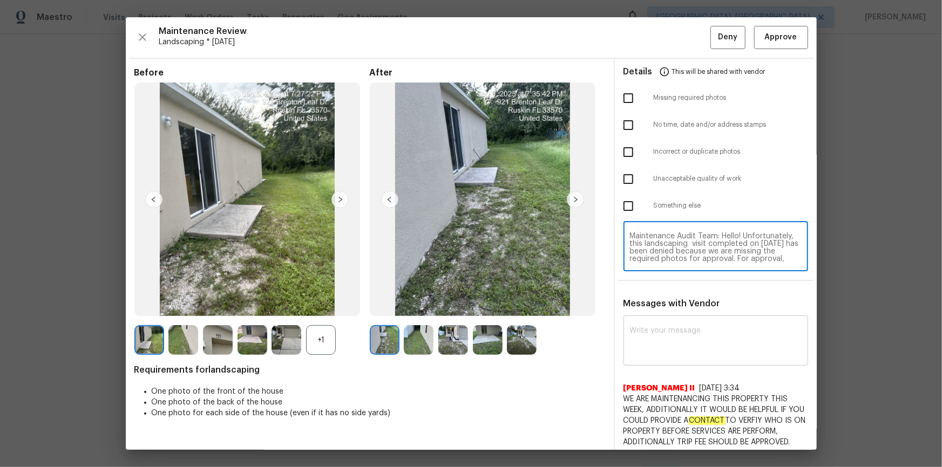
scroll to position [98, 0]
type textarea "Maintenance Audit Team: Hello! Unfortunately, this landscaping visit completed …"
click at [670, 314] on textarea at bounding box center [716, 342] width 172 height 30
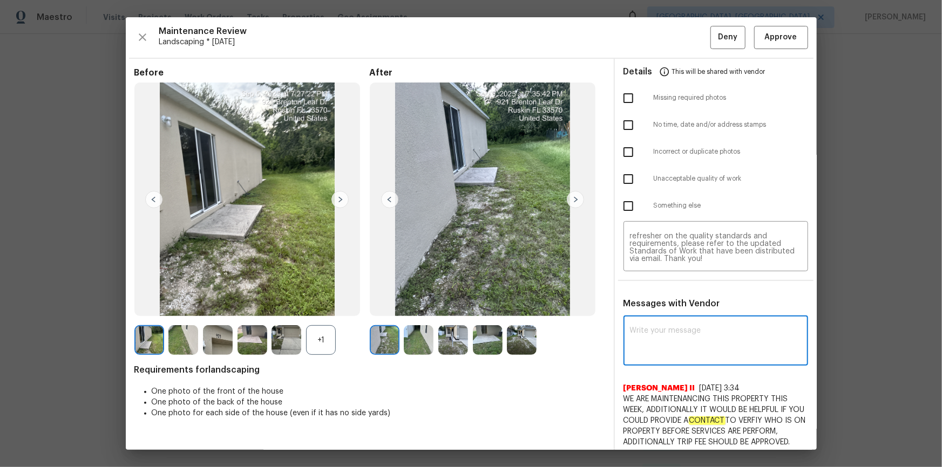
paste textarea "Maintenance Audit Team: Hello! Unfortunately, this landscaping visit completed …"
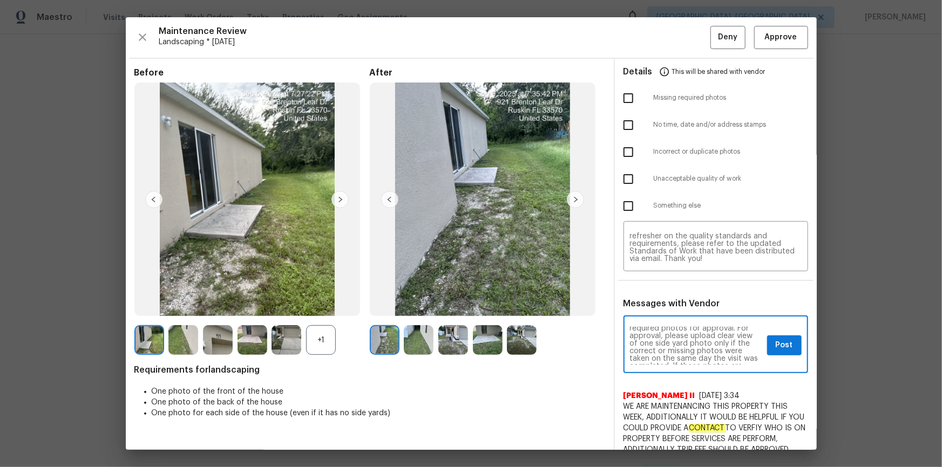
scroll to position [39, 0]
type textarea "Maintenance Audit Team: Hello! Unfortunately, this landscaping visit completed …"
drag, startPoint x: 629, startPoint y: 177, endPoint x: 664, endPoint y: 224, distance: 59.4
click at [628, 178] on input "checkbox" at bounding box center [628, 179] width 23 height 23
checkbox input "true"
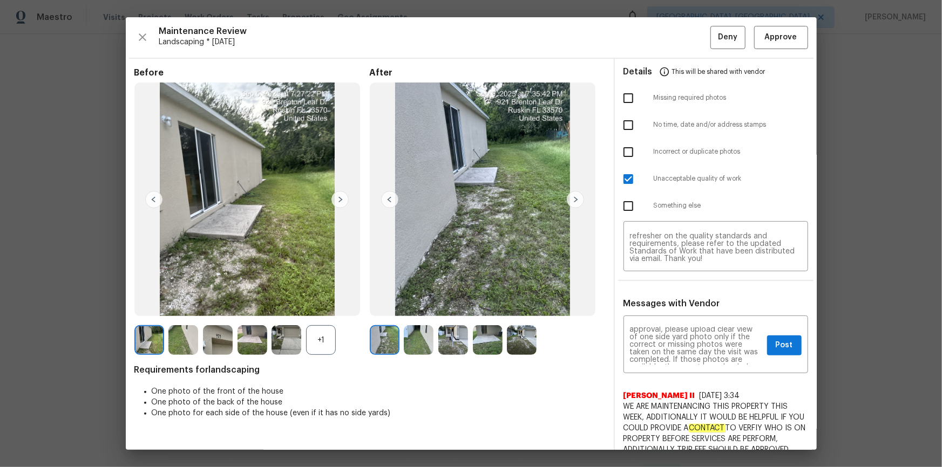
click at [625, 97] on input "checkbox" at bounding box center [628, 98] width 23 height 23
checkbox input "true"
click at [626, 176] on input "checkbox" at bounding box center [628, 179] width 23 height 23
checkbox input "false"
click at [670, 314] on button "Post" at bounding box center [784, 346] width 35 height 20
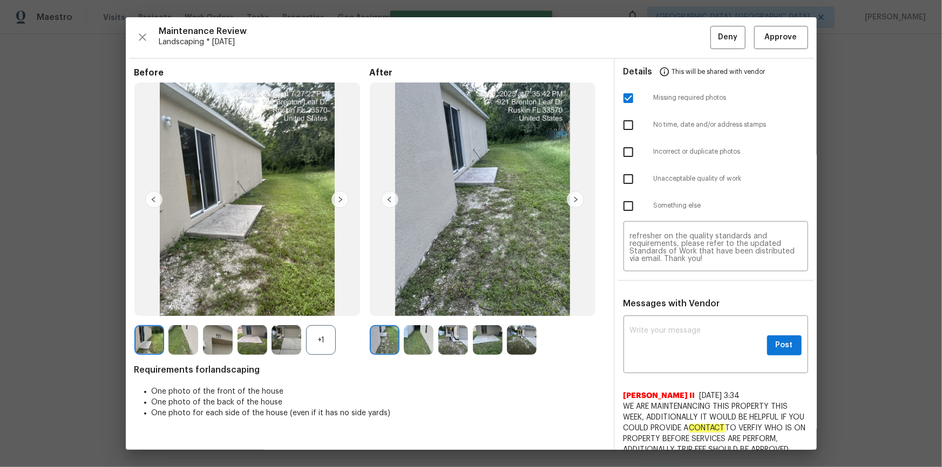
scroll to position [0, 0]
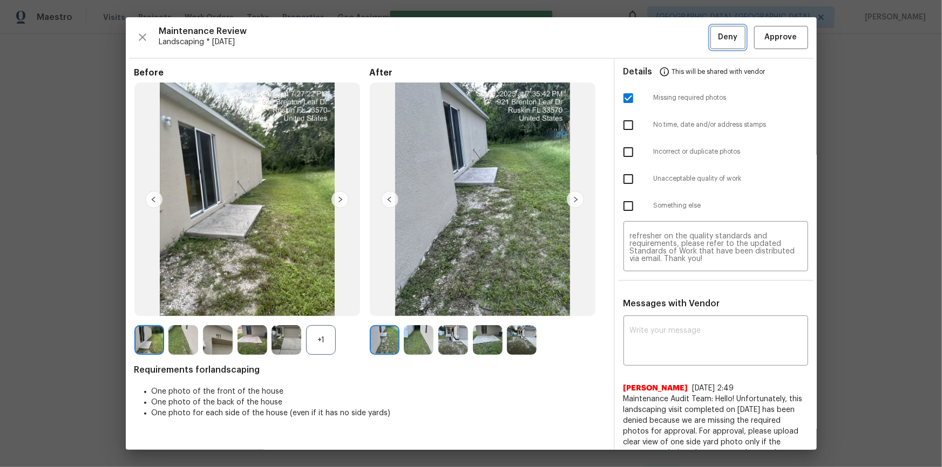
click at [670, 31] on span "Deny" at bounding box center [727, 37] width 19 height 13
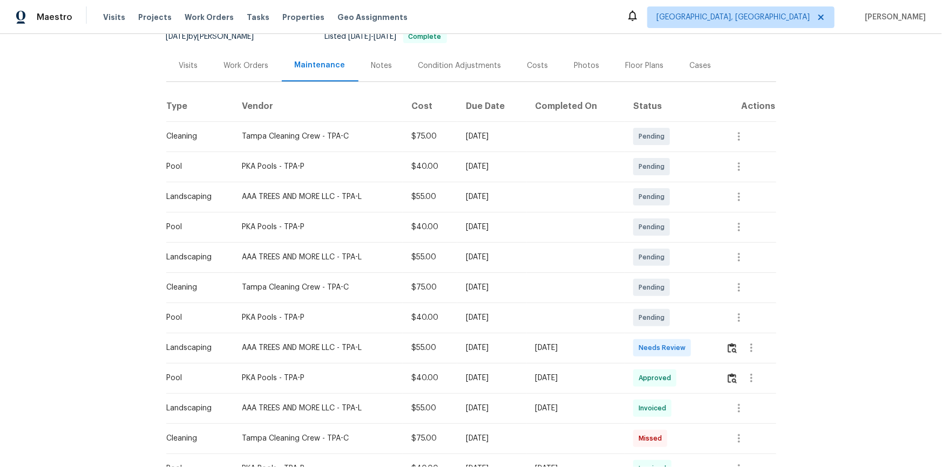
scroll to position [196, 0]
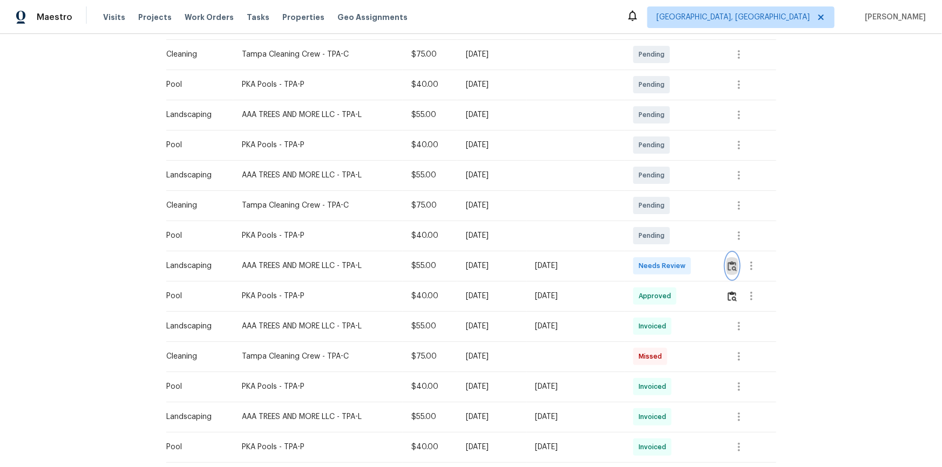
click at [670, 261] on button "button" at bounding box center [732, 266] width 12 height 26
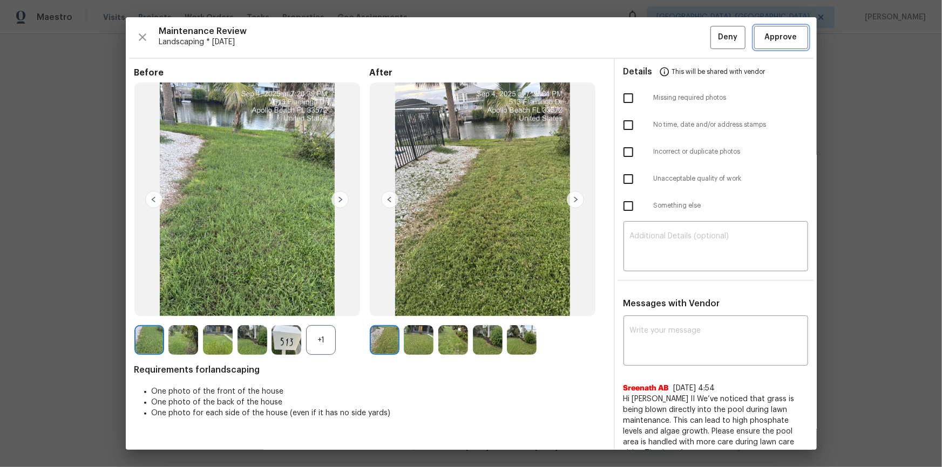
click at [670, 48] on button "Approve" at bounding box center [781, 37] width 54 height 23
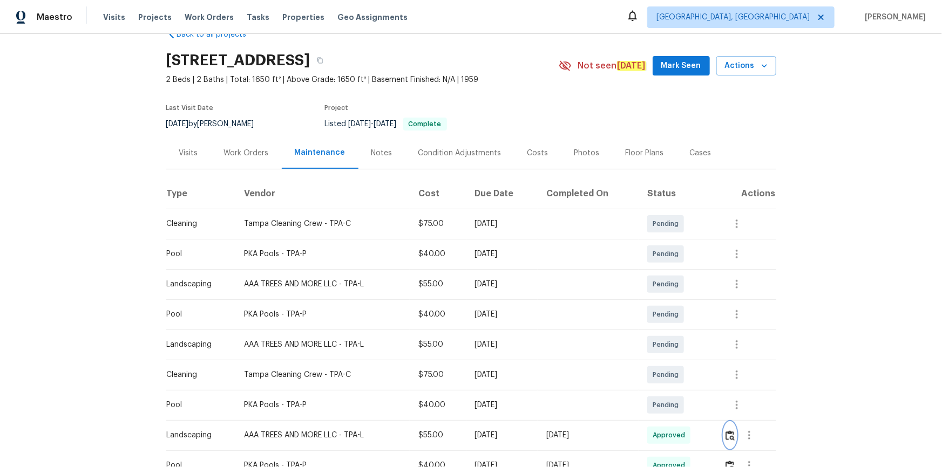
scroll to position [0, 0]
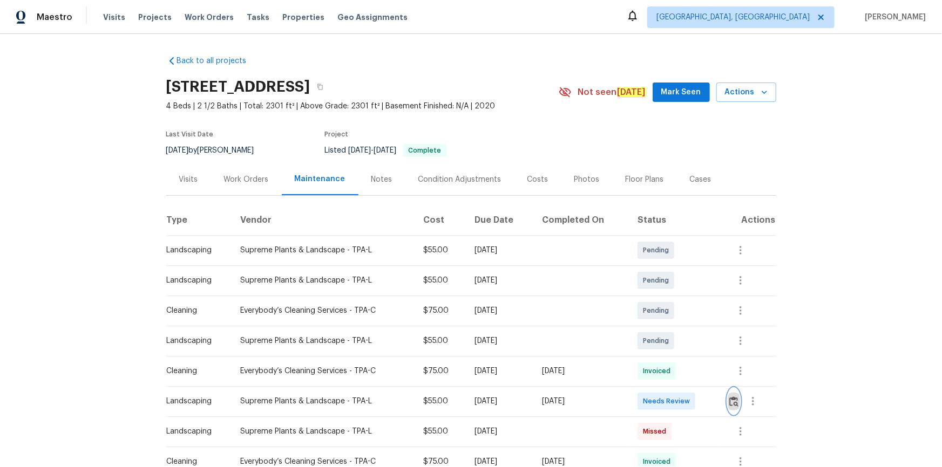
click at [670, 314] on button "button" at bounding box center [733, 402] width 12 height 26
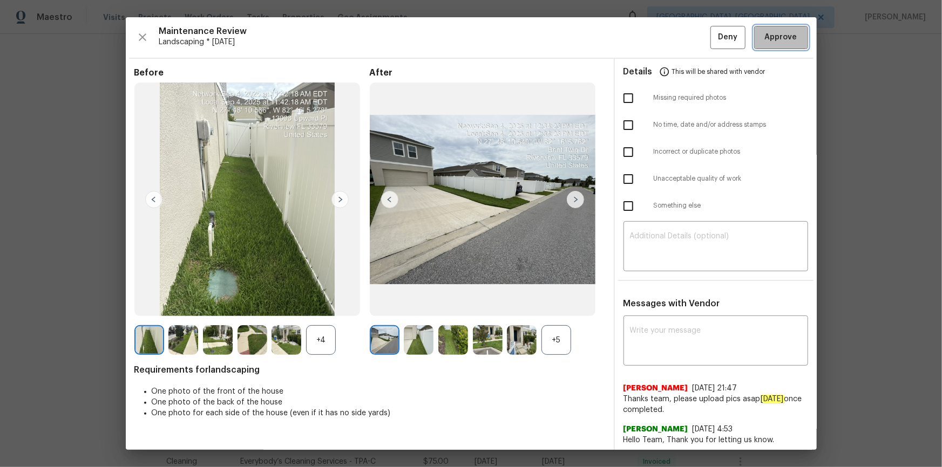
click at [670, 46] on button "Approve" at bounding box center [781, 37] width 54 height 23
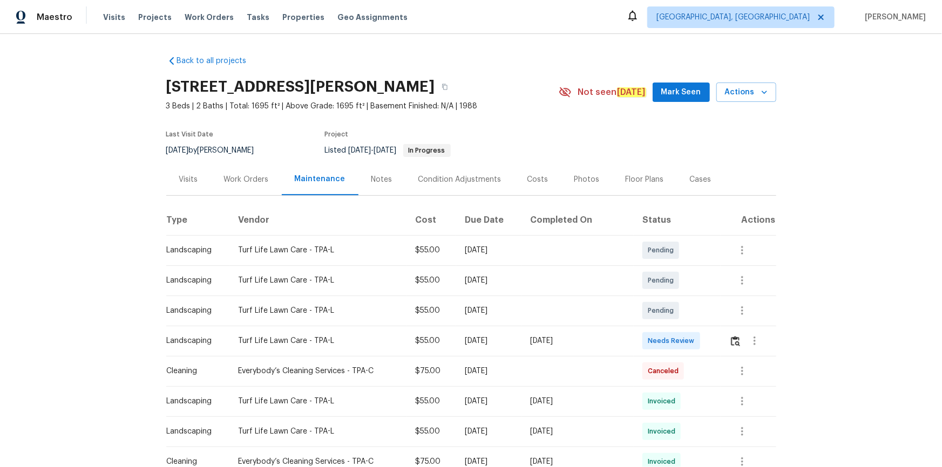
click at [723, 340] on td at bounding box center [747, 341] width 55 height 30
click at [732, 344] on img "button" at bounding box center [735, 341] width 9 height 10
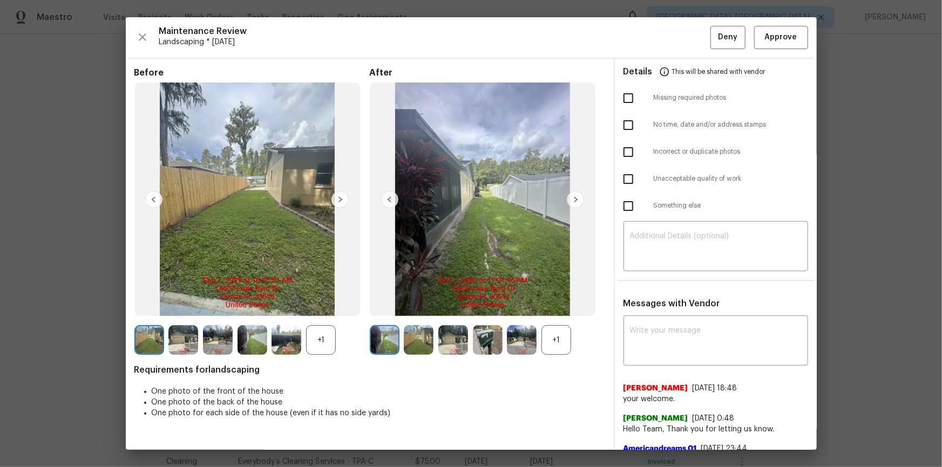
click at [567, 201] on img at bounding box center [575, 199] width 17 height 17
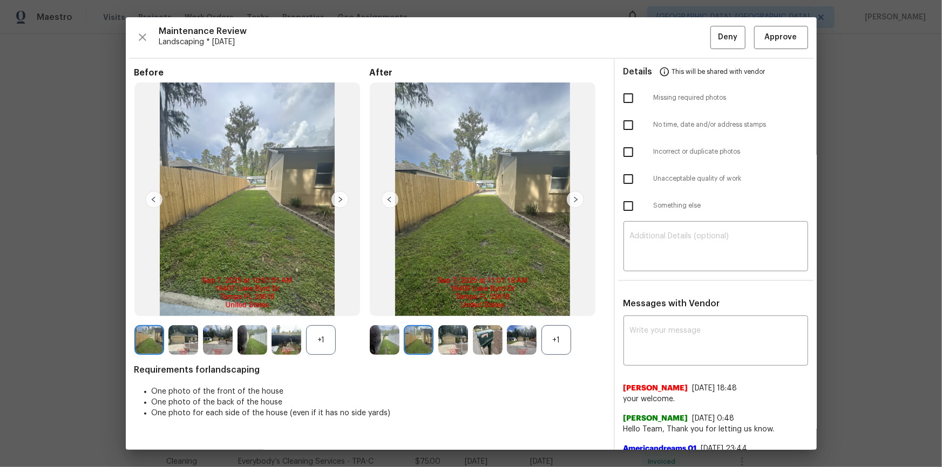
click at [570, 200] on img at bounding box center [575, 199] width 17 height 17
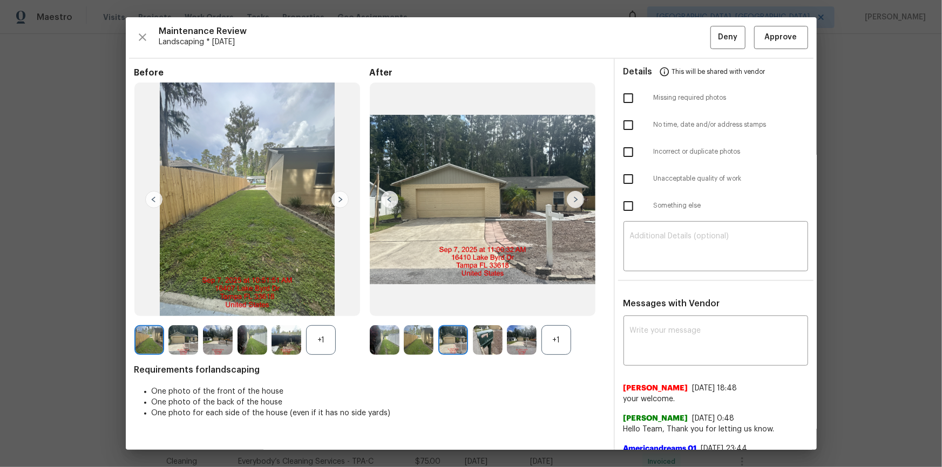
click at [570, 200] on img at bounding box center [575, 199] width 17 height 17
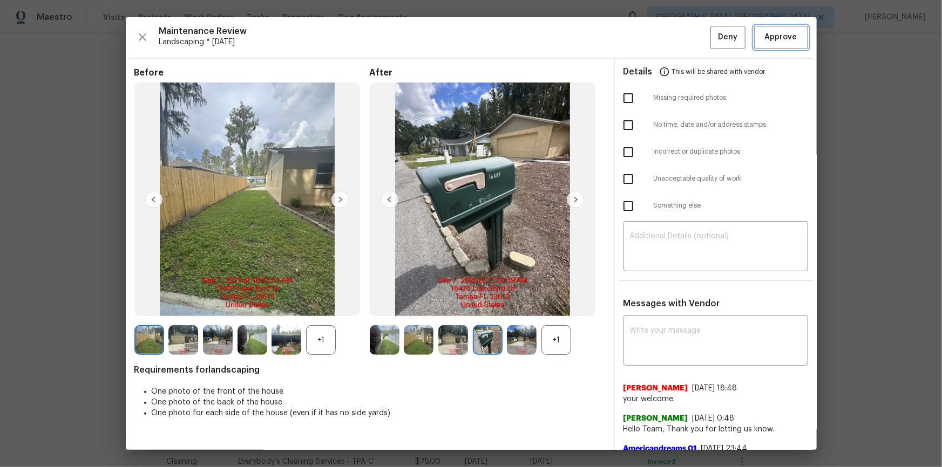
click at [787, 35] on span "Approve" at bounding box center [781, 37] width 32 height 13
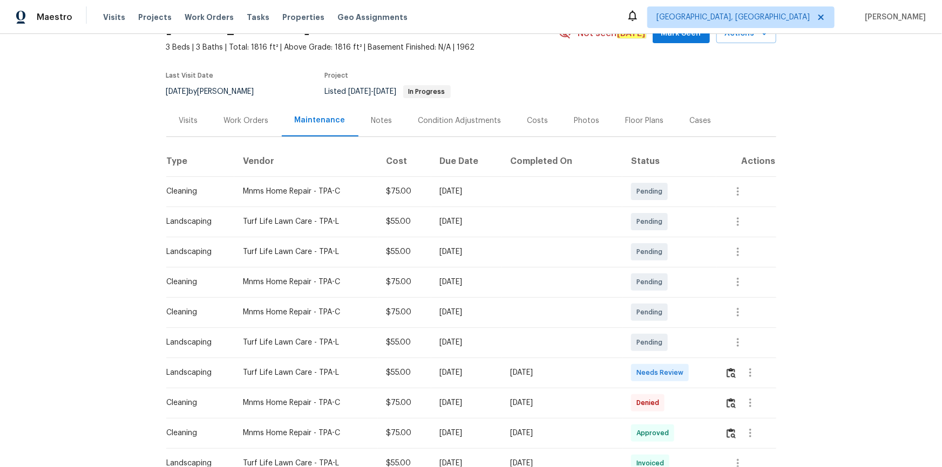
scroll to position [147, 0]
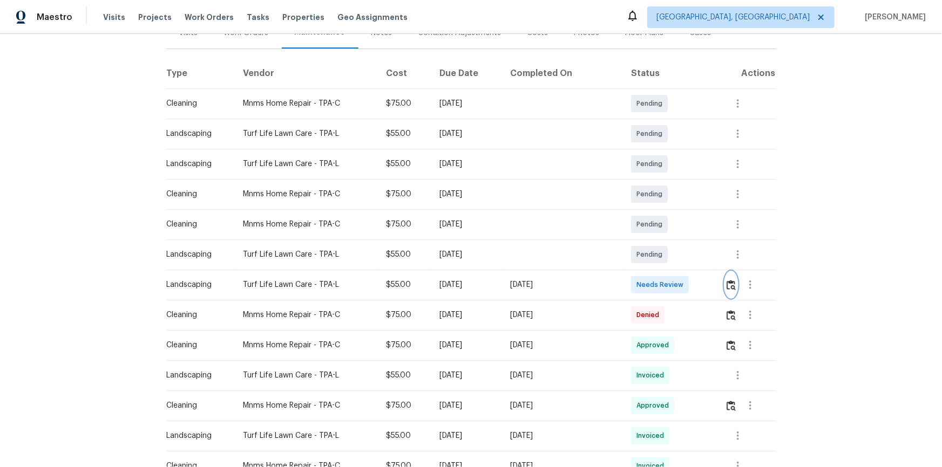
click at [670, 282] on button "button" at bounding box center [731, 285] width 12 height 26
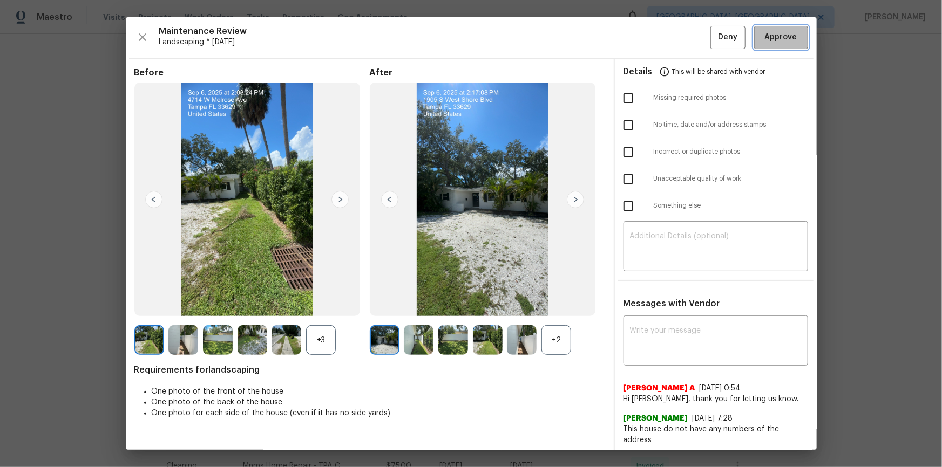
click at [670, 38] on span "Approve" at bounding box center [781, 37] width 32 height 13
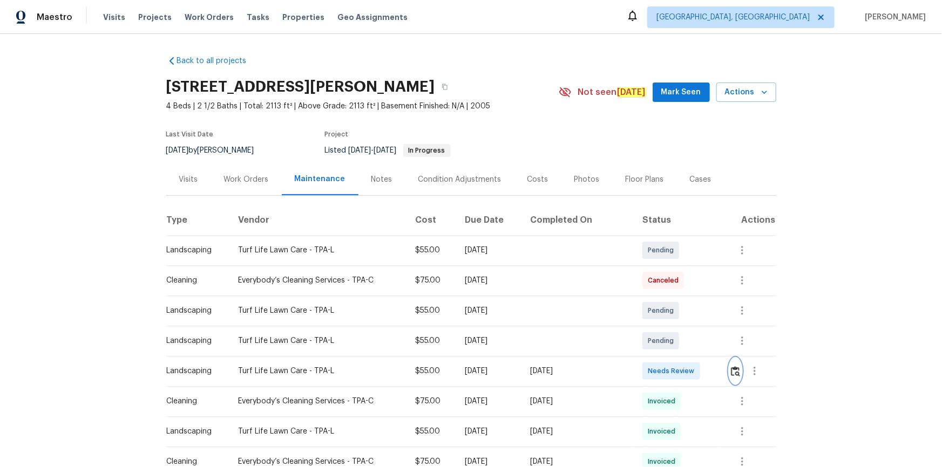
click at [670, 314] on button "button" at bounding box center [735, 371] width 12 height 26
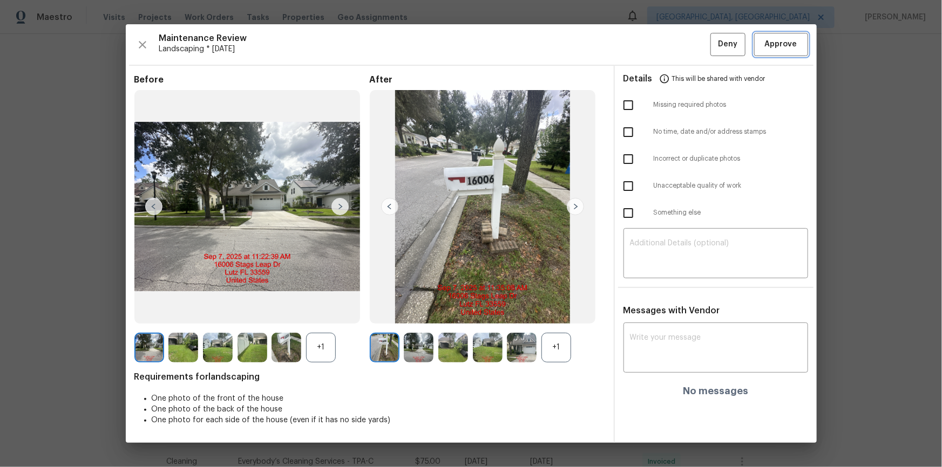
drag, startPoint x: 792, startPoint y: 39, endPoint x: 792, endPoint y: 46, distance: 7.0
click at [670, 39] on span "Approve" at bounding box center [781, 44] width 32 height 13
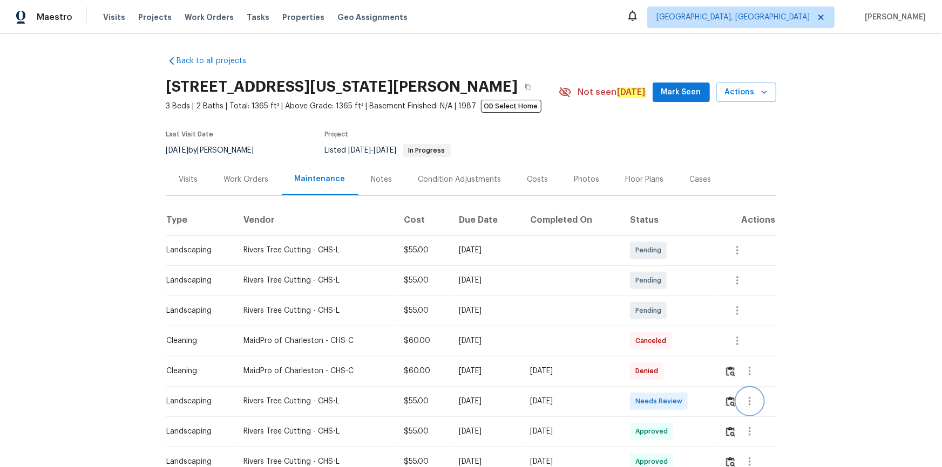
click at [670, 314] on button "button" at bounding box center [750, 402] width 26 height 26
click at [670, 314] on div at bounding box center [471, 233] width 942 height 467
click at [670, 314] on img "button" at bounding box center [730, 402] width 9 height 10
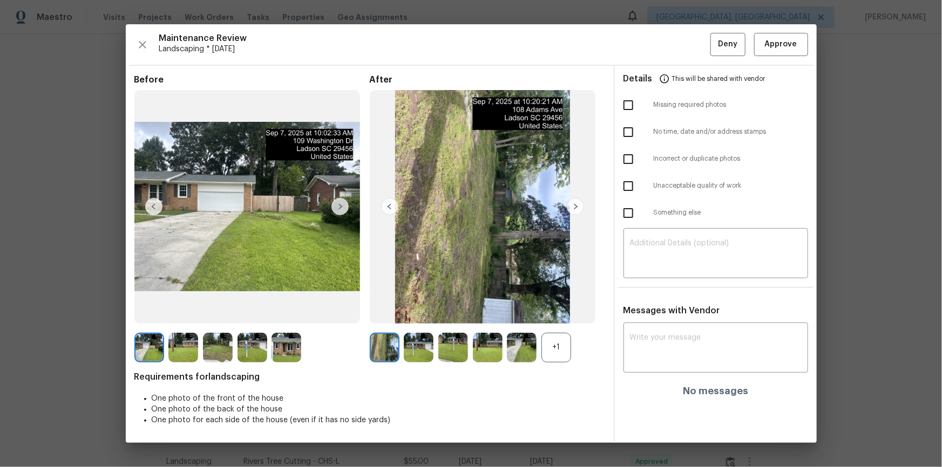
click at [670, 229] on ul "Details This will be shared with vendor Missing required photos No time, date a…" at bounding box center [716, 148] width 202 height 165
click at [670, 250] on textarea at bounding box center [716, 255] width 172 height 30
paste textarea "Maintenance Audit Team: Hello! Unfortunately, this cleaning visit completed on …"
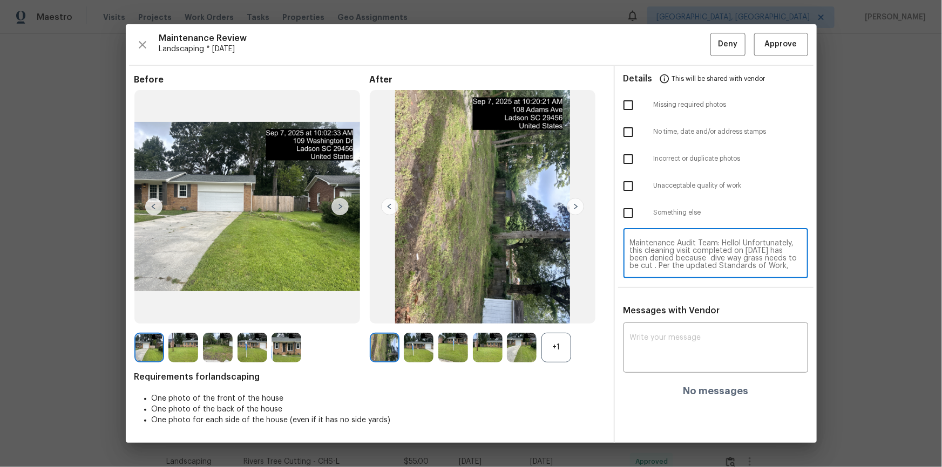
scroll to position [83, 0]
type textarea "Maintenance Audit Team: Hello! Unfortunately, this cleaning visit completed on …"
click at [669, 314] on div "Messages with Vendor x ​ No messages" at bounding box center [716, 355] width 202 height 100
click at [669, 314] on div "x ​" at bounding box center [715, 348] width 185 height 47
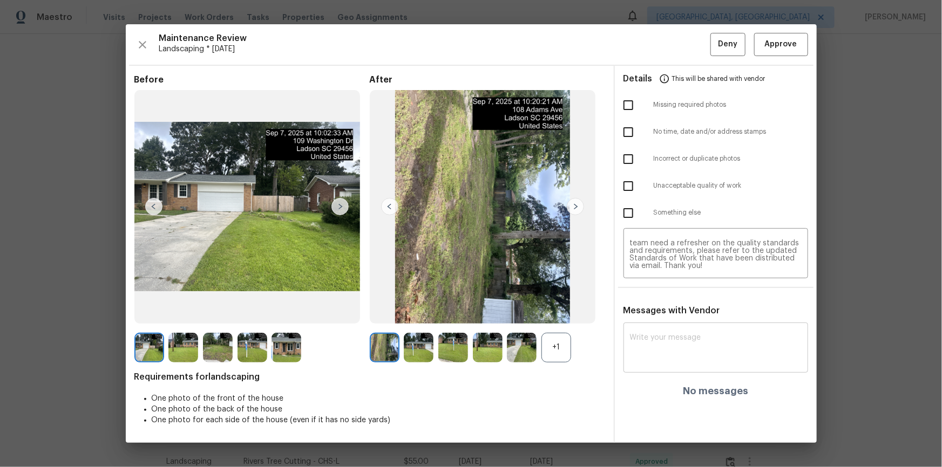
paste textarea "Maintenance Audit Team: Hello! Unfortunately, this cleaning visit completed on …"
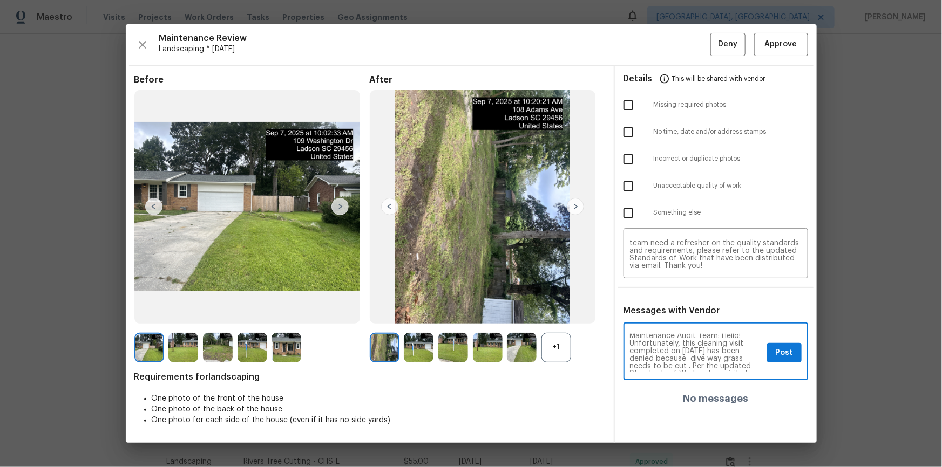
scroll to position [0, 0]
type textarea "Maintenance Audit Team: Hello! Unfortunately, this cleaning visit completed on …"
drag, startPoint x: 896, startPoint y: 181, endPoint x: 765, endPoint y: 221, distance: 136.5
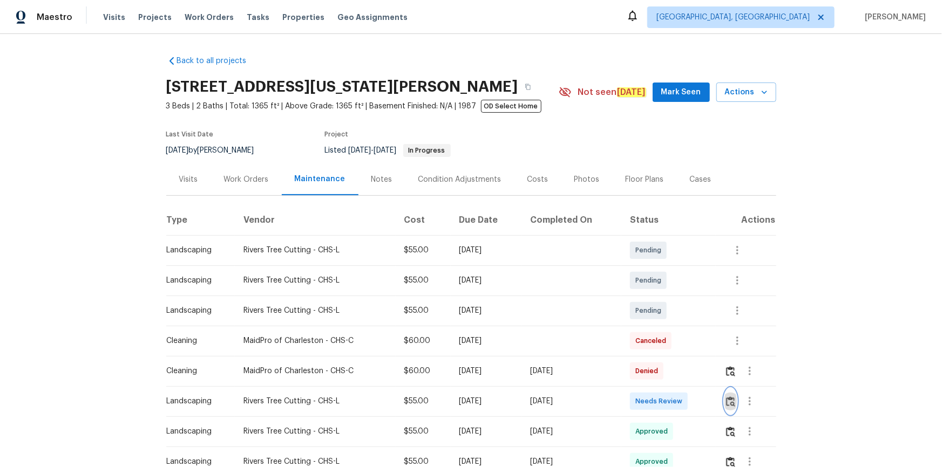
click at [670, 314] on img "button" at bounding box center [730, 402] width 9 height 10
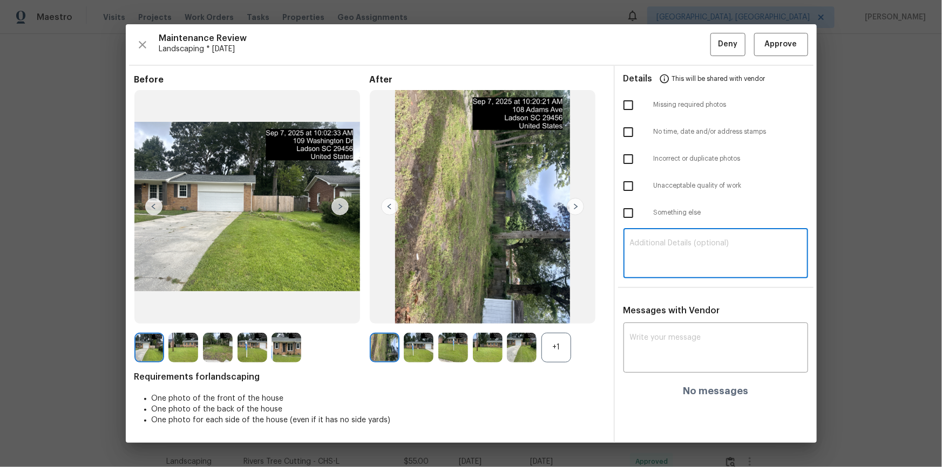
click at [670, 245] on textarea at bounding box center [716, 255] width 172 height 30
paste textarea "Maintenance Audit Team: Hello! Unfortunately, this landscaping visit completed …"
type textarea "Maintenance Audit Team: Hello! Unfortunately, this landscaping visit completed …"
click at [663, 314] on textarea at bounding box center [716, 349] width 172 height 30
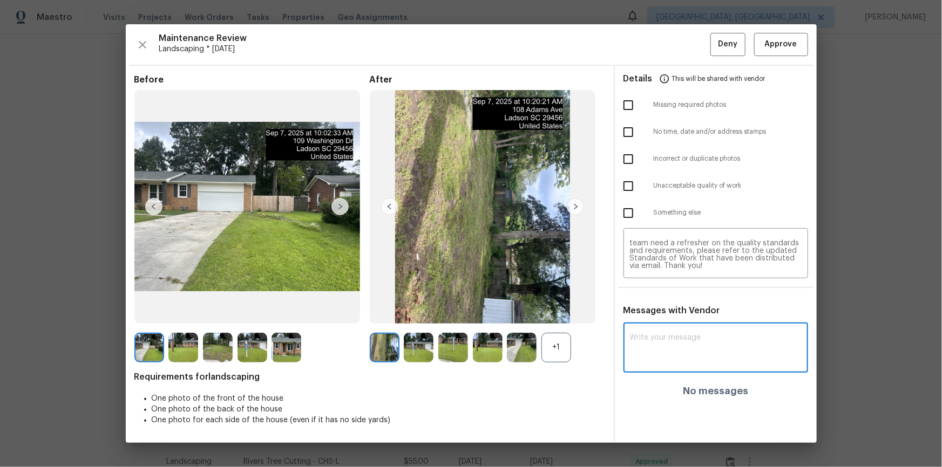
paste textarea "Maintenance Audit Team: Hello! Unfortunately, this landscaping visit completed …"
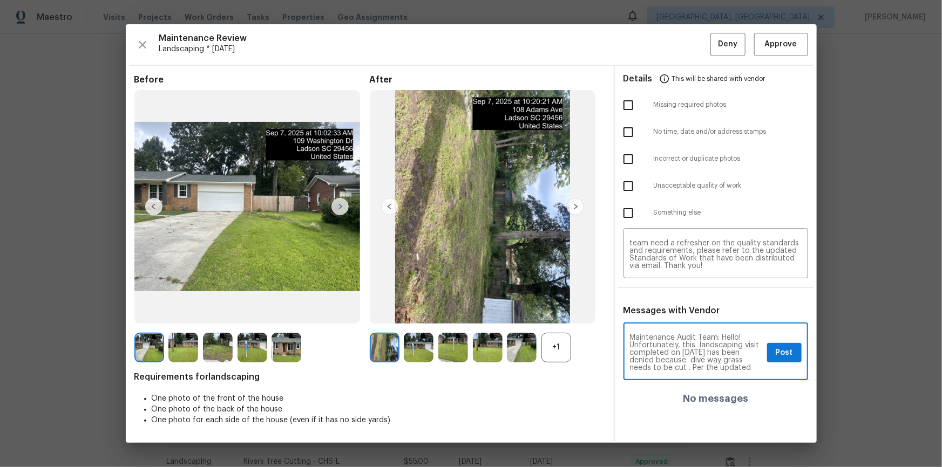
scroll to position [19, 0]
type textarea "Maintenance Audit Team: Hello! Unfortunately, this landscaping visit completed …"
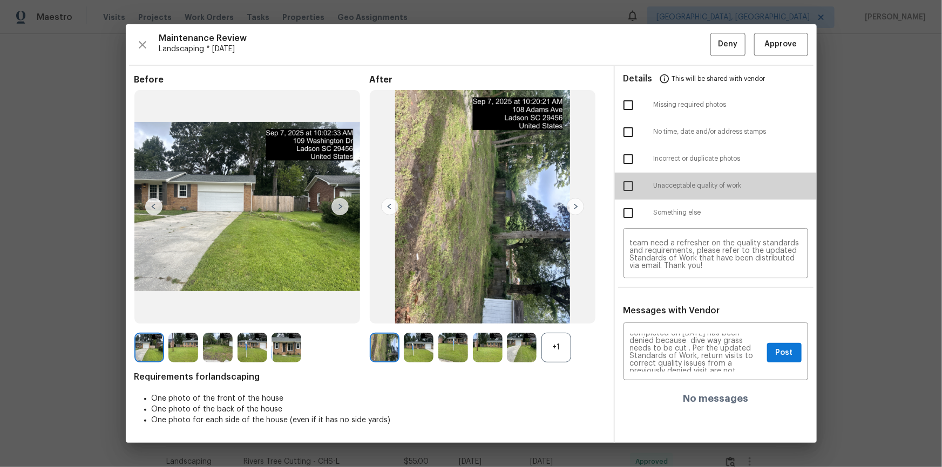
click at [626, 182] on input "checkbox" at bounding box center [628, 186] width 23 height 23
checkbox input "true"
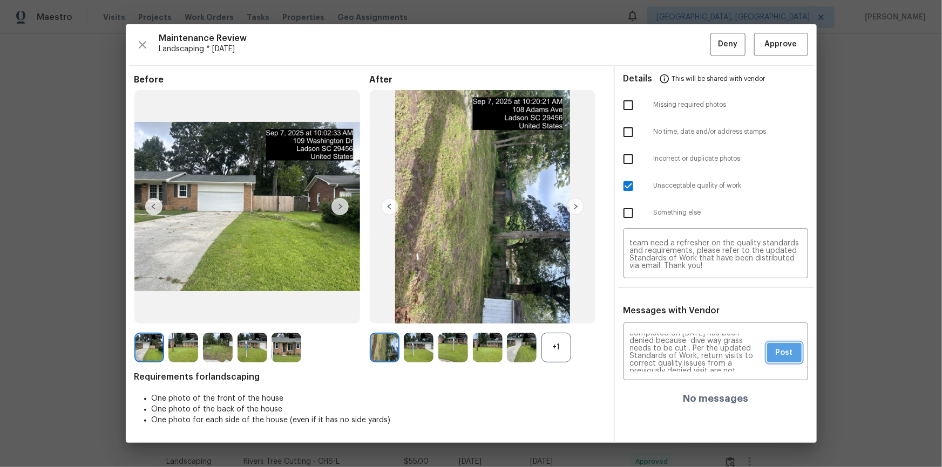
drag, startPoint x: 784, startPoint y: 345, endPoint x: 815, endPoint y: 367, distance: 37.9
click at [670, 314] on button "Post" at bounding box center [784, 353] width 35 height 20
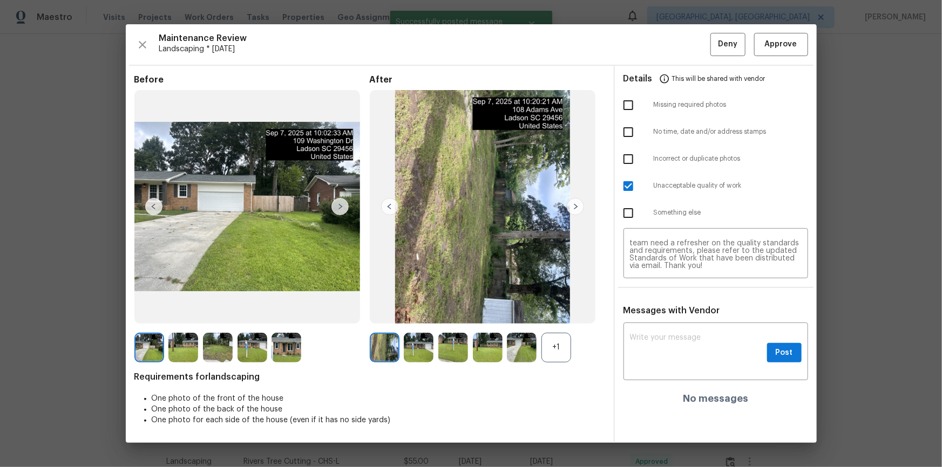
scroll to position [0, 0]
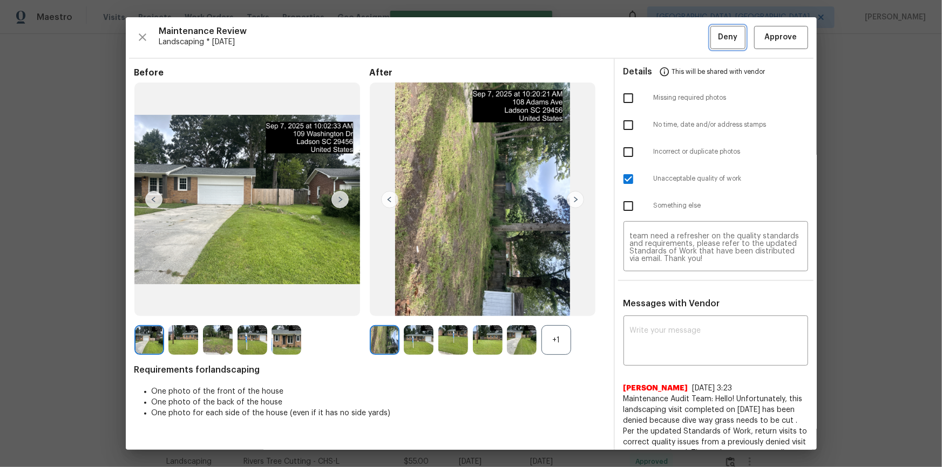
click at [670, 31] on button "Deny" at bounding box center [727, 37] width 35 height 23
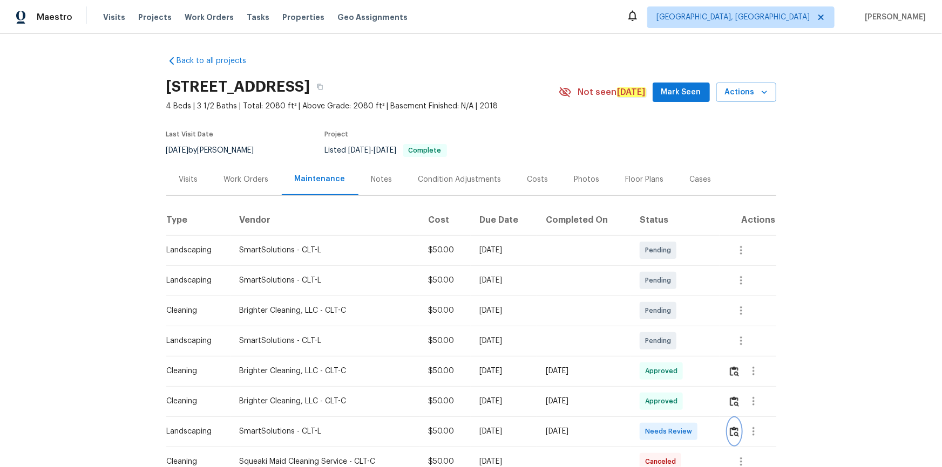
click at [731, 428] on img "button" at bounding box center [734, 432] width 9 height 10
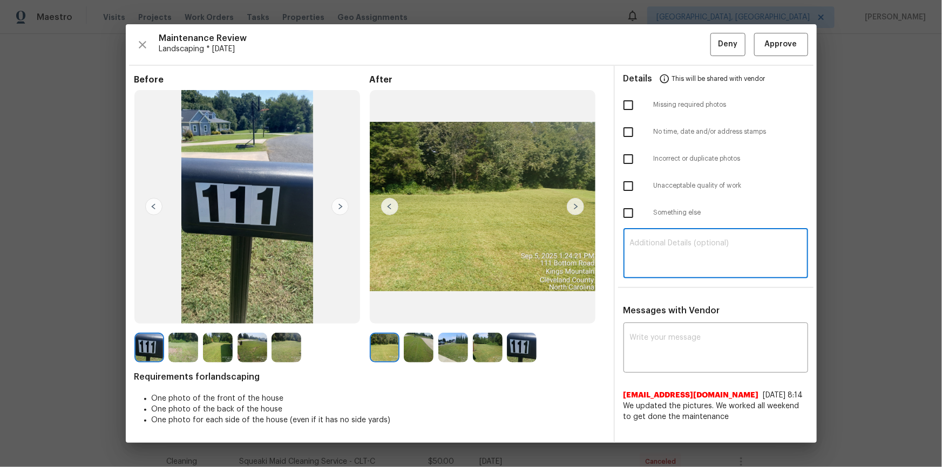
click at [726, 253] on textarea at bounding box center [716, 255] width 172 height 30
paste textarea "Maintenance Audit Team: Hello! Unfortunately, this landscaping visit completed …"
type textarea "Maintenance Audit Team: Hello! Unfortunately, this landscaping visit completed …"
click at [674, 384] on div "smartsolutionsnc@gmail.com 8/13/25, 8:14 We updated the pictures. We worked all…" at bounding box center [715, 401] width 185 height 41
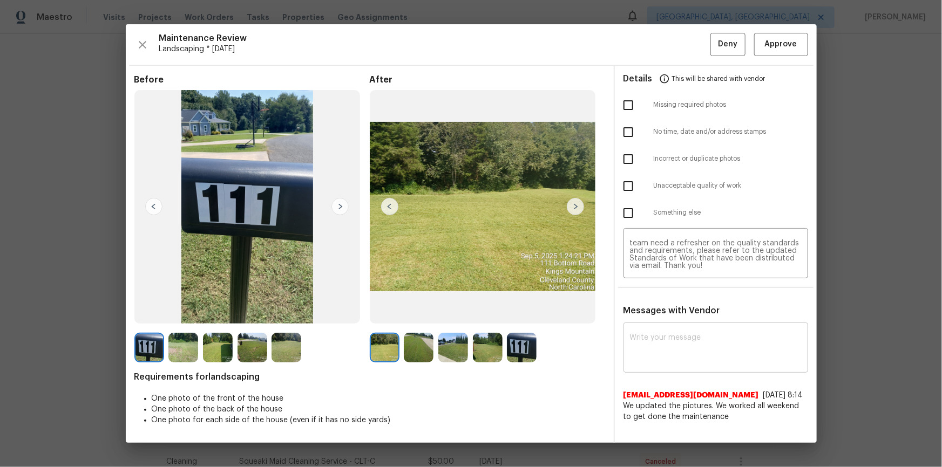
click at [686, 353] on textarea at bounding box center [716, 349] width 172 height 30
paste textarea "Maintenance Audit Team: Hello! Unfortunately, this landscaping visit completed …"
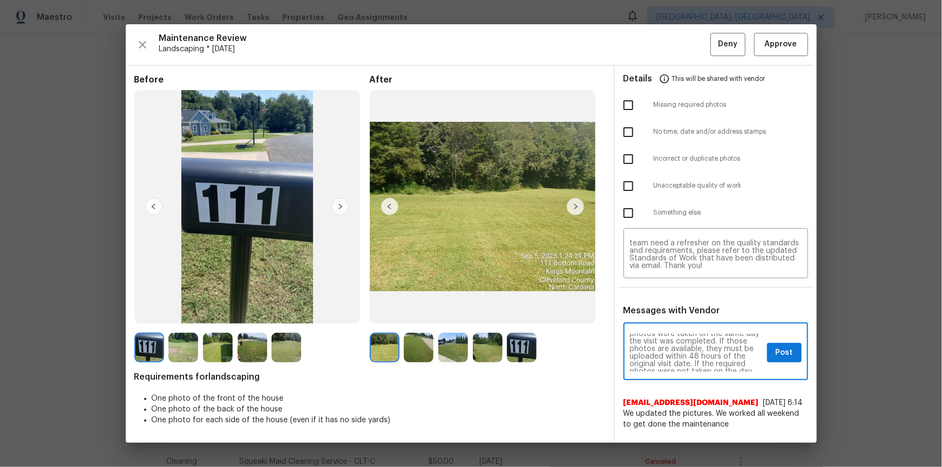
scroll to position [0, 0]
type textarea "Maintenance Audit Team: Hello! Unfortunately, this landscaping visit completed …"
click at [633, 94] on input "checkbox" at bounding box center [628, 105] width 23 height 23
checkbox input "true"
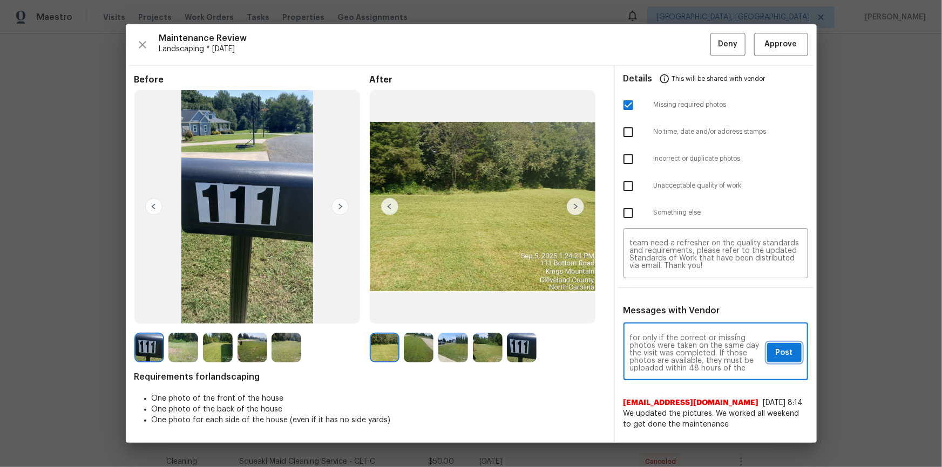
click at [782, 355] on span "Post" at bounding box center [783, 352] width 17 height 13
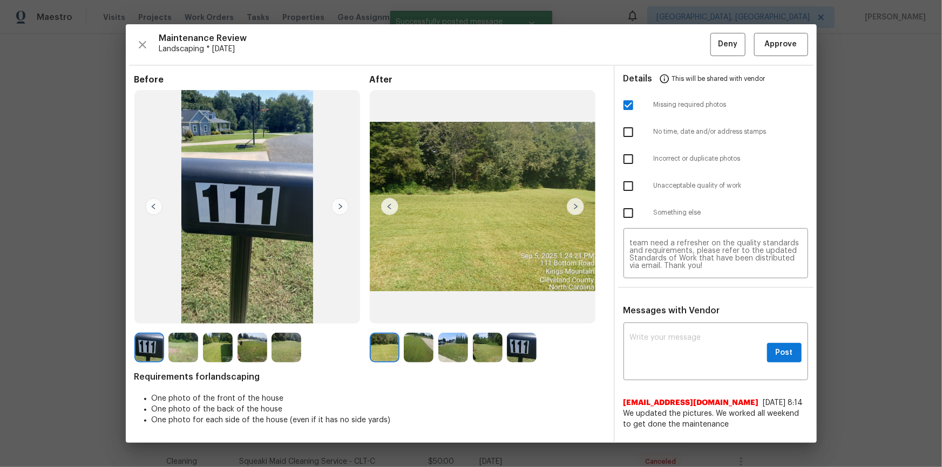
scroll to position [0, 0]
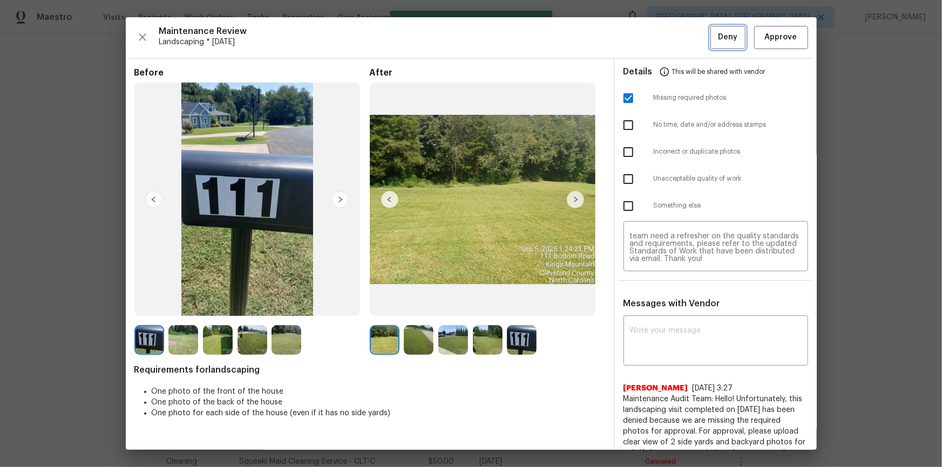
click at [734, 37] on button "Deny" at bounding box center [727, 37] width 35 height 23
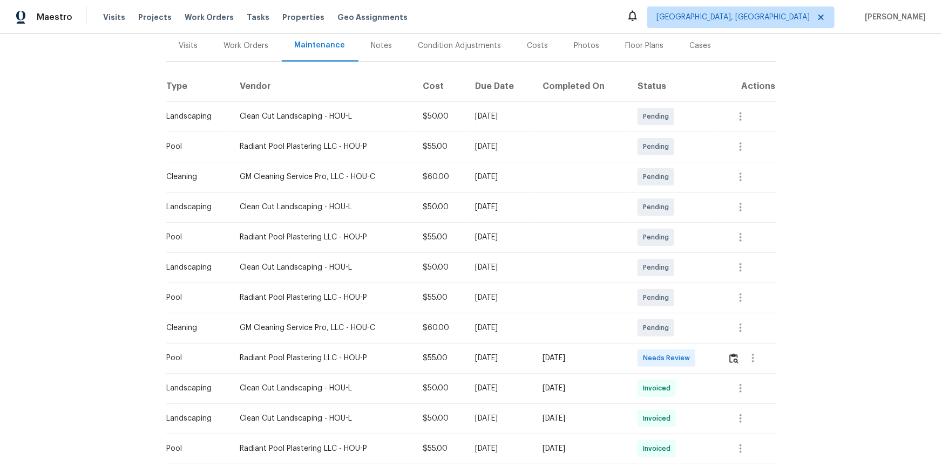
scroll to position [147, 0]
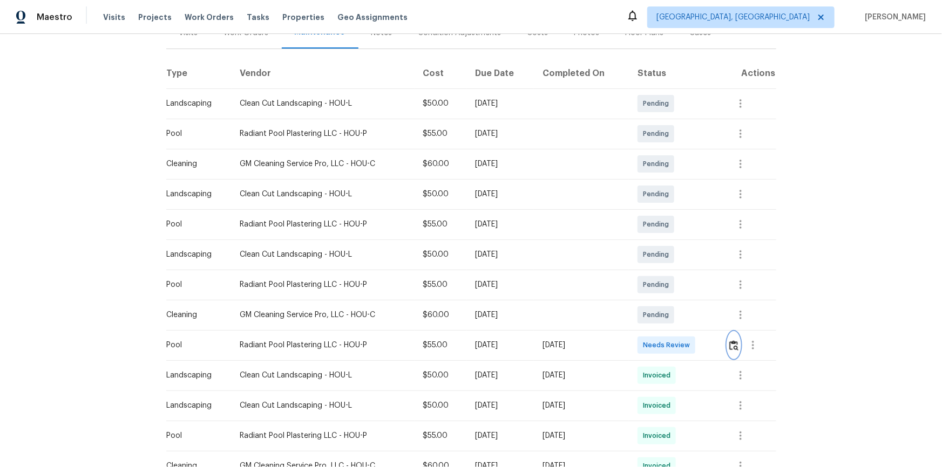
click at [670, 314] on button "button" at bounding box center [733, 345] width 12 height 26
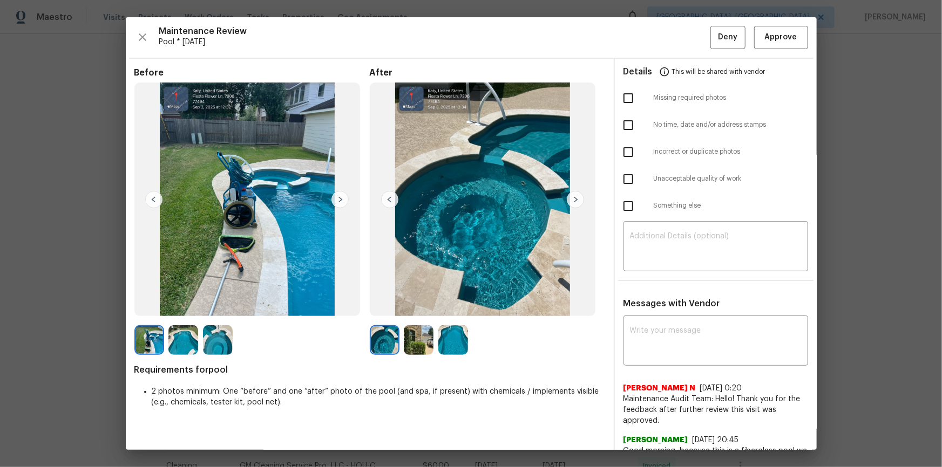
drag, startPoint x: 857, startPoint y: 142, endPoint x: 755, endPoint y: 242, distance: 142.3
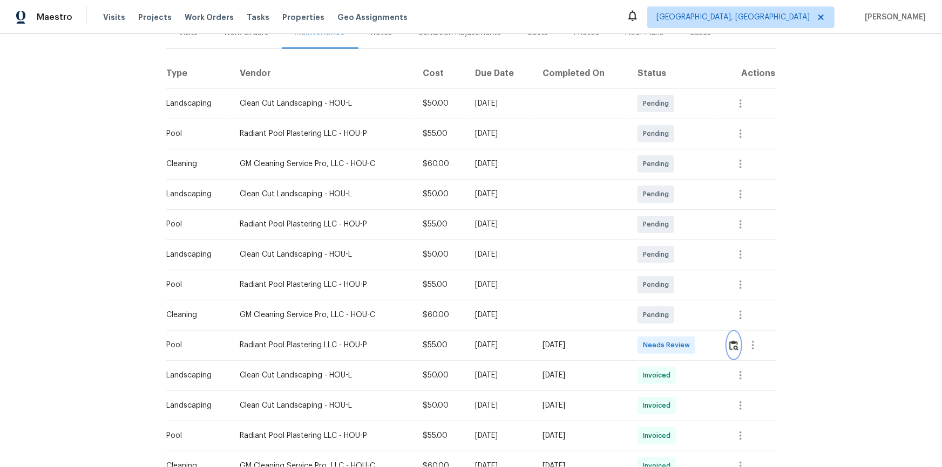
click at [670, 314] on img "button" at bounding box center [733, 345] width 9 height 10
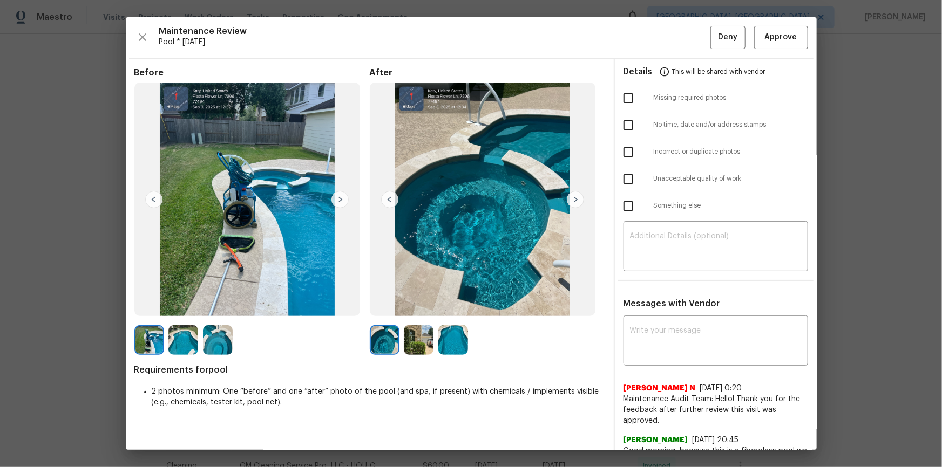
click at [670, 23] on div "Maintenance Review Pool * Tue, Sep 02 Deny Approve Before After Requirements fo…" at bounding box center [471, 233] width 691 height 433
drag, startPoint x: 780, startPoint y: 35, endPoint x: 921, endPoint y: 228, distance: 239.5
click at [670, 36] on span "Approve" at bounding box center [781, 37] width 32 height 13
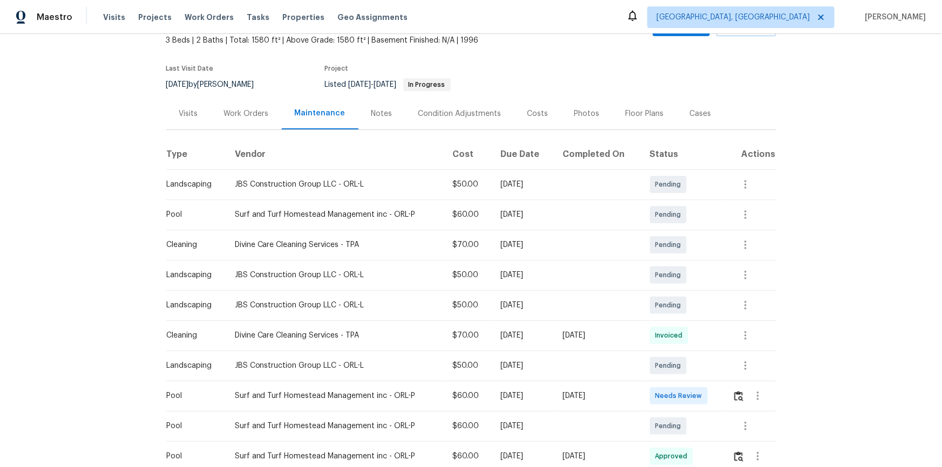
scroll to position [147, 0]
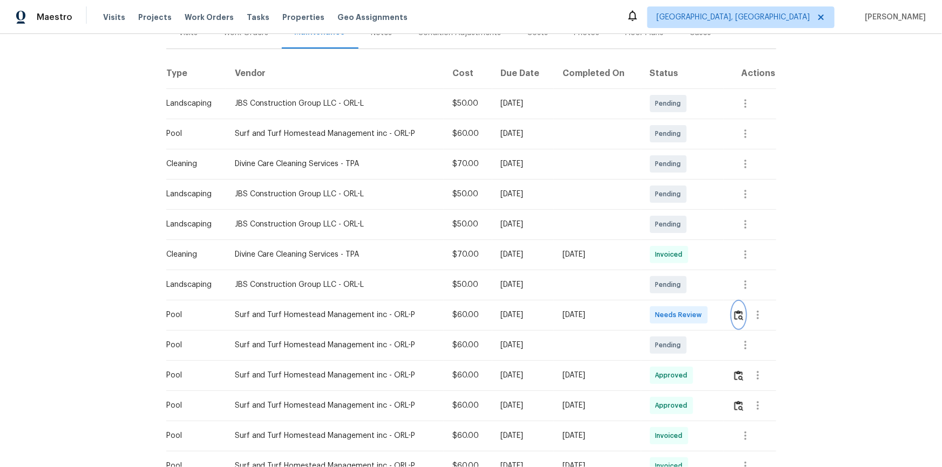
click at [670, 314] on img "button" at bounding box center [738, 315] width 9 height 10
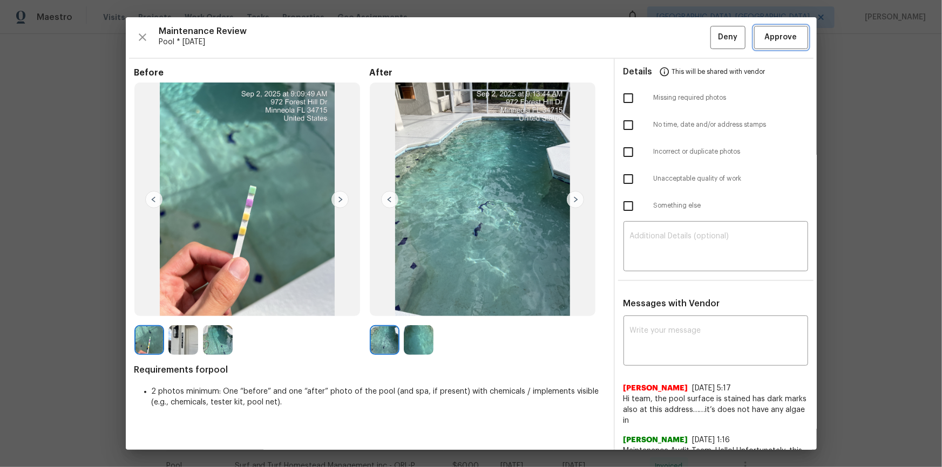
click at [670, 42] on button "Approve" at bounding box center [781, 37] width 54 height 23
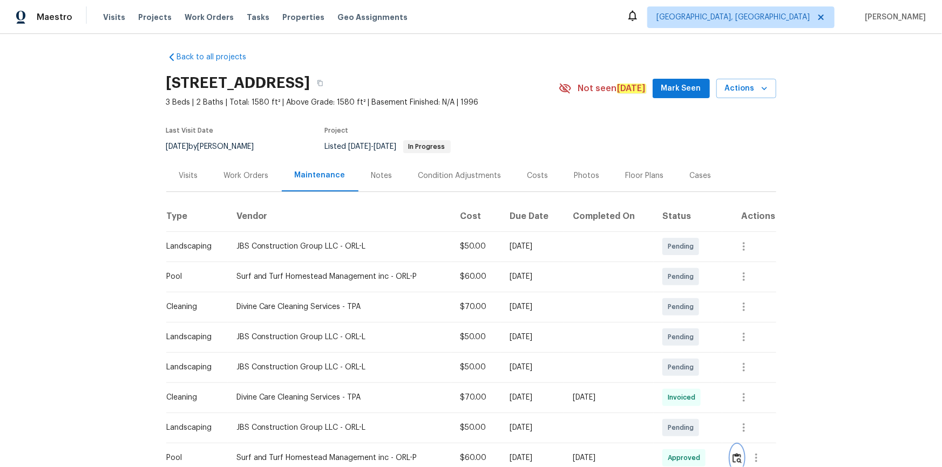
scroll to position [0, 0]
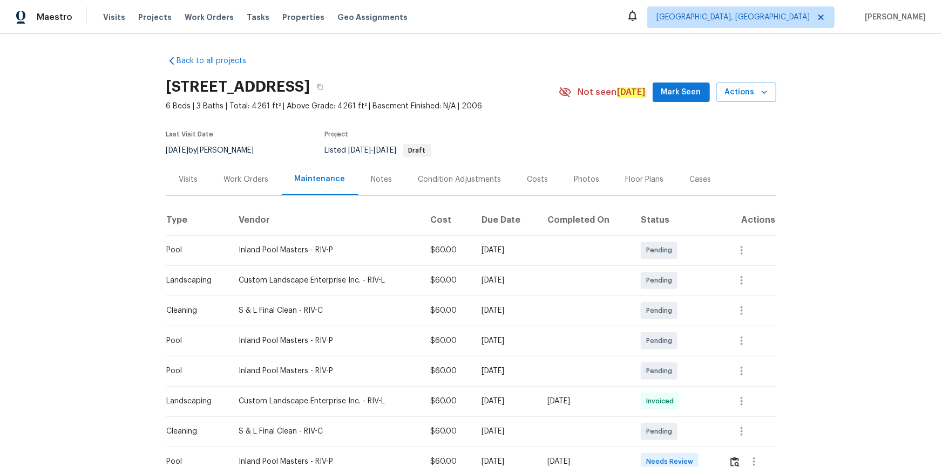
scroll to position [147, 0]
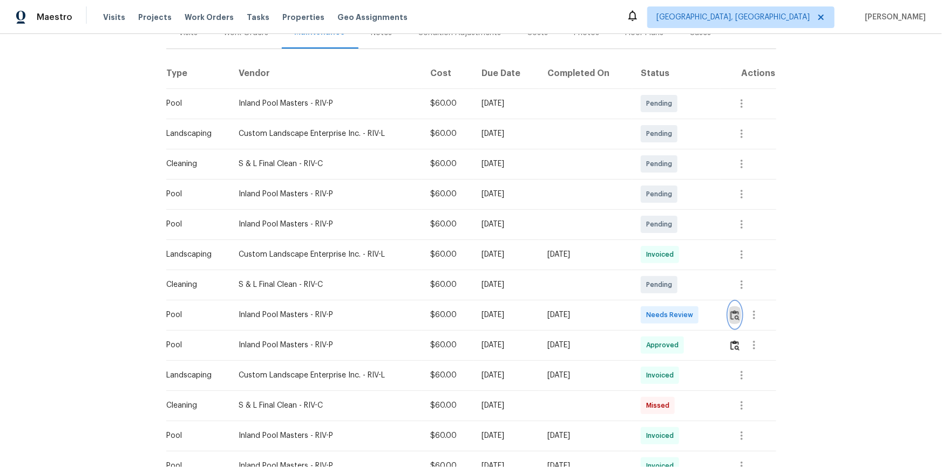
click at [670, 311] on img "button" at bounding box center [734, 315] width 9 height 10
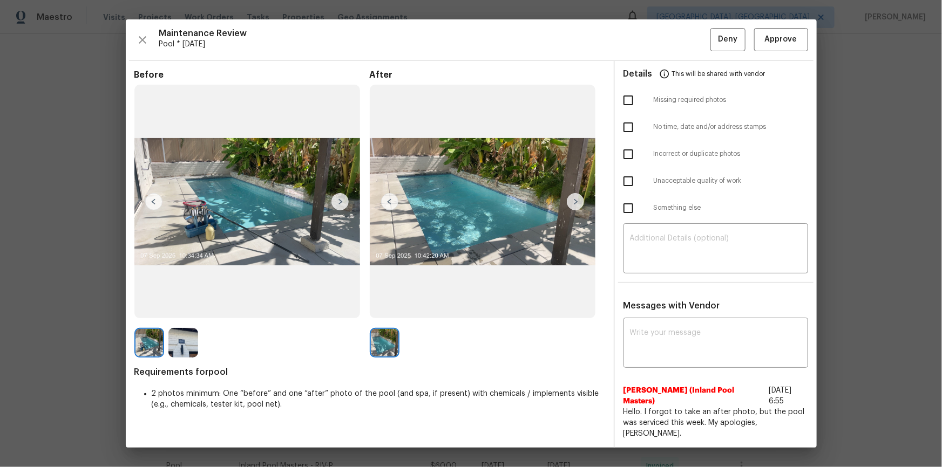
click at [670, 29] on div "Maintenance Review Pool * [DATE] Deny Approve Before After Requirements for poo…" at bounding box center [471, 233] width 691 height 428
click at [670, 46] on span "Approve" at bounding box center [781, 39] width 32 height 13
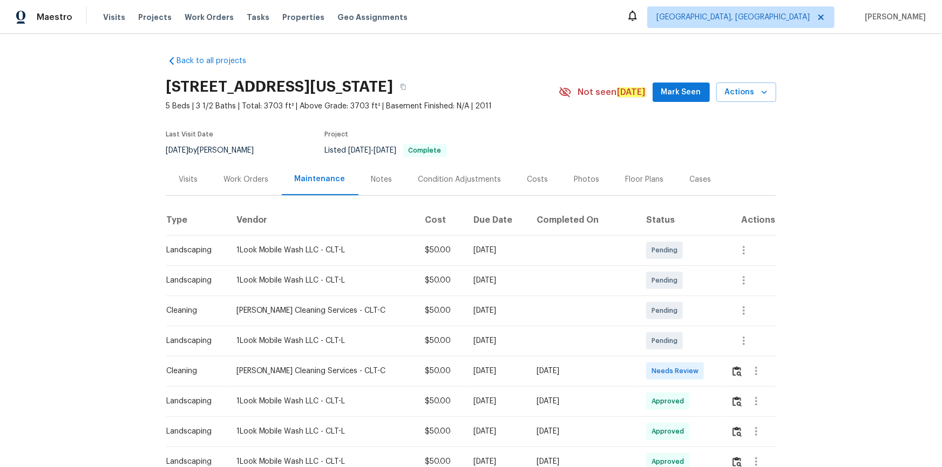
click at [670, 314] on div at bounding box center [753, 371] width 44 height 26
click at [670, 314] on img "button" at bounding box center [736, 371] width 9 height 10
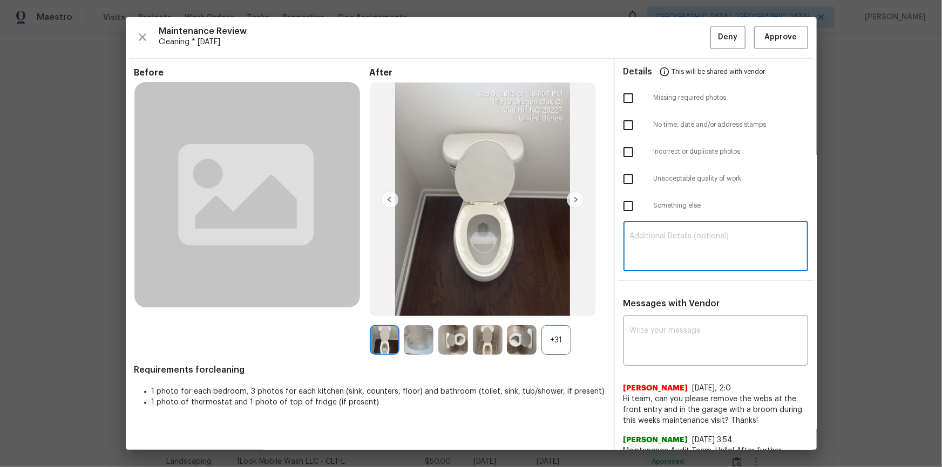
click at [670, 238] on textarea at bounding box center [716, 248] width 172 height 30
paste textarea "Maintenance Audit Team: Hello! Unfortunately, this cleaning visit completed on …"
type textarea "Maintenance Audit Team: Hello! Unfortunately, this cleaning visit completed on …"
click at [670, 314] on textarea at bounding box center [716, 342] width 172 height 30
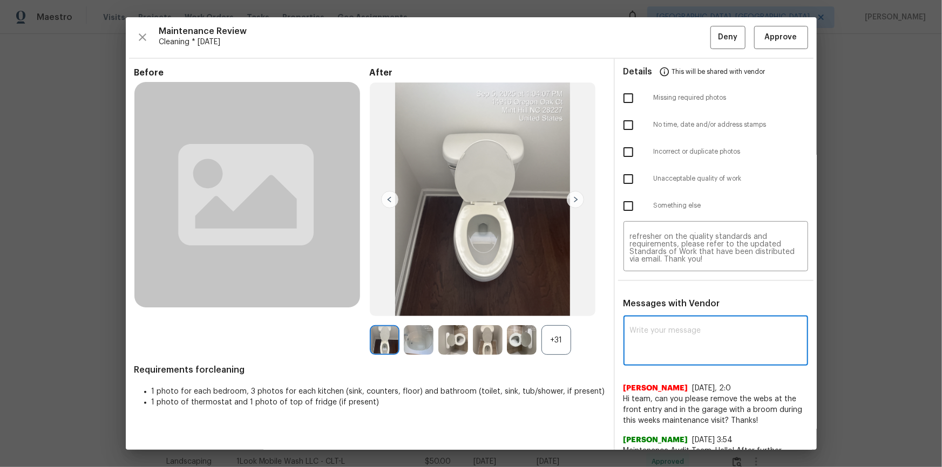
paste textarea "Maintenance Audit Team: Hello! Unfortunately, this cleaning visit completed on …"
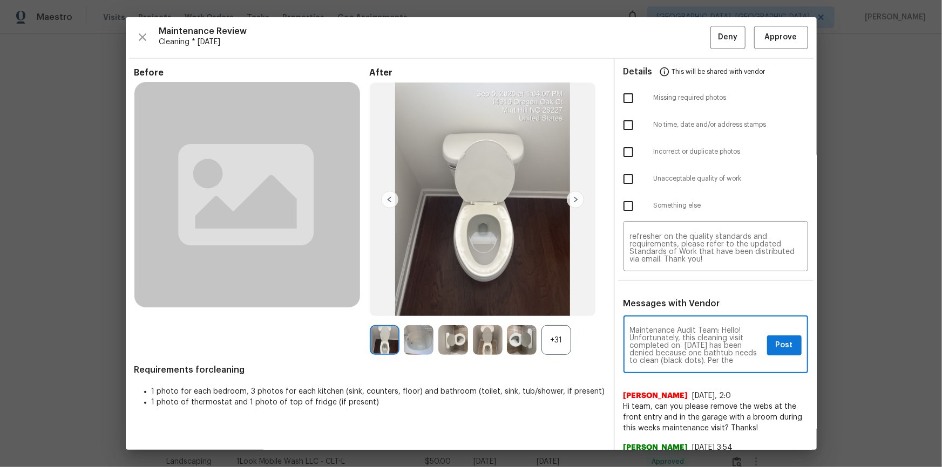
scroll to position [19, 0]
type textarea "Maintenance Audit Team: Hello! Unfortunately, this cleaning visit completed on …"
drag, startPoint x: 621, startPoint y: 182, endPoint x: 678, endPoint y: 243, distance: 83.6
click at [620, 182] on input "checkbox" at bounding box center [628, 179] width 23 height 23
checkbox input "true"
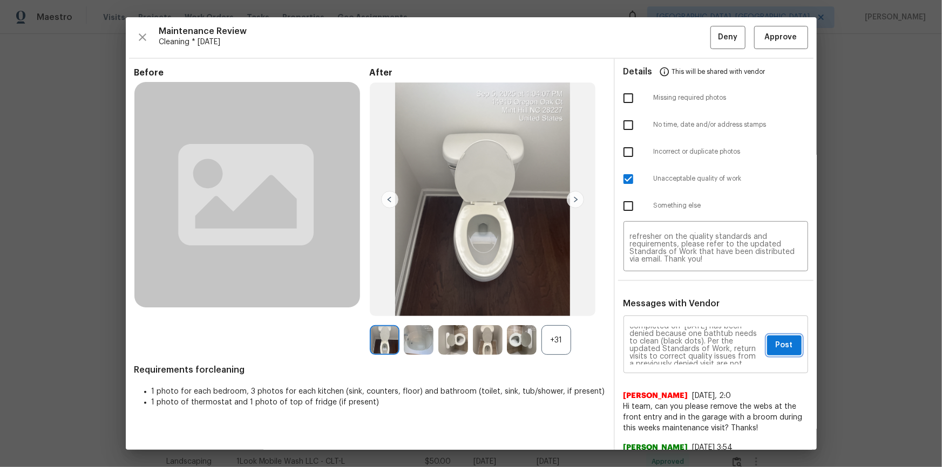
click at [670, 314] on button "Post" at bounding box center [784, 346] width 35 height 20
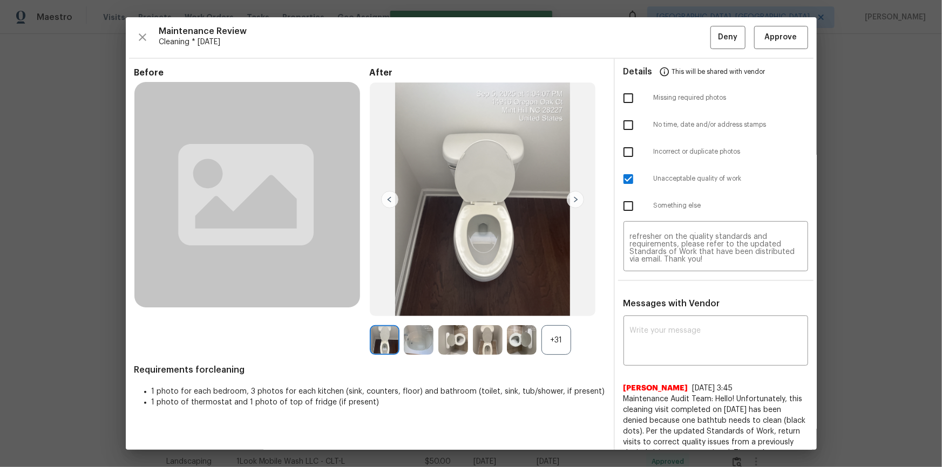
scroll to position [0, 0]
click at [670, 40] on span "Deny" at bounding box center [727, 37] width 19 height 13
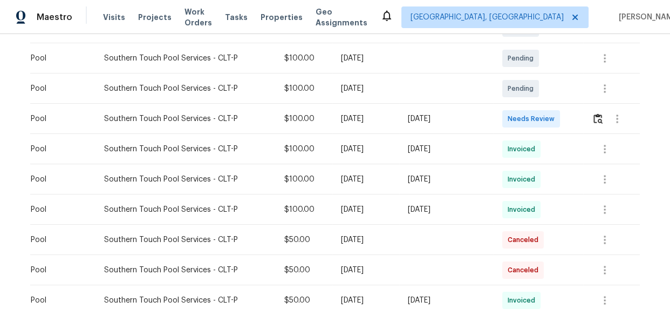
scroll to position [392, 0]
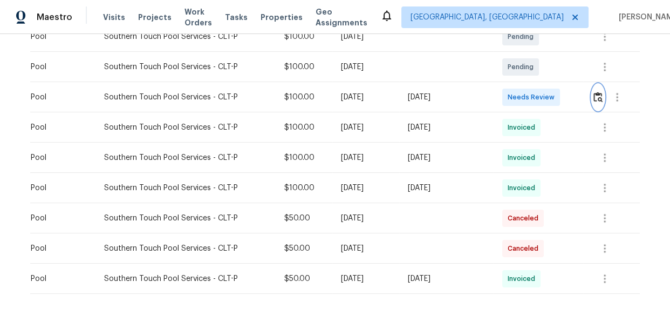
click at [597, 99] on img "button" at bounding box center [598, 97] width 9 height 10
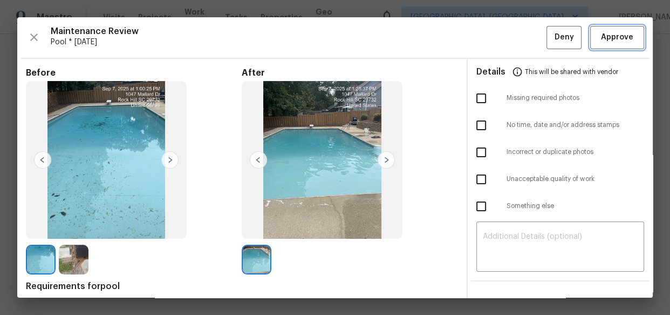
click at [611, 33] on span "Approve" at bounding box center [617, 37] width 32 height 13
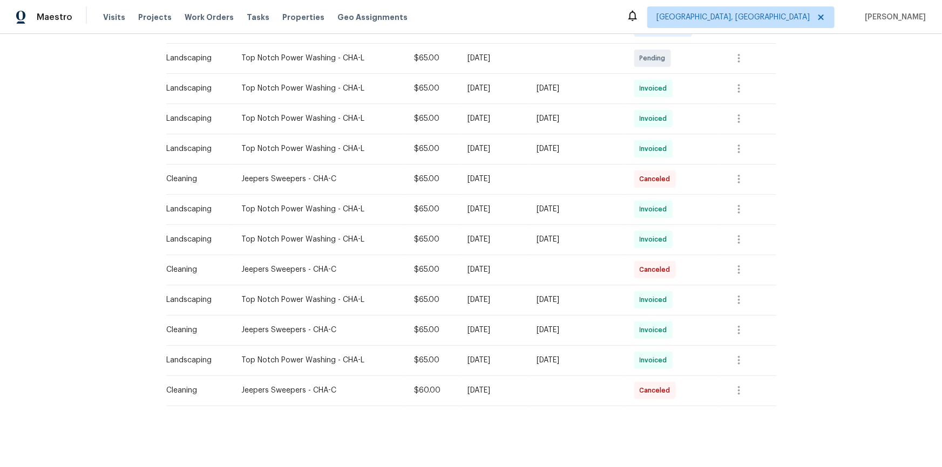
scroll to position [324, 0]
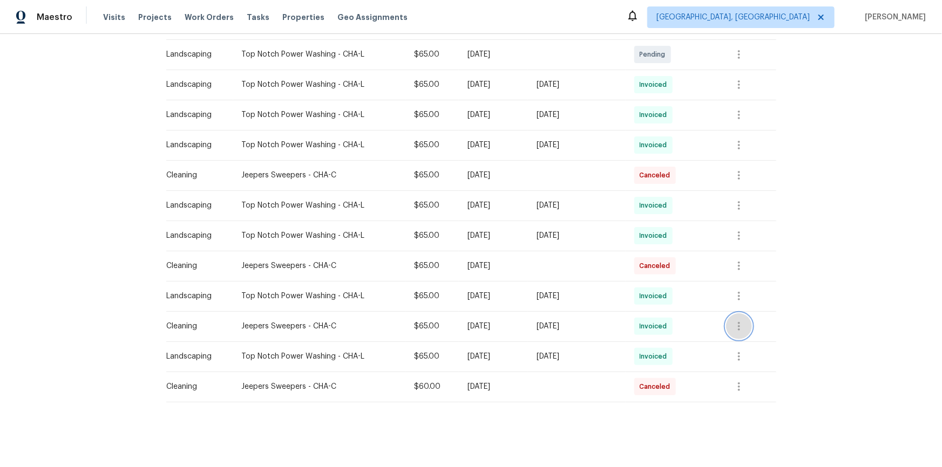
click at [670, 314] on icon "button" at bounding box center [739, 326] width 2 height 9
click at [670, 314] on li "View details" at bounding box center [763, 338] width 76 height 18
click at [578, 186] on div at bounding box center [471, 233] width 942 height 467
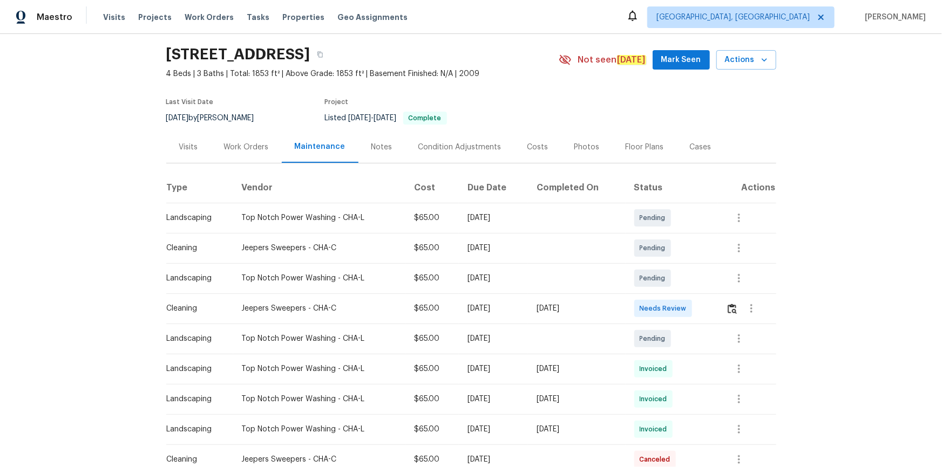
scroll to position [29, 0]
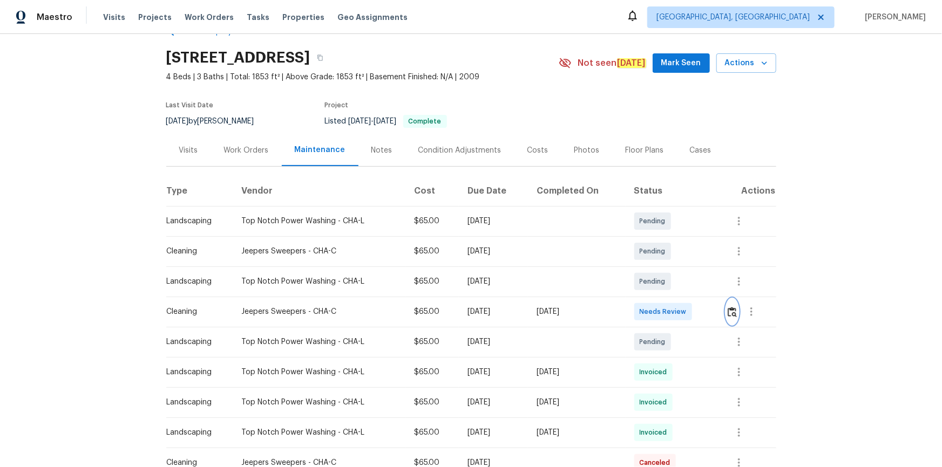
click at [670, 307] on img "button" at bounding box center [731, 312] width 9 height 10
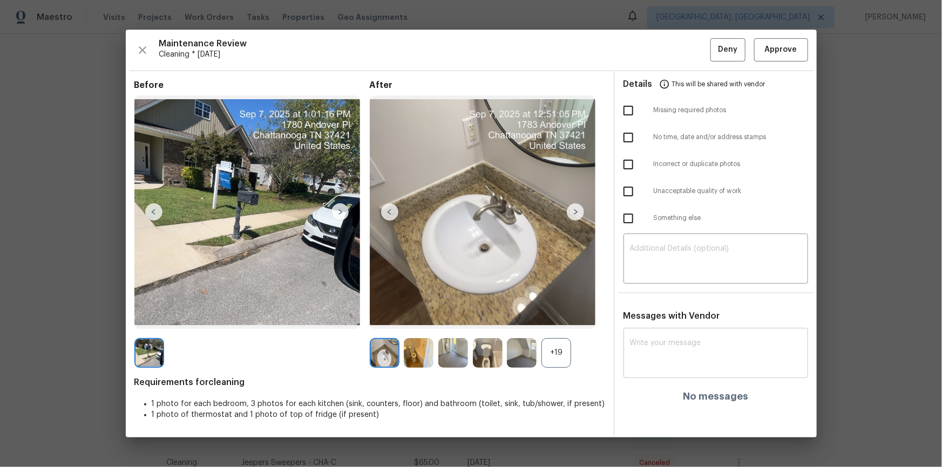
click at [670, 314] on textarea at bounding box center [716, 354] width 172 height 30
paste textarea "Maintenance Audit Team: Hello! After further review, the visit(09/07/2025) has …"
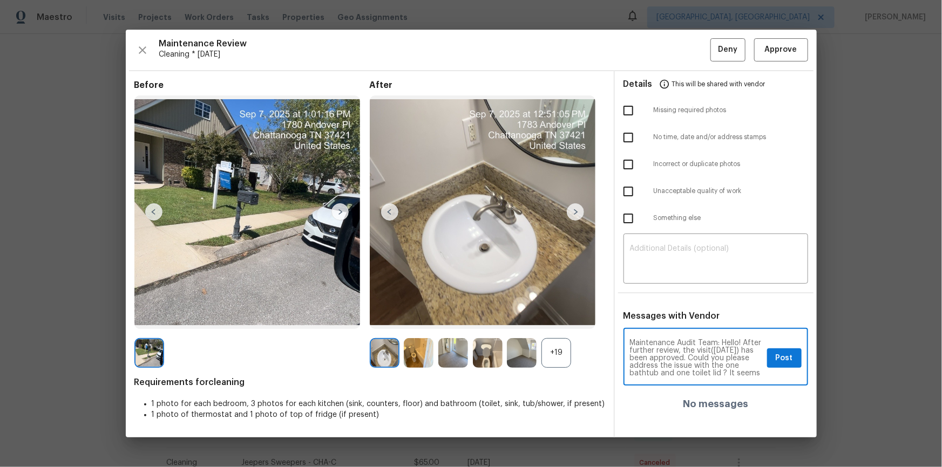
scroll to position [38, 0]
type textarea "Maintenance Audit Team: Hello! After further review, the visit(09/07/2025) has …"
paste textarea "Maintenance Audit Team: Hello! After further review, the visit(09/07/2025) has …"
click at [670, 256] on textarea "Maintenance Audit Team: Hello! After further review, the visit(09/07/2025) has …" at bounding box center [716, 260] width 172 height 30
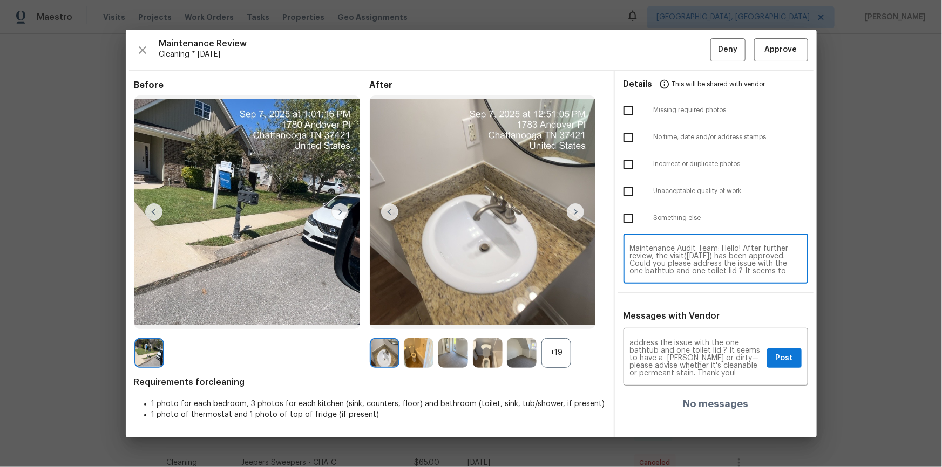
scroll to position [22, 0]
type textarea "Maintenance Audit Team: Hello! After further review, the visit(09/07/2025) has …"
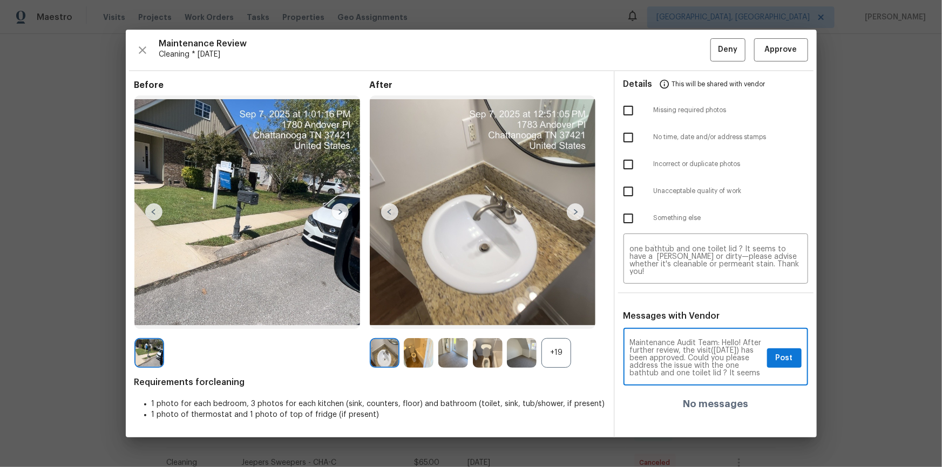
scroll to position [32, 0]
click at [670, 314] on textarea "Maintenance Audit Team: Hello! After further review, the visit(09/07/2025) has …" at bounding box center [696, 358] width 133 height 38
click at [670, 314] on button "Post" at bounding box center [784, 359] width 35 height 20
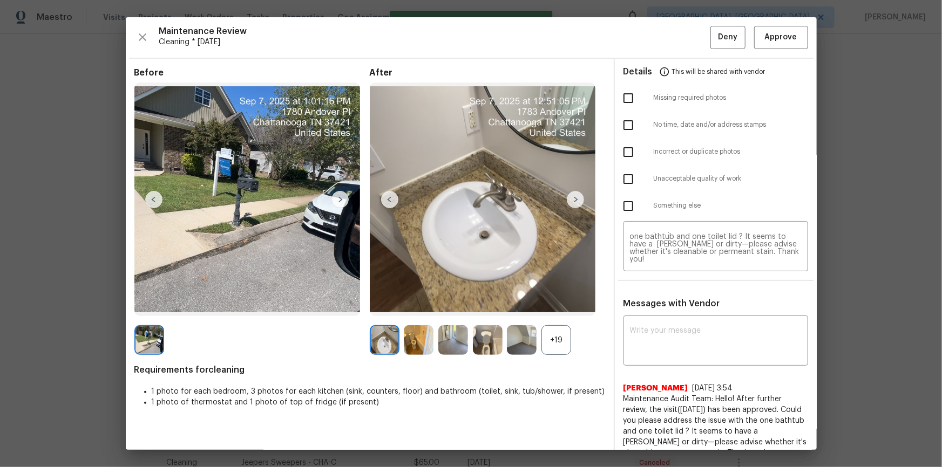
scroll to position [0, 0]
click at [670, 38] on span "Approve" at bounding box center [780, 37] width 37 height 13
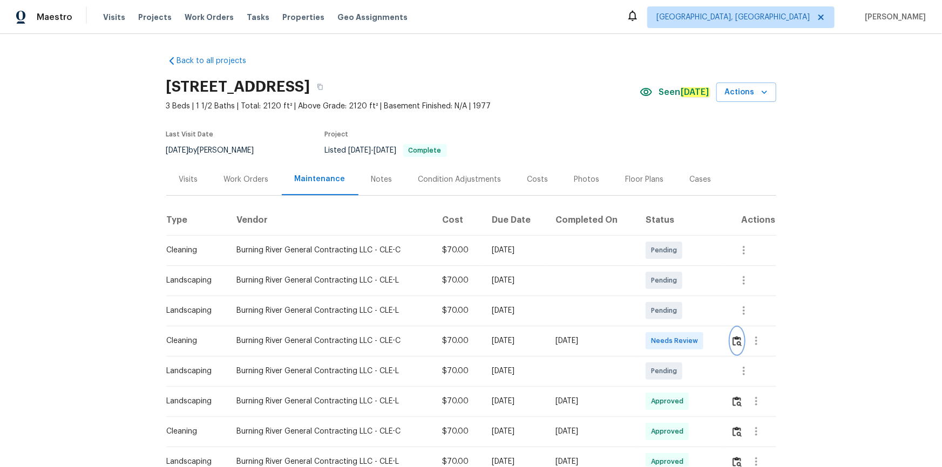
click at [670, 314] on img "button" at bounding box center [736, 341] width 9 height 10
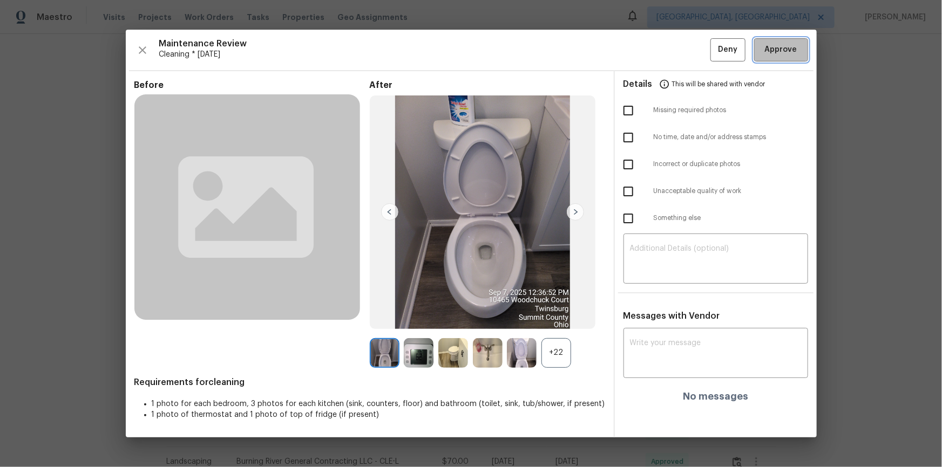
drag, startPoint x: 795, startPoint y: 52, endPoint x: 797, endPoint y: 93, distance: 41.6
click at [670, 53] on span "Approve" at bounding box center [781, 49] width 32 height 13
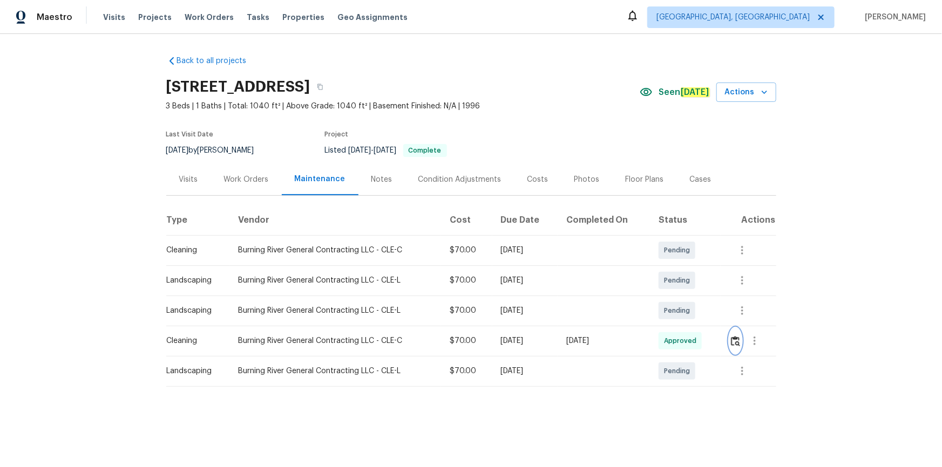
click at [734, 341] on img "button" at bounding box center [735, 341] width 9 height 10
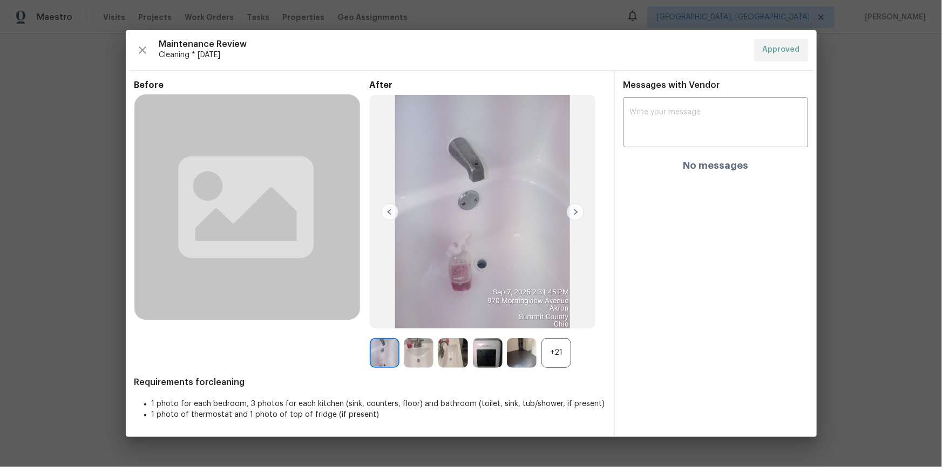
click at [778, 279] on div "Messages with Vendor x ​ No messages" at bounding box center [716, 254] width 202 height 366
drag, startPoint x: 817, startPoint y: 263, endPoint x: 814, endPoint y: 248, distance: 15.3
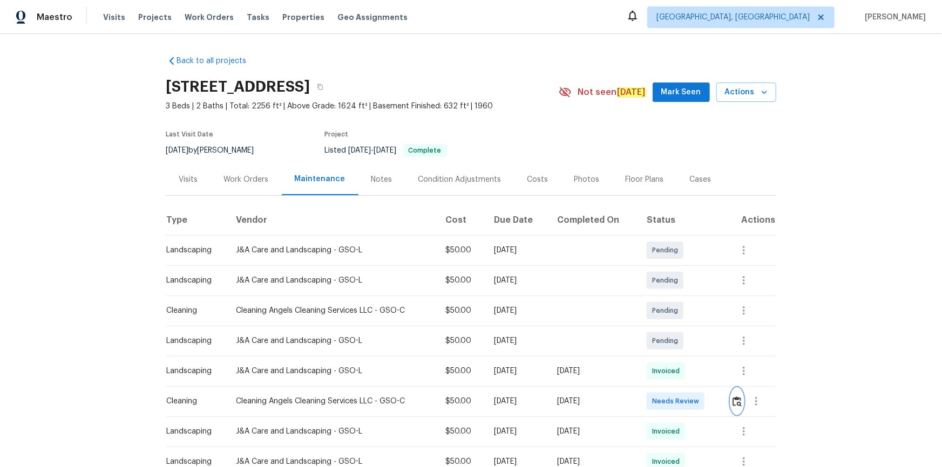
click at [670, 314] on img "button" at bounding box center [736, 402] width 9 height 10
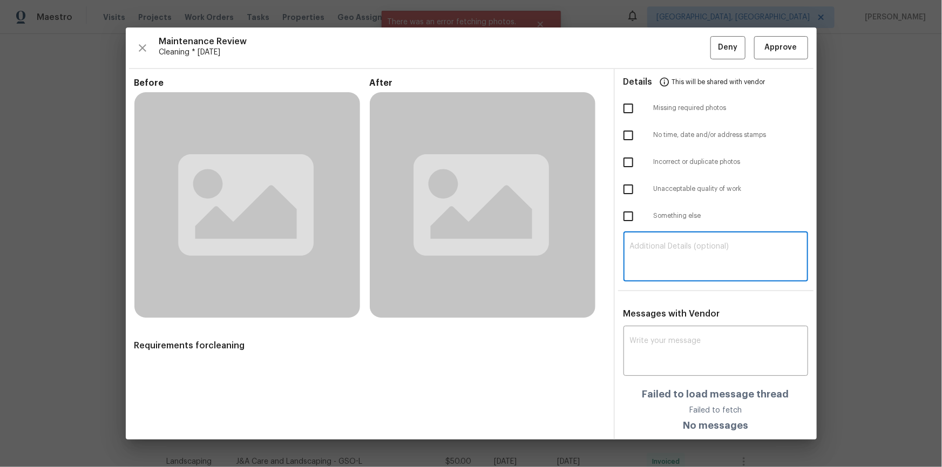
click at [670, 257] on textarea at bounding box center [716, 258] width 172 height 30
paste textarea "Maintenance Audit Team: Hello! Unfortunately, this cleaning visit completed on …"
type textarea "Maintenance Audit Team: Hello! Unfortunately, this cleaning visit completed on …"
click at [670, 314] on textarea at bounding box center [716, 352] width 172 height 30
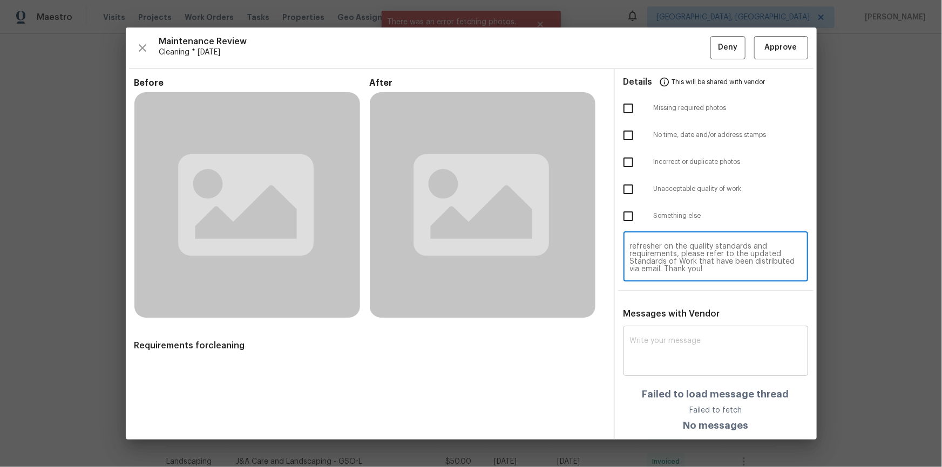
paste textarea "Maintenance Audit Team: Hello! Unfortunately, this cleaning visit completed on …"
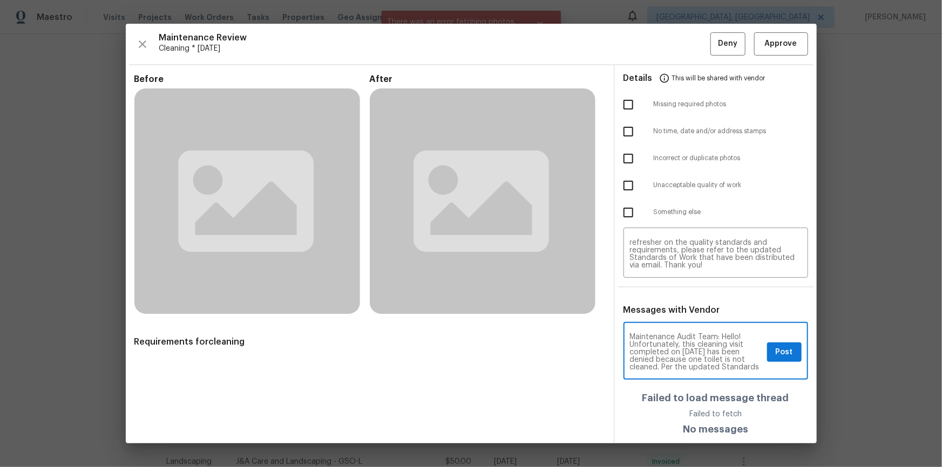
scroll to position [113, 0]
type textarea "Maintenance Audit Team: Hello! Unfortunately, this cleaning visit completed on …"
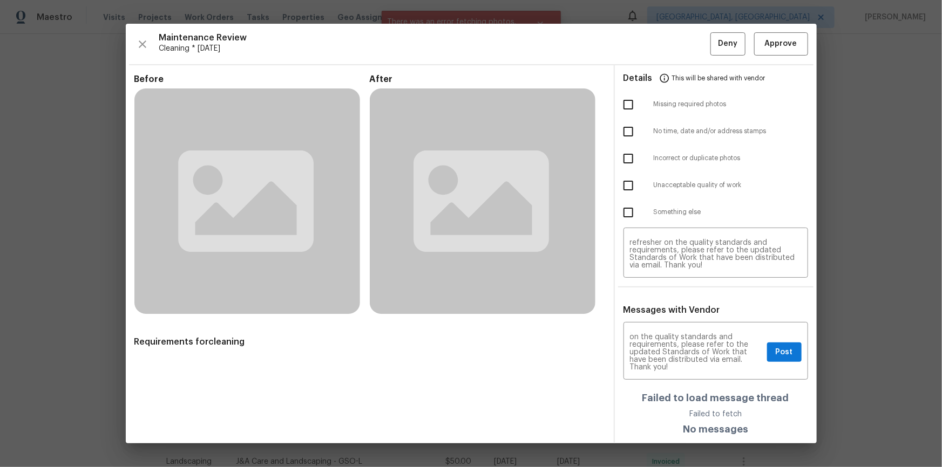
drag, startPoint x: 877, startPoint y: 260, endPoint x: 851, endPoint y: 280, distance: 32.4
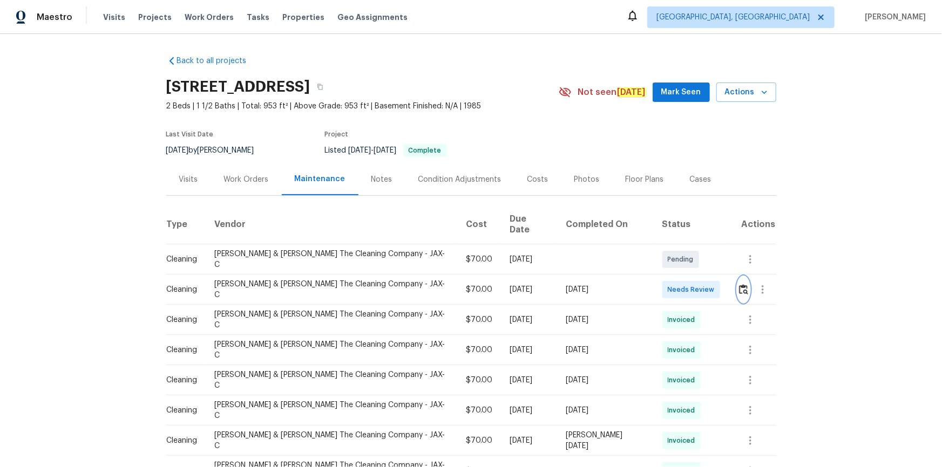
click at [670, 284] on img "button" at bounding box center [743, 289] width 9 height 10
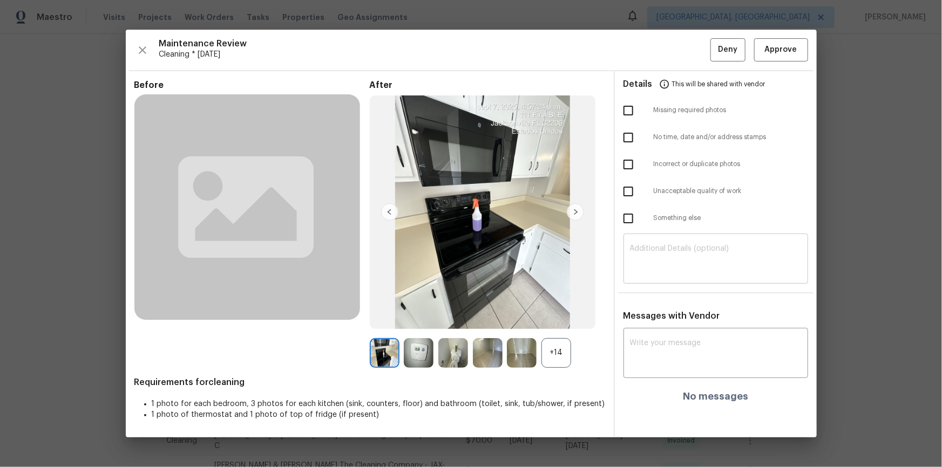
click at [670, 260] on textarea at bounding box center [716, 260] width 172 height 30
click at [669, 314] on div "x ​" at bounding box center [715, 354] width 185 height 47
paste textarea "Maintenance Audit Team: Hello! After further review, the visit(09/07/2025) has …"
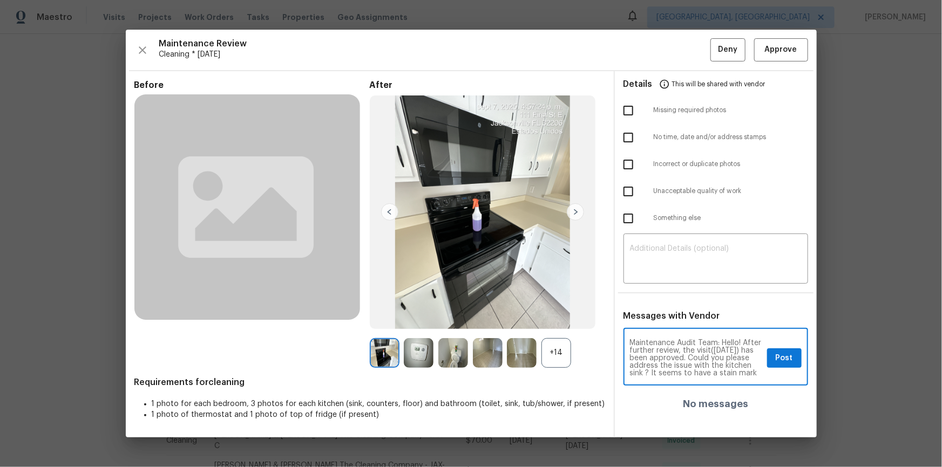
scroll to position [30, 0]
type textarea "Maintenance Audit Team: Hello! After further review, the visit(09/07/2025) has …"
click at [670, 314] on span "Post" at bounding box center [783, 358] width 17 height 13
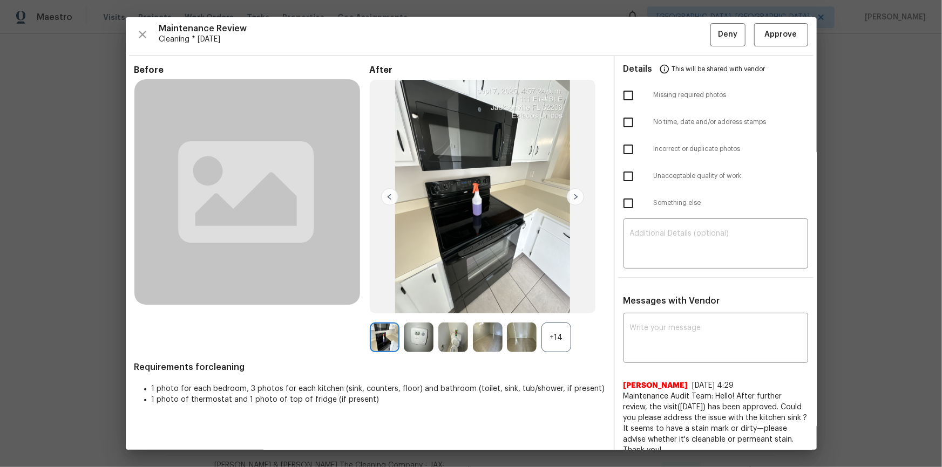
scroll to position [0, 0]
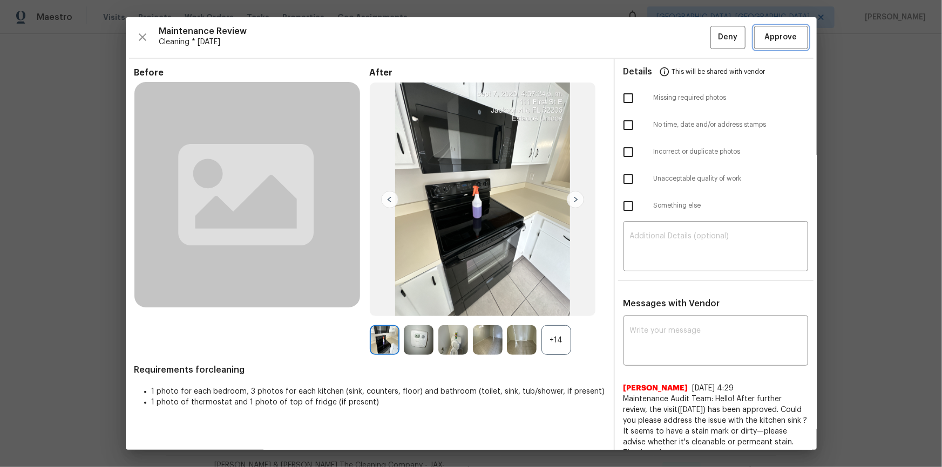
click at [670, 35] on span "Approve" at bounding box center [781, 37] width 32 height 13
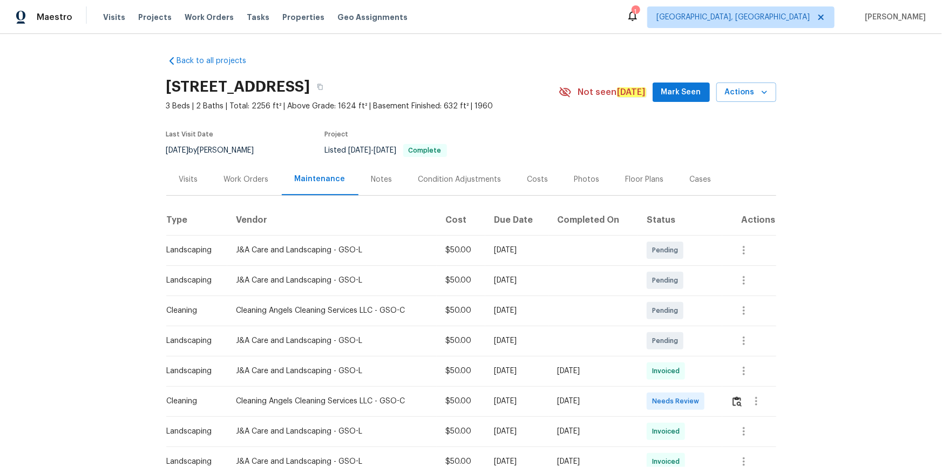
click at [725, 404] on td at bounding box center [748, 401] width 53 height 30
click at [736, 404] on img "button" at bounding box center [736, 402] width 9 height 10
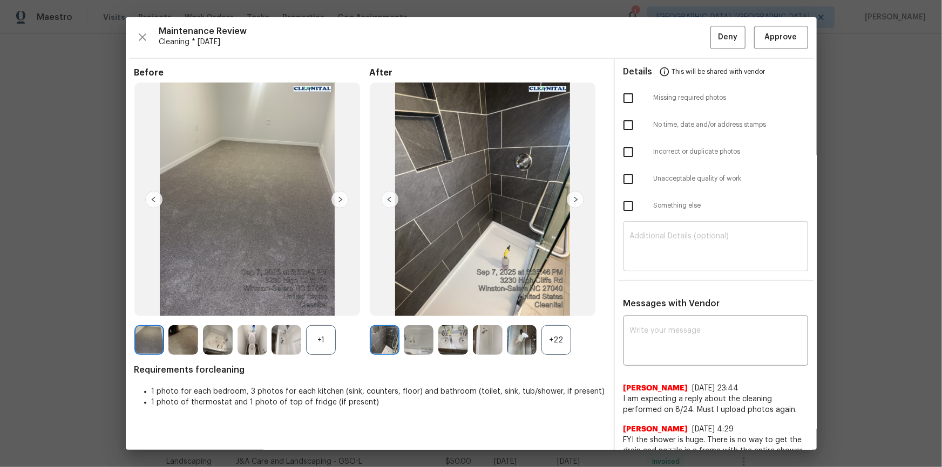
click at [699, 247] on textarea at bounding box center [716, 248] width 172 height 30
paste textarea "Maintenance Audit Team: Hello! Unfortunately, this cleaning visit completed on …"
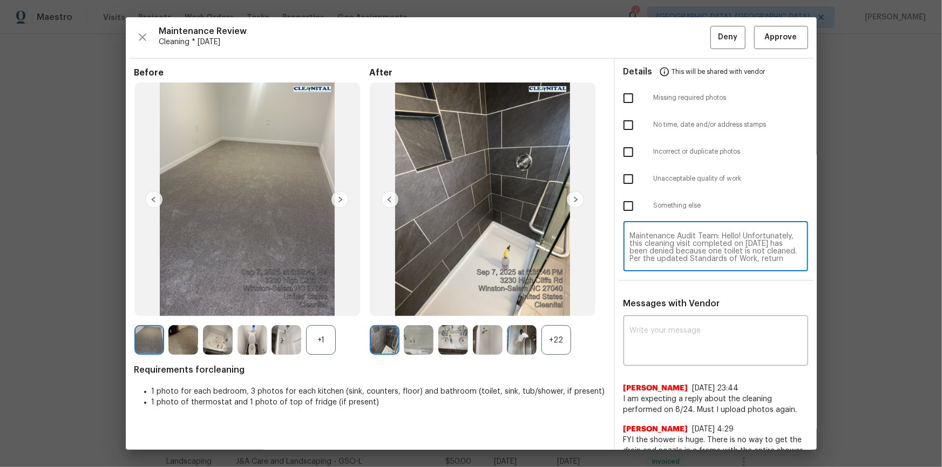
scroll to position [83, 0]
type textarea "Maintenance Audit Team: Hello! Unfortunately, this cleaning visit completed on …"
click at [711, 329] on textarea at bounding box center [716, 342] width 172 height 30
paste textarea "Maintenance Audit Team: Hello! Unfortunately, this cleaning visit completed on …"
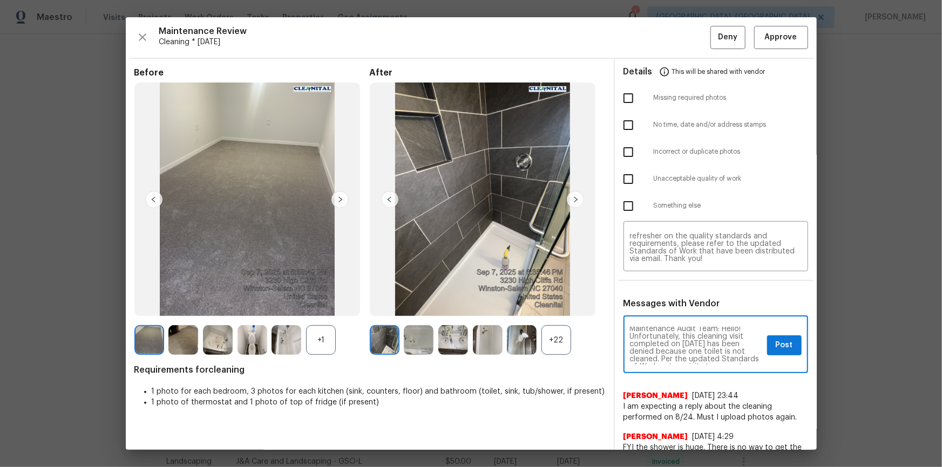
scroll to position [0, 0]
type textarea "Maintenance Audit Team: Hello! Unfortunately, this cleaning visit completed on …"
click at [622, 178] on input "checkbox" at bounding box center [628, 179] width 23 height 23
checkbox input "true"
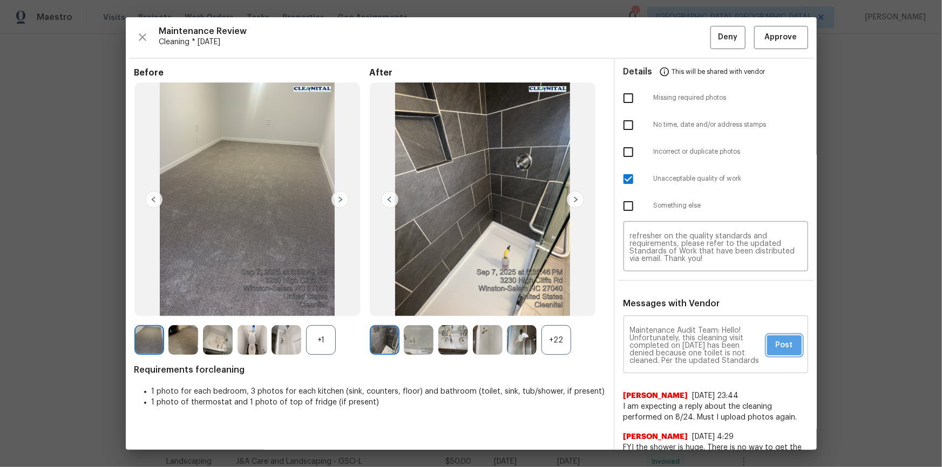
click at [775, 345] on span "Post" at bounding box center [783, 345] width 17 height 13
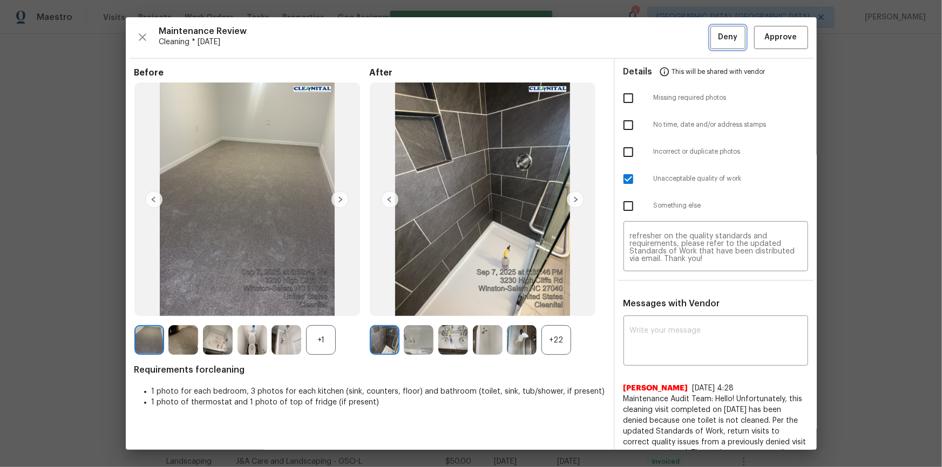
click at [725, 39] on span "Deny" at bounding box center [727, 37] width 19 height 13
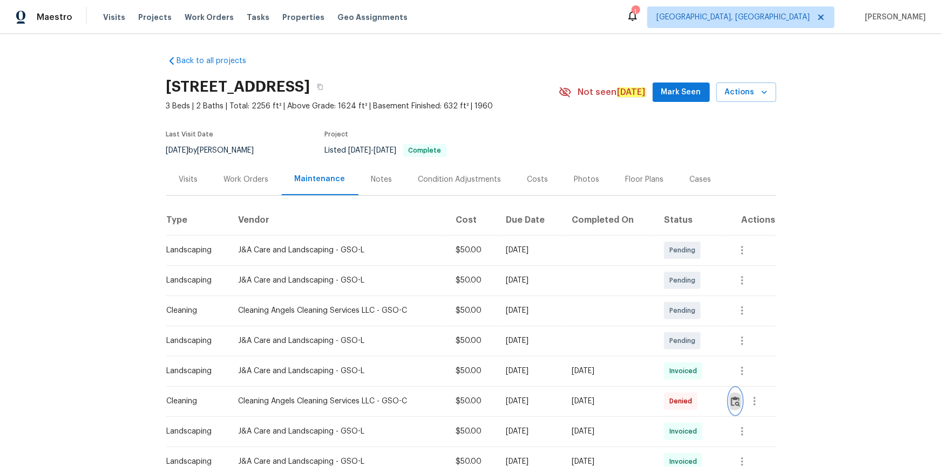
click at [733, 399] on img "button" at bounding box center [735, 402] width 9 height 10
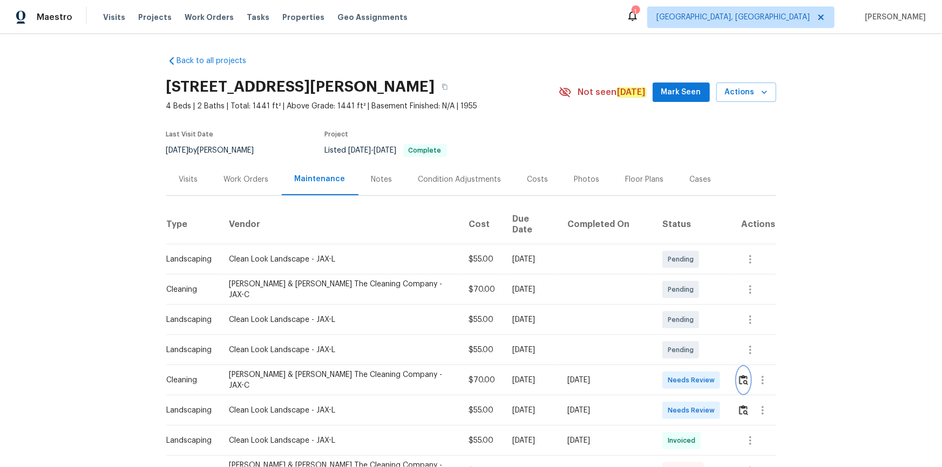
click at [670, 314] on img "button" at bounding box center [743, 380] width 9 height 10
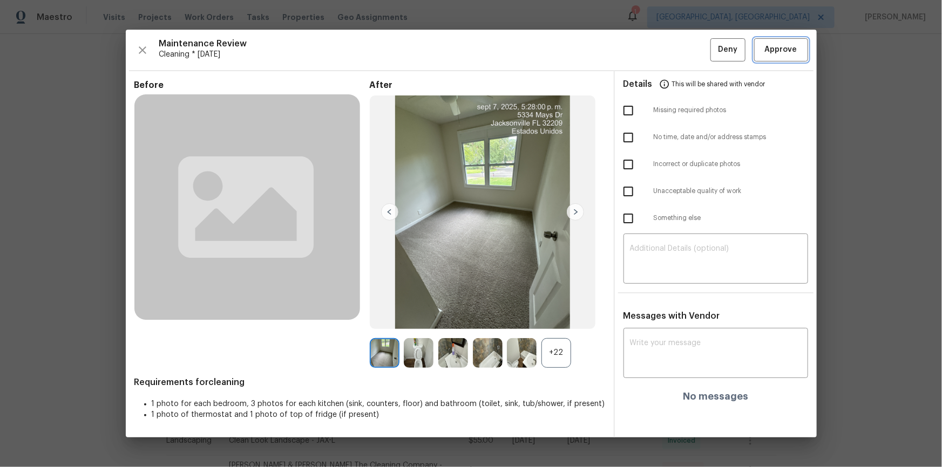
click at [670, 50] on span "Approve" at bounding box center [781, 49] width 32 height 13
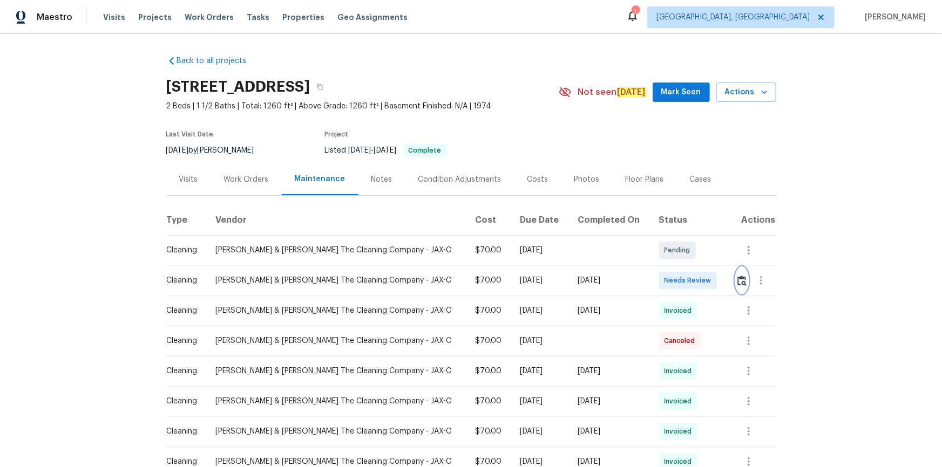
click at [670, 281] on img "button" at bounding box center [741, 281] width 9 height 10
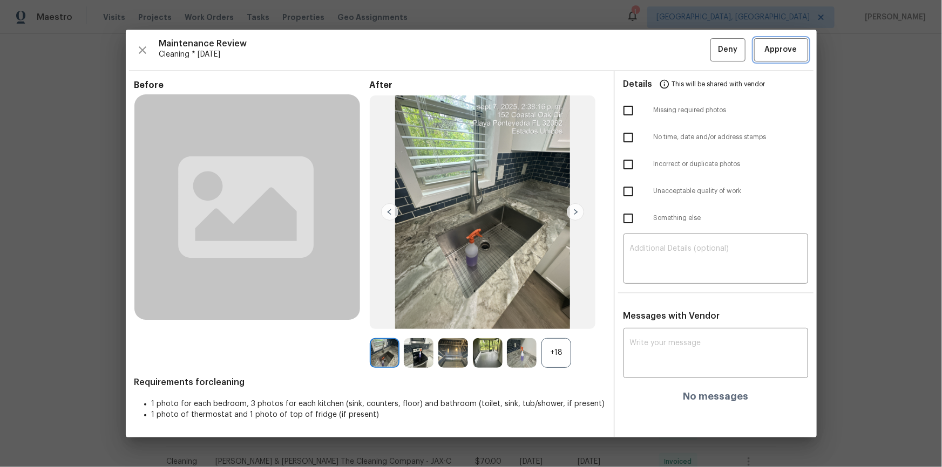
click at [670, 45] on span "Approve" at bounding box center [781, 49] width 32 height 13
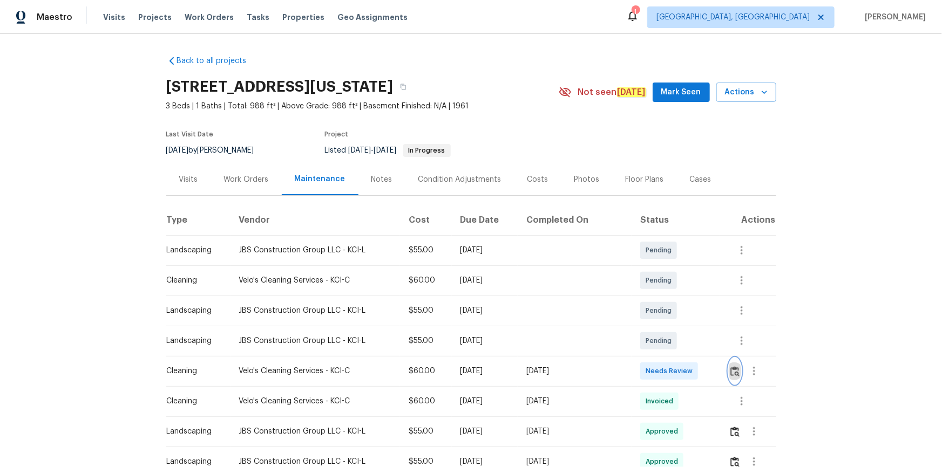
click at [670, 314] on img "button" at bounding box center [734, 371] width 9 height 10
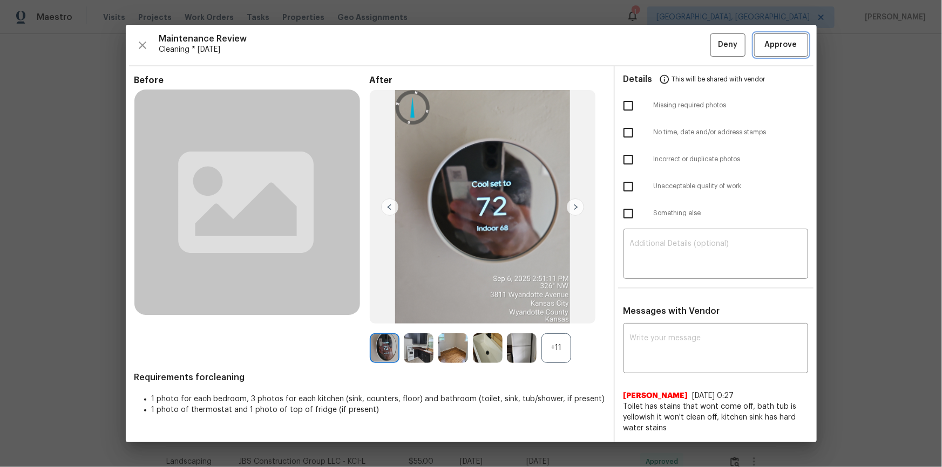
click at [670, 37] on button "Approve" at bounding box center [781, 44] width 54 height 23
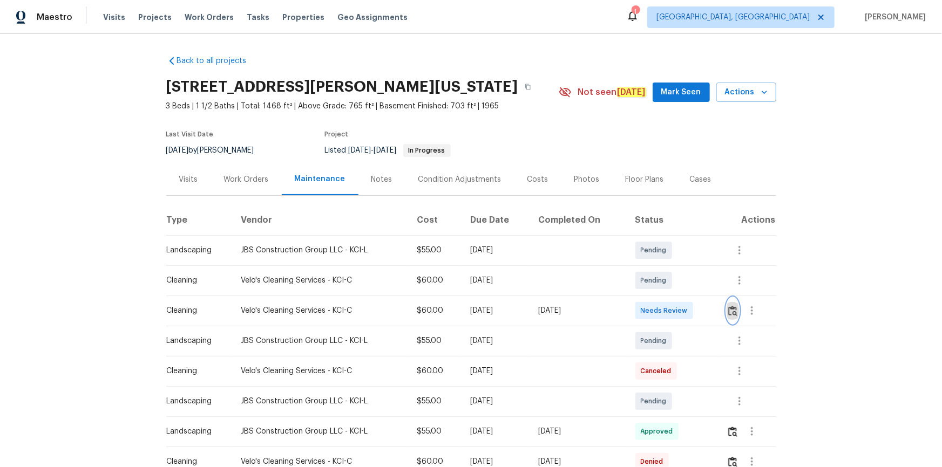
click at [670, 311] on img "button" at bounding box center [732, 311] width 9 height 10
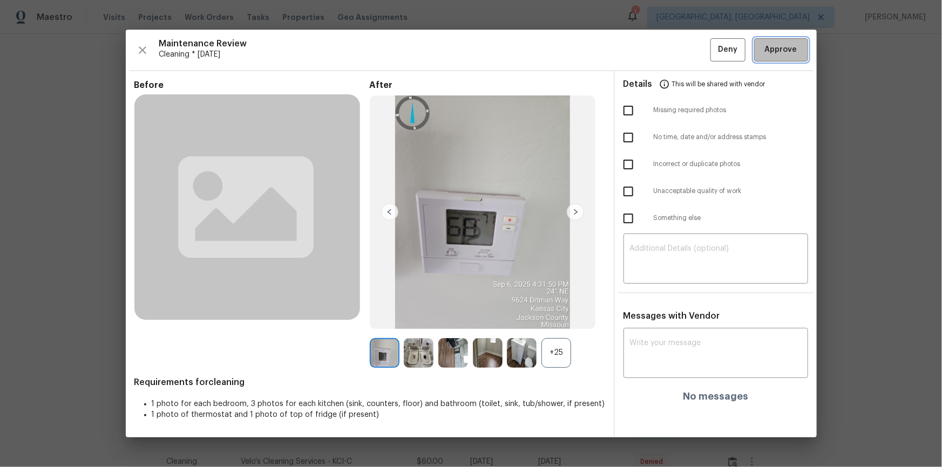
click at [670, 60] on button "Approve" at bounding box center [781, 49] width 54 height 23
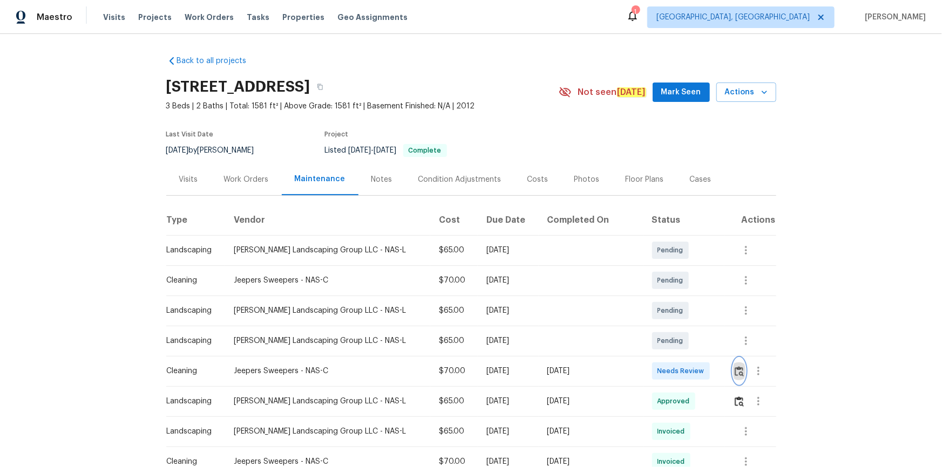
click at [670, 314] on button "button" at bounding box center [739, 371] width 12 height 26
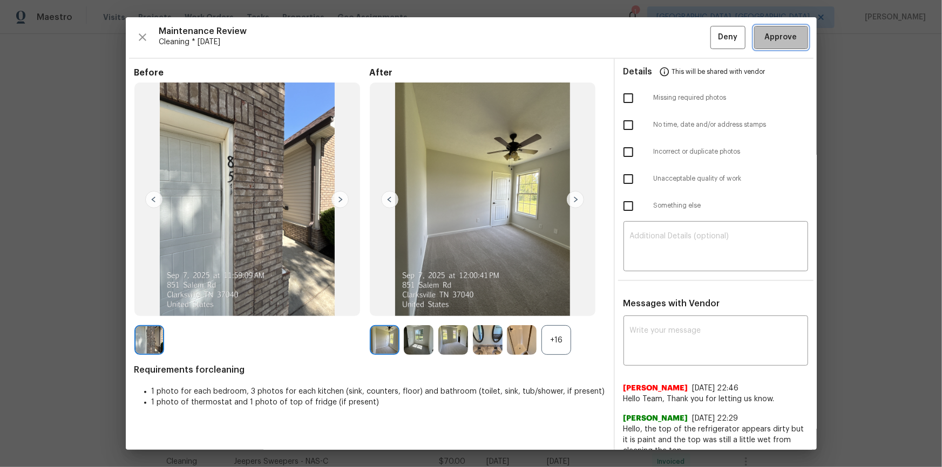
drag, startPoint x: 789, startPoint y: 26, endPoint x: 846, endPoint y: 161, distance: 146.8
click at [670, 28] on button "Approve" at bounding box center [781, 37] width 54 height 23
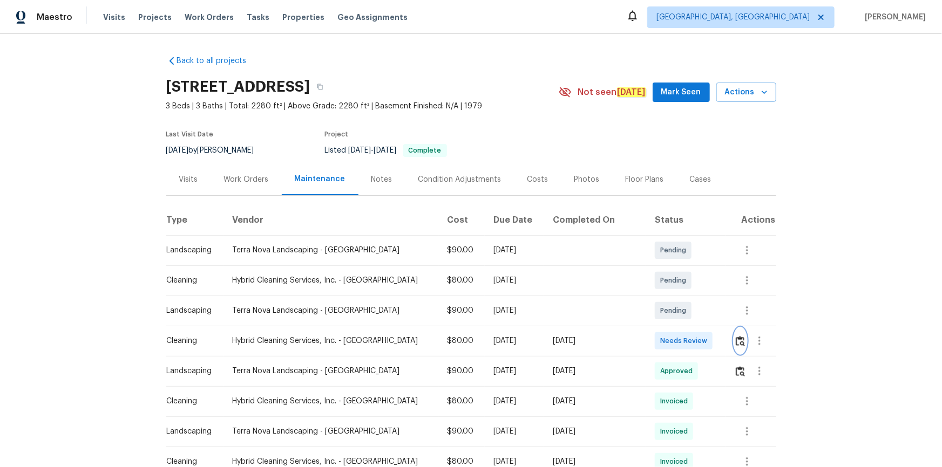
click at [670, 314] on button "button" at bounding box center [740, 341] width 12 height 26
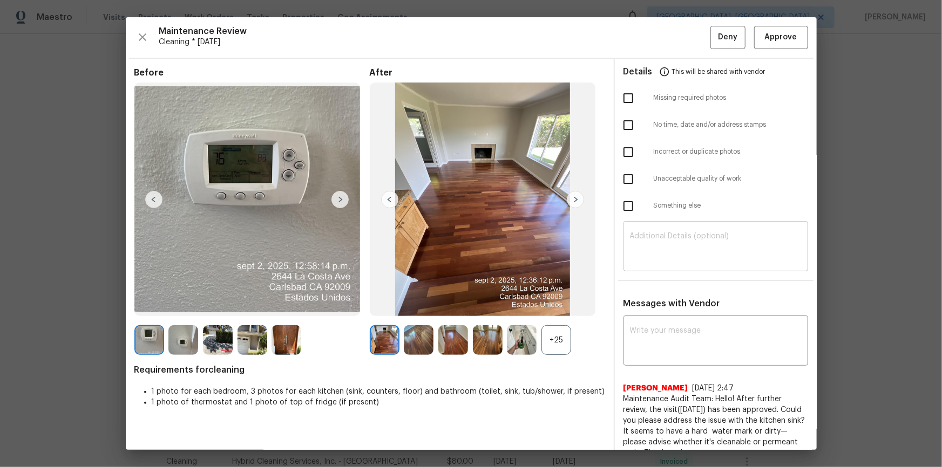
click at [670, 244] on textarea at bounding box center [716, 248] width 172 height 30
paste textarea "Maintenance Audit Team: Hello! Unfortunately, this cleaning visit completed on …"
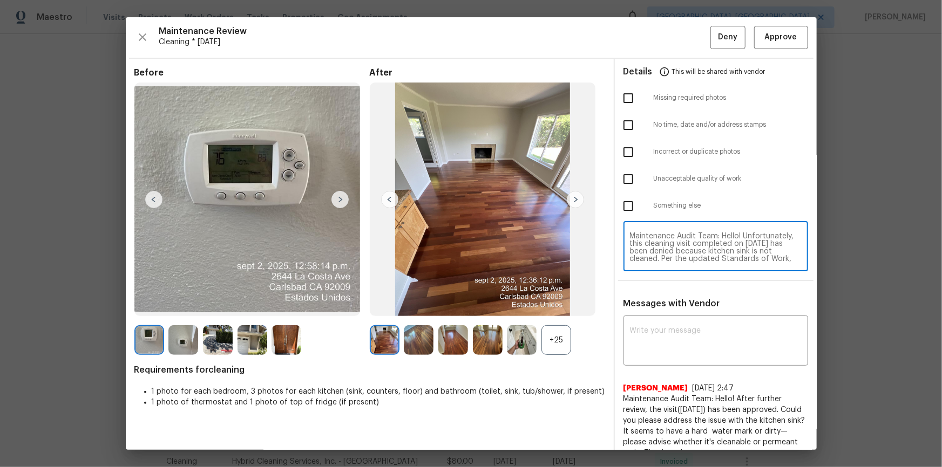
scroll to position [83, 0]
type textarea "Maintenance Audit Team: Hello! Unfortunately, this cleaning visit completed on …"
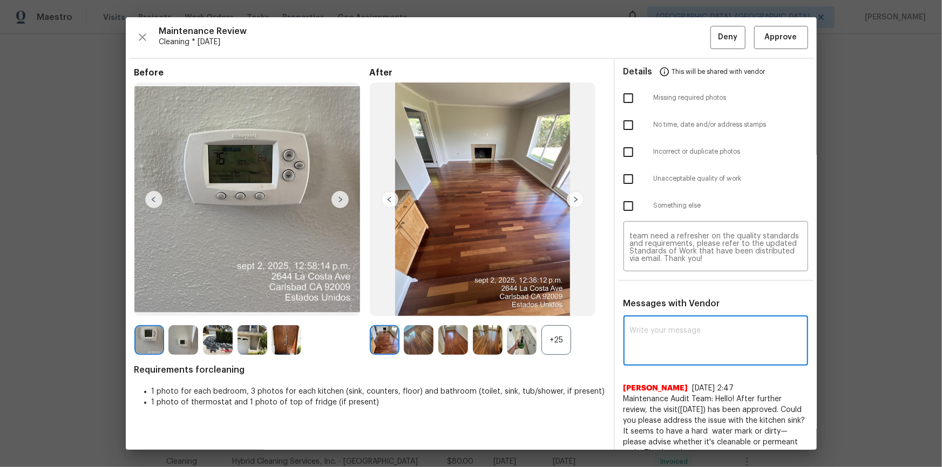
click at [670, 314] on textarea at bounding box center [716, 342] width 172 height 30
paste textarea "Maintenance Audit Team: Hello! Unfortunately, this cleaning visit completed on …"
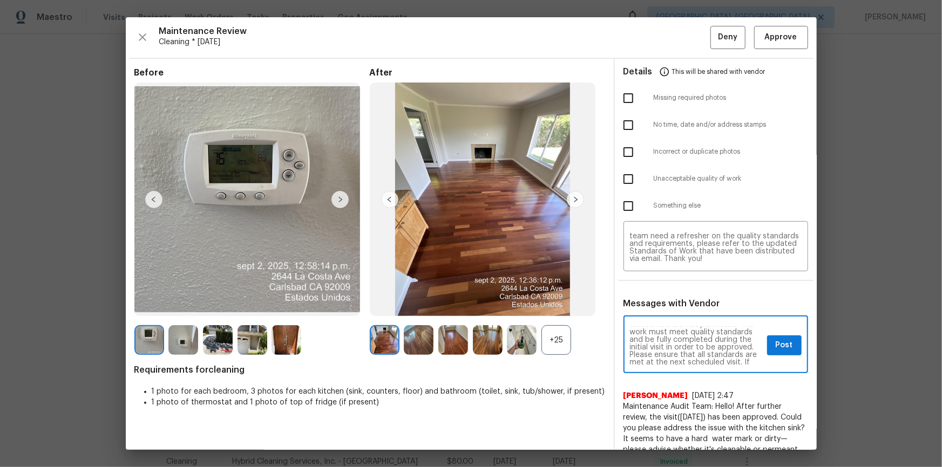
scroll to position [78, 0]
type textarea "Maintenance Audit Team: Hello! Unfortunately, this cleaning visit completed on …"
click at [628, 178] on input "checkbox" at bounding box center [628, 179] width 23 height 23
checkbox input "true"
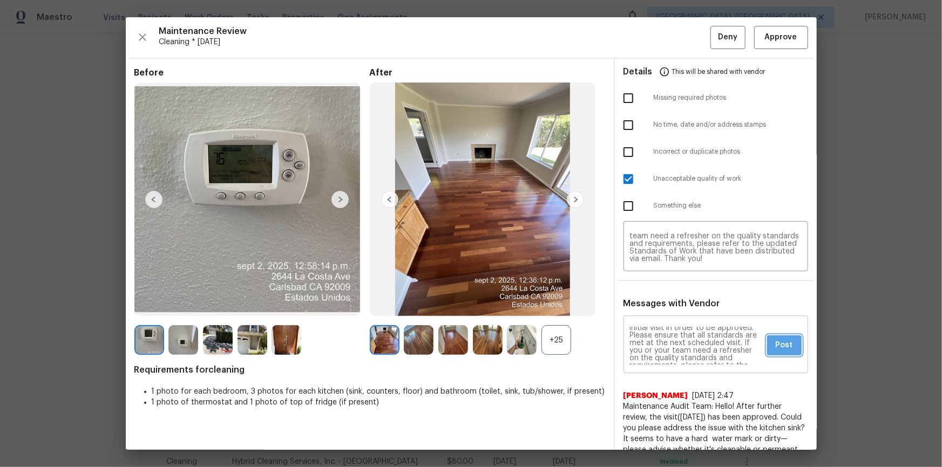
click at [670, 314] on span "Post" at bounding box center [783, 345] width 17 height 13
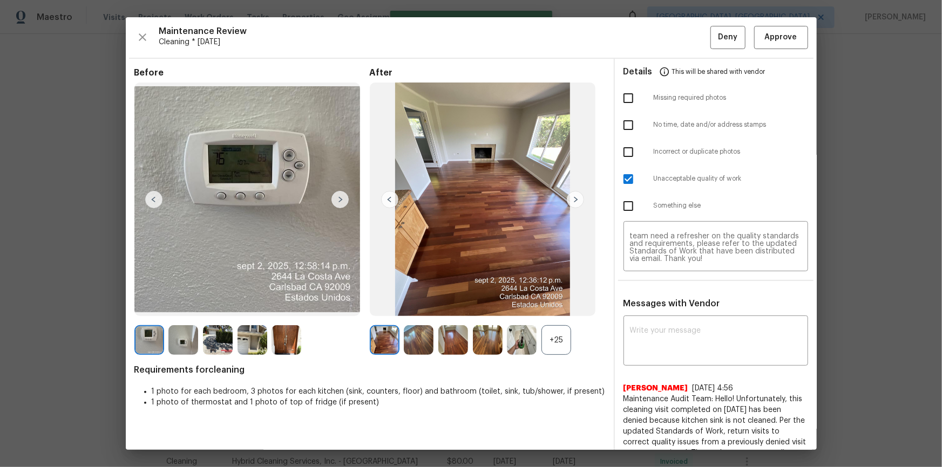
scroll to position [0, 0]
click at [670, 29] on button "Deny" at bounding box center [727, 37] width 35 height 23
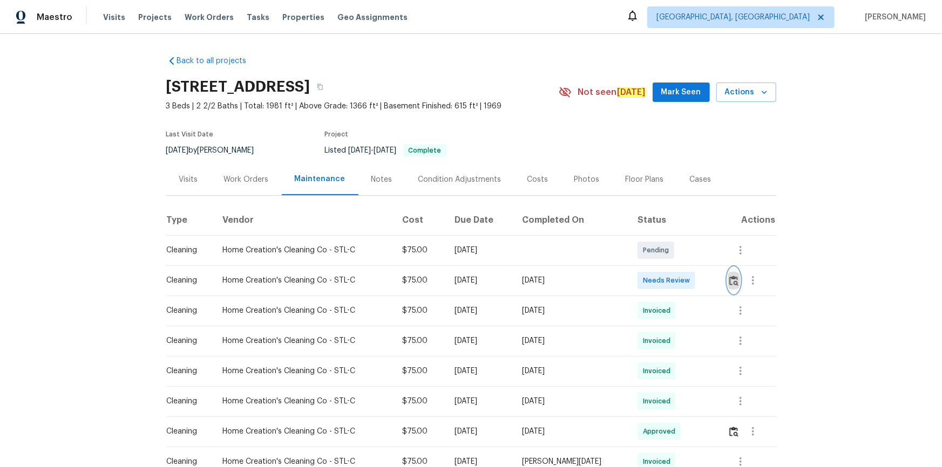
click at [670, 278] on img "button" at bounding box center [733, 281] width 9 height 10
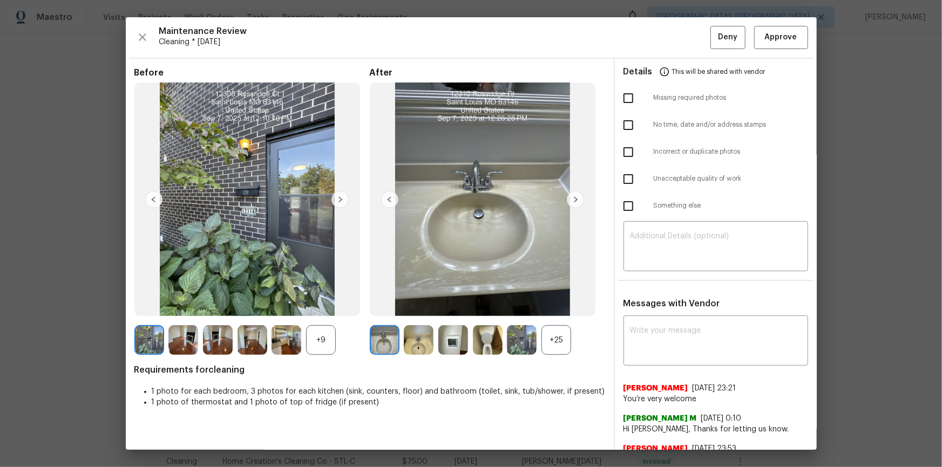
click at [670, 52] on div "Maintenance Review Cleaning * Tue, Sep 02 Deny Approve Before +9 After +25 Requ…" at bounding box center [471, 233] width 691 height 433
click at [670, 32] on span "Approve" at bounding box center [780, 37] width 37 height 13
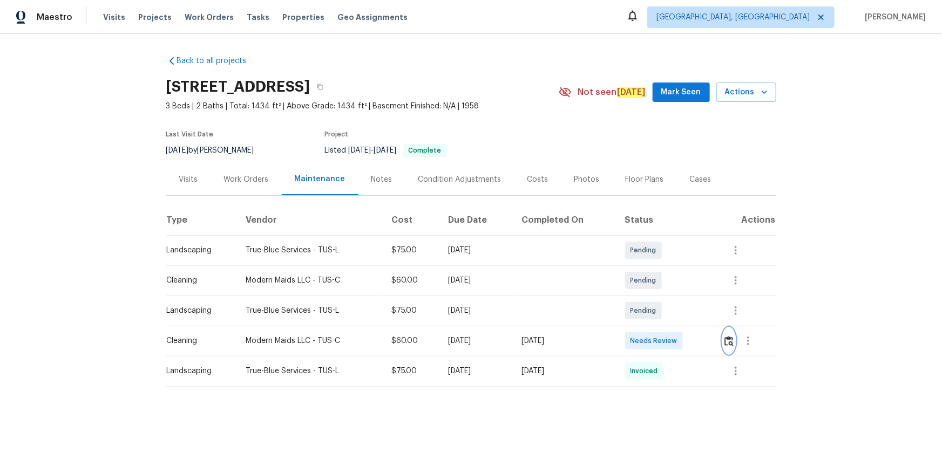
click at [670, 314] on button "button" at bounding box center [729, 341] width 12 height 26
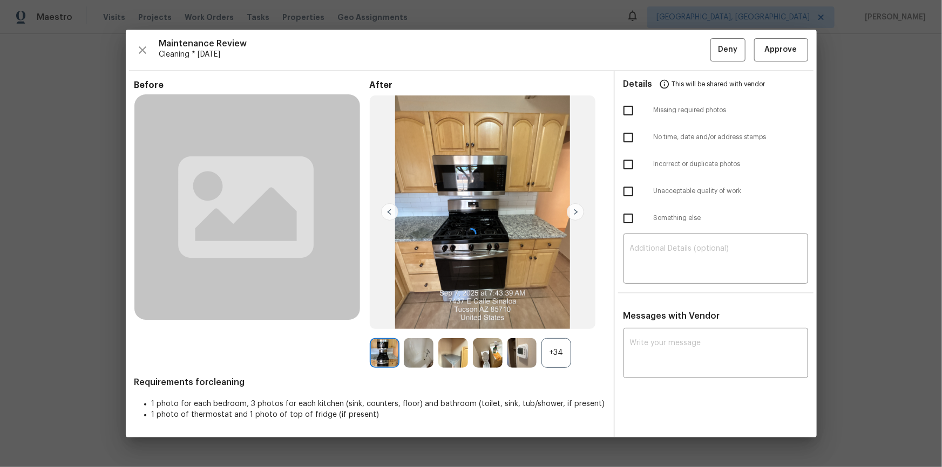
click at [670, 314] on div at bounding box center [471, 233] width 691 height 407
click at [670, 314] on textarea at bounding box center [716, 354] width 172 height 30
paste textarea "Maintenance Audit Team: Hello! After further review, the visit([DATE]) has been…"
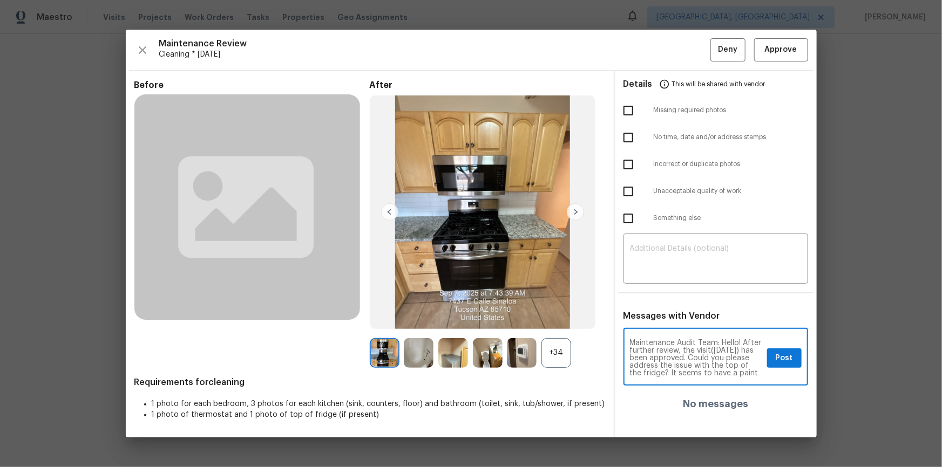
scroll to position [19, 0]
type textarea "Maintenance Audit Team: Hello! After further review, the visit([DATE]) has been…"
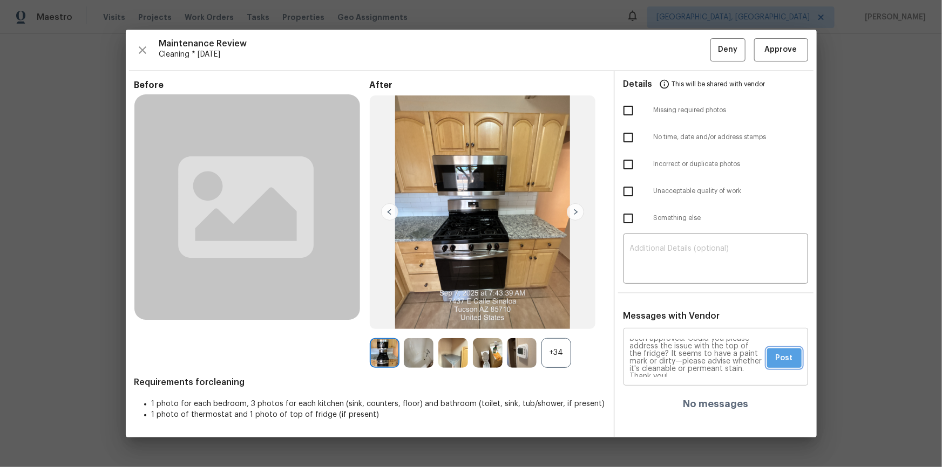
click at [670, 314] on span "Post" at bounding box center [783, 358] width 17 height 13
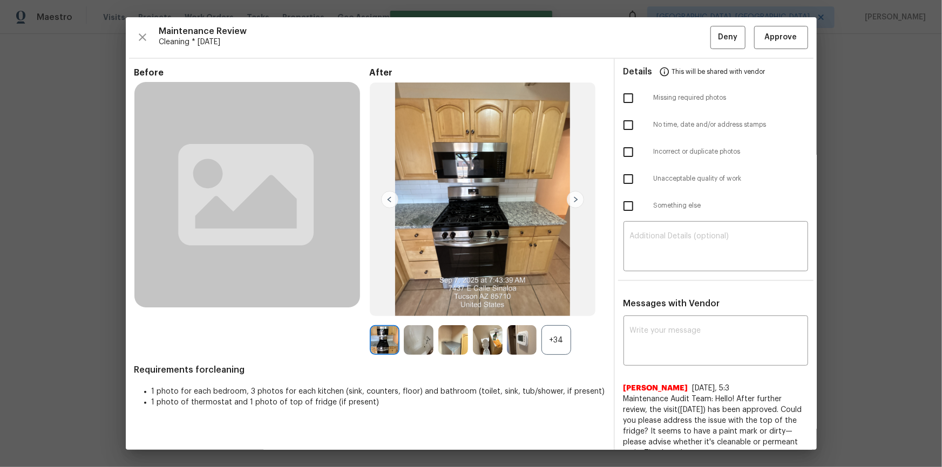
scroll to position [0, 0]
click at [670, 37] on span "Approve" at bounding box center [781, 37] width 32 height 13
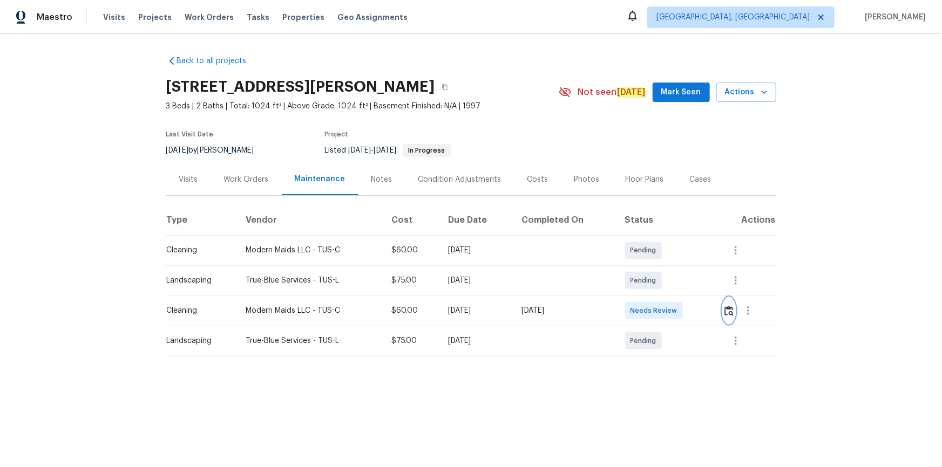
click at [670, 312] on button "button" at bounding box center [729, 311] width 12 height 26
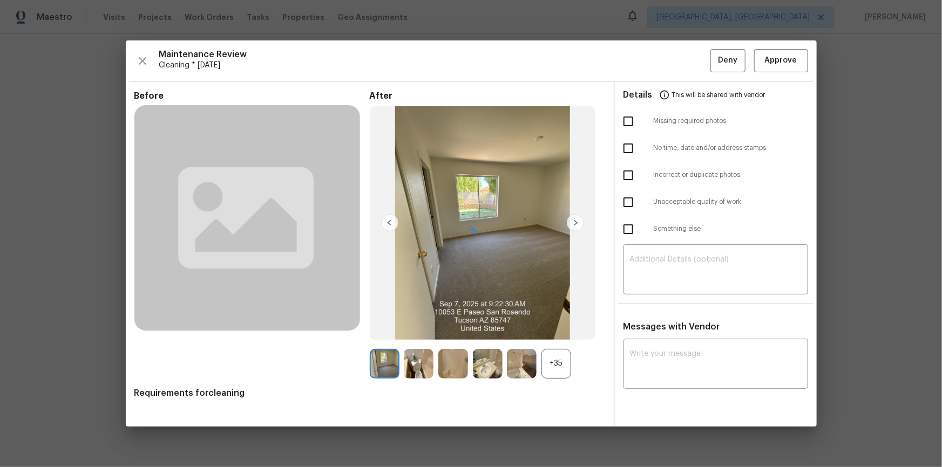
click at [670, 51] on div at bounding box center [471, 233] width 691 height 386
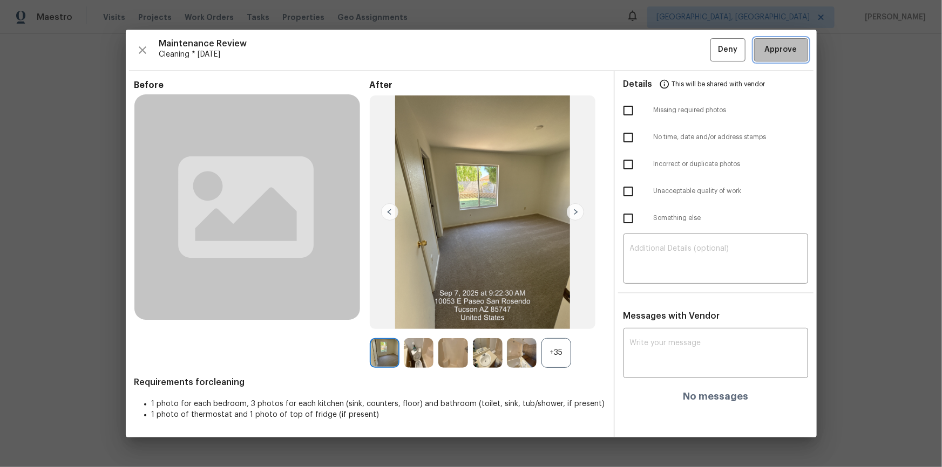
click at [670, 56] on span "Approve" at bounding box center [781, 49] width 32 height 13
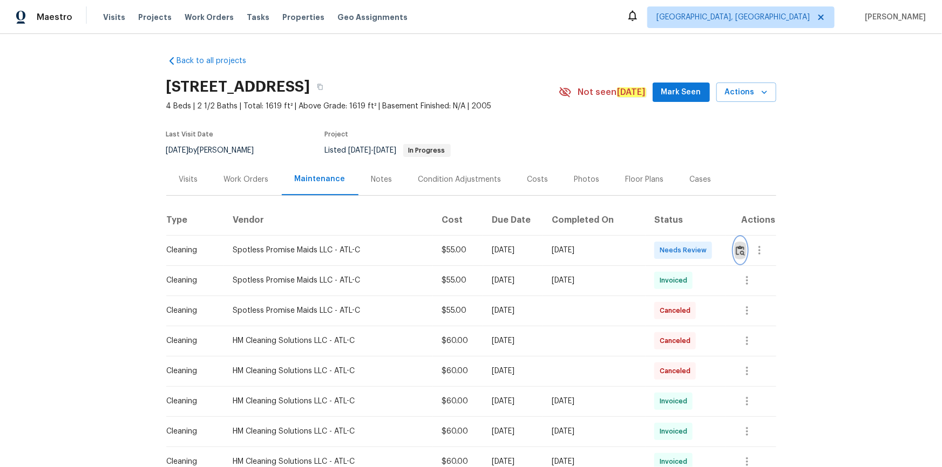
click at [735, 251] on img "button" at bounding box center [739, 251] width 9 height 10
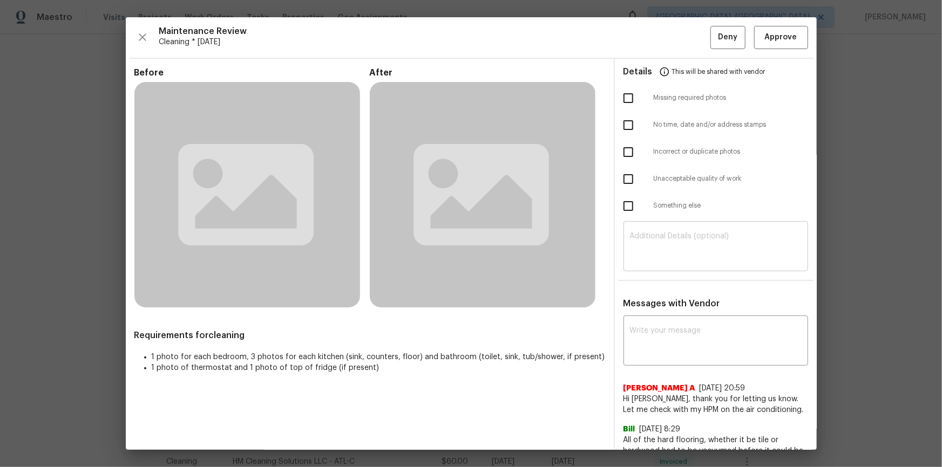
click at [685, 254] on textarea at bounding box center [716, 248] width 172 height 30
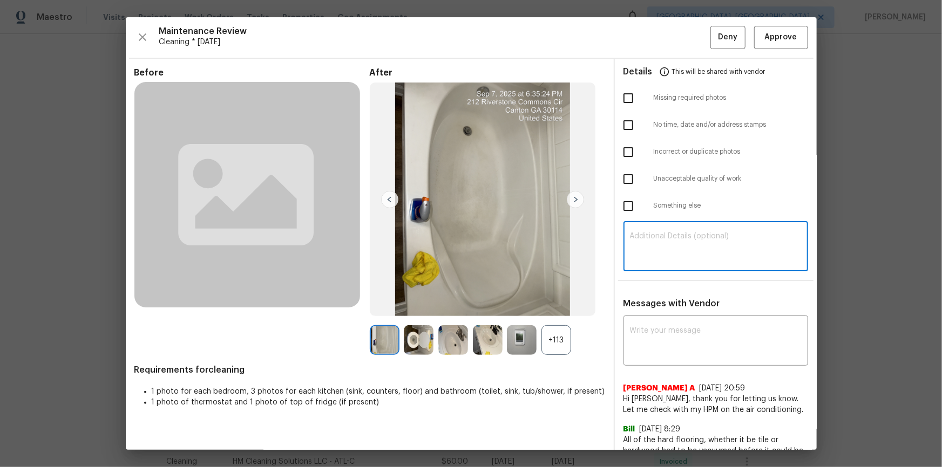
paste textarea "Maintenance Audit Team: Hello! Unfortunately, this cleaning visit completed on …"
type textarea "Maintenance Audit Team: Hello! Unfortunately, this cleaning visit completed on …"
click at [670, 324] on div "x ​" at bounding box center [715, 341] width 185 height 47
paste textarea "Maintenance Audit Team: Hello! Unfortunately, this cleaning visit completed on …"
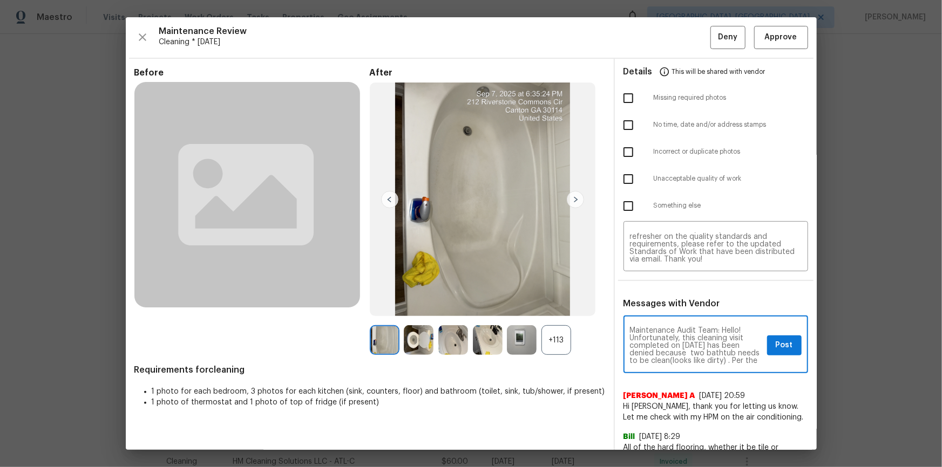
scroll to position [19, 0]
type textarea "Maintenance Audit Team: Hello! Unfortunately, this cleaning visit completed on …"
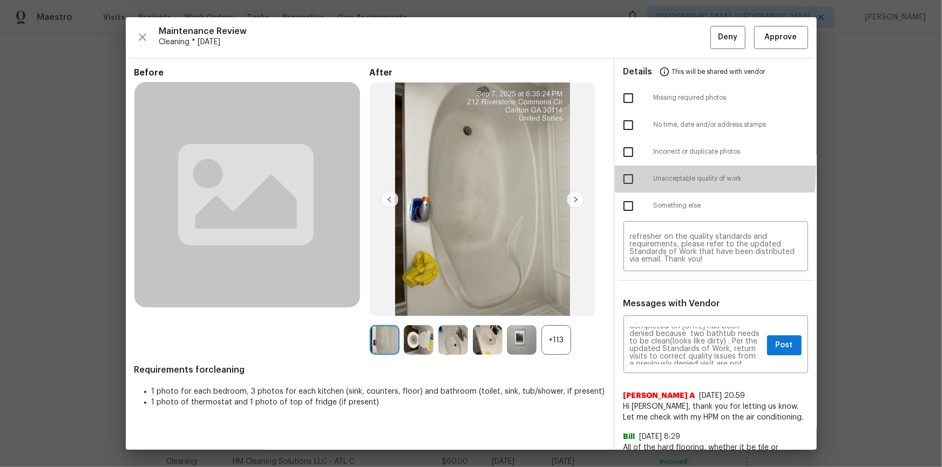
drag, startPoint x: 624, startPoint y: 170, endPoint x: 696, endPoint y: 261, distance: 116.4
click at [624, 171] on input "checkbox" at bounding box center [628, 179] width 23 height 23
checkbox input "true"
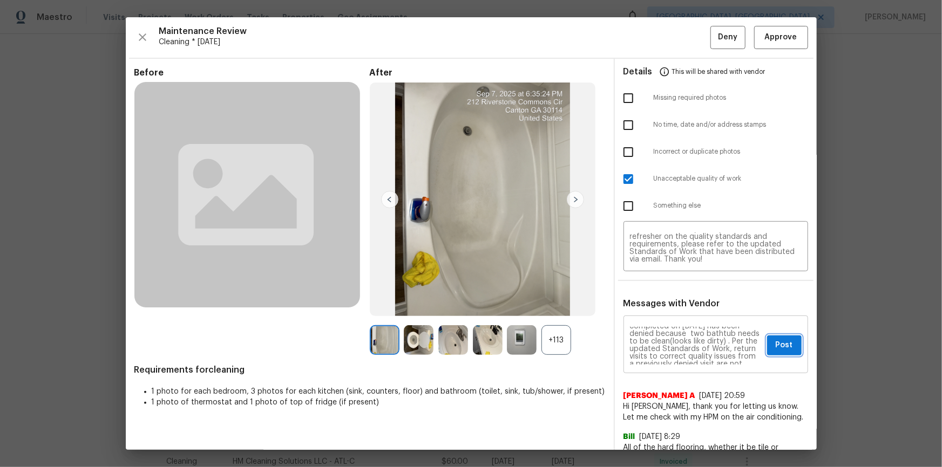
click at [780, 342] on span "Post" at bounding box center [783, 345] width 17 height 13
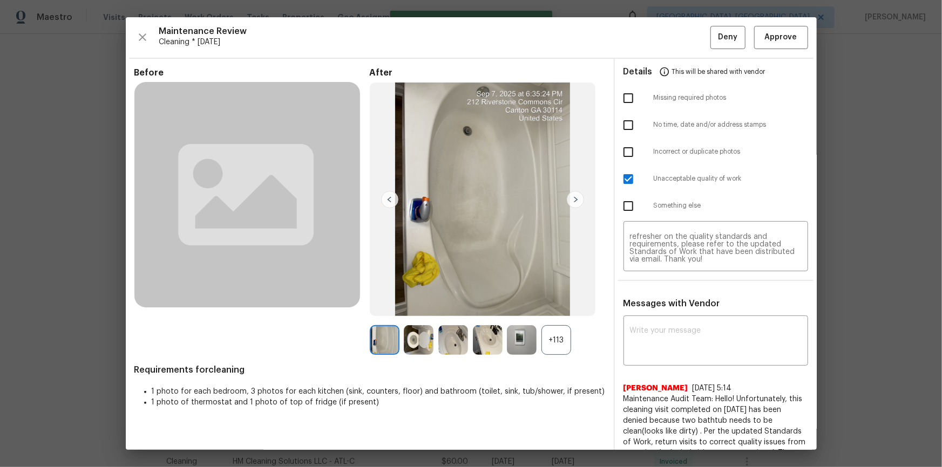
scroll to position [0, 0]
click at [724, 33] on span "Deny" at bounding box center [727, 37] width 19 height 13
